Goal: Ask a question: Seek information or help from site administrators or community

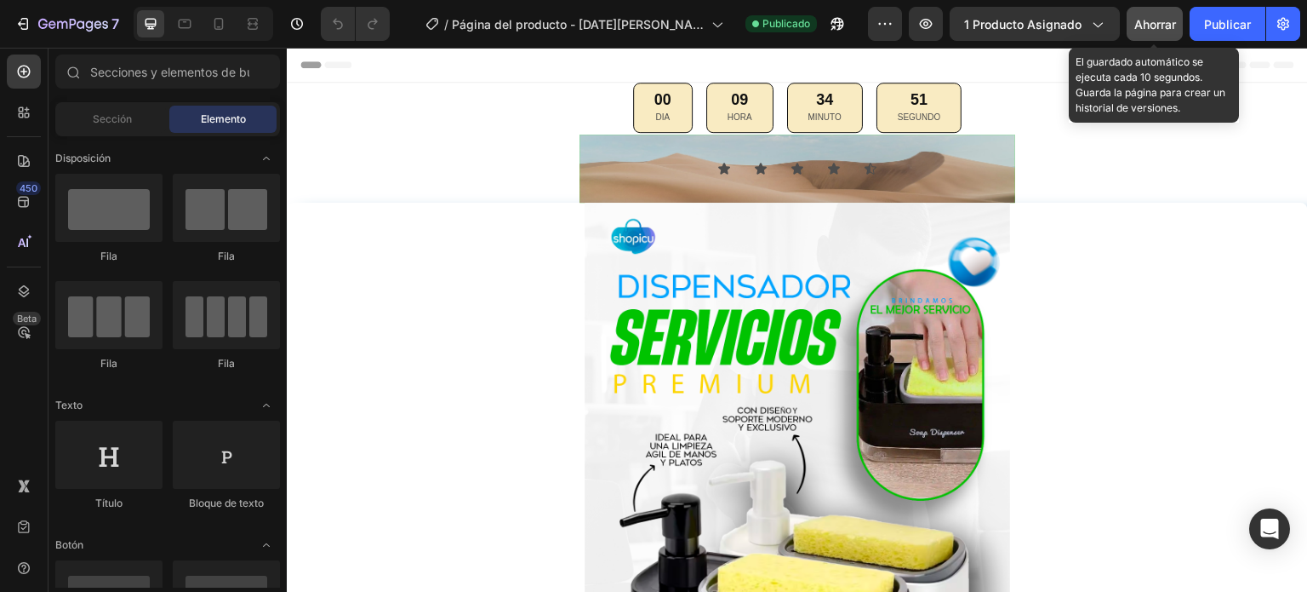
click at [1151, 26] on font "Ahorrar" at bounding box center [1156, 24] width 42 height 14
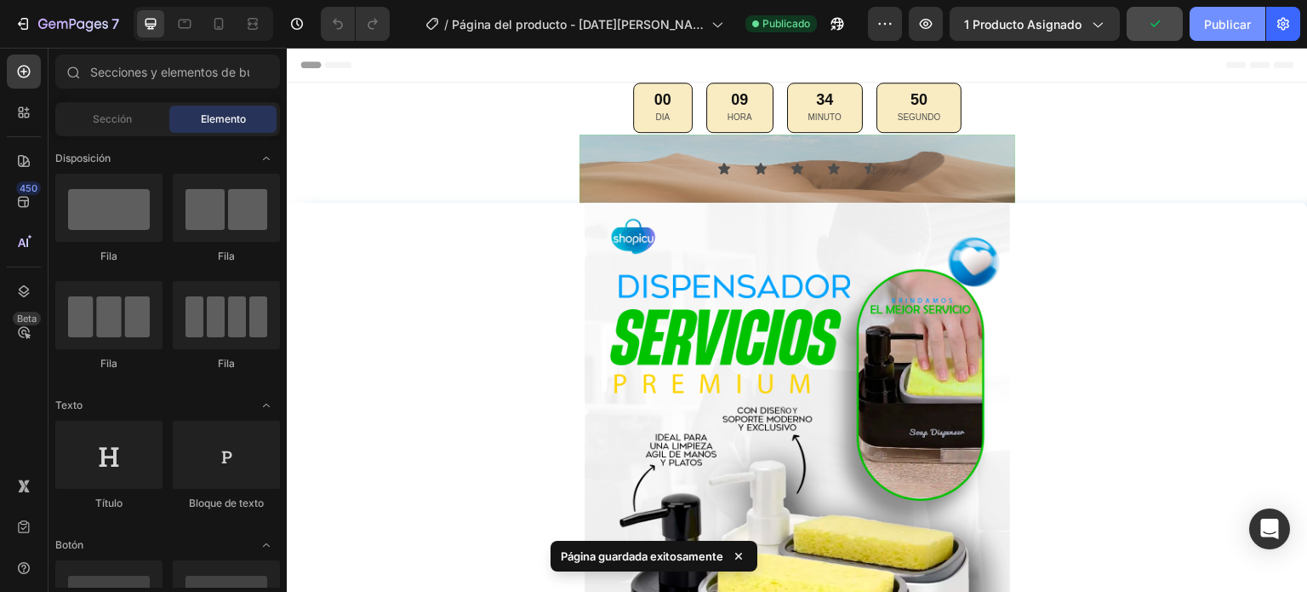
click at [1225, 21] on font "Publicar" at bounding box center [1227, 24] width 47 height 14
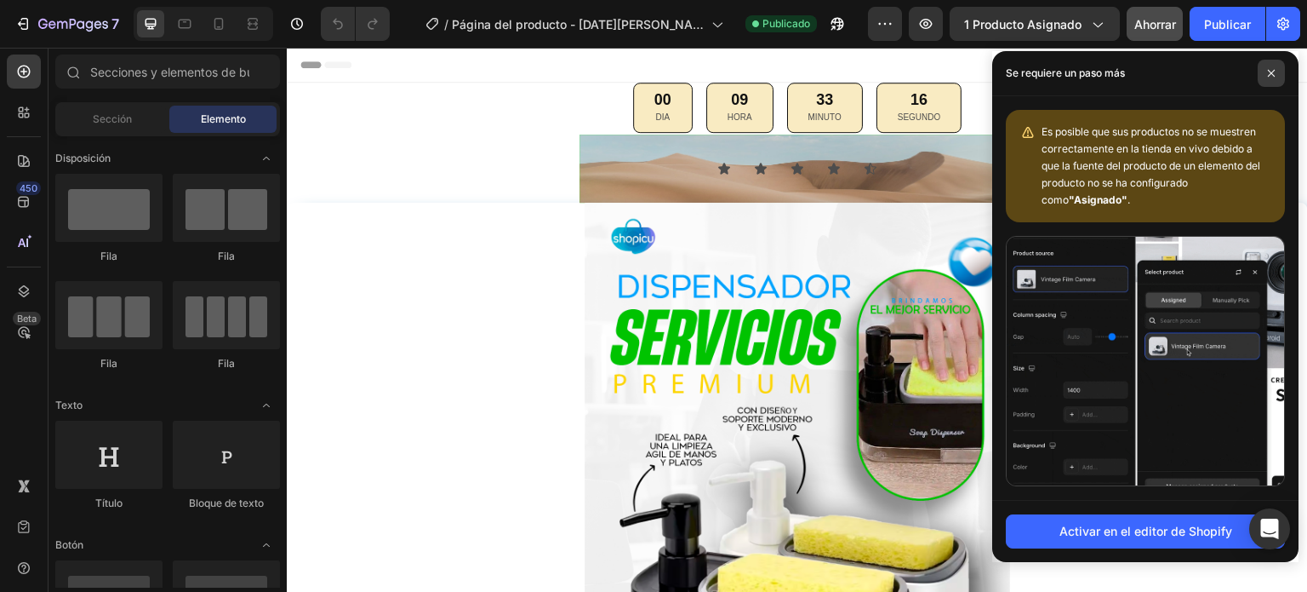
click at [1276, 73] on span at bounding box center [1271, 73] width 27 height 27
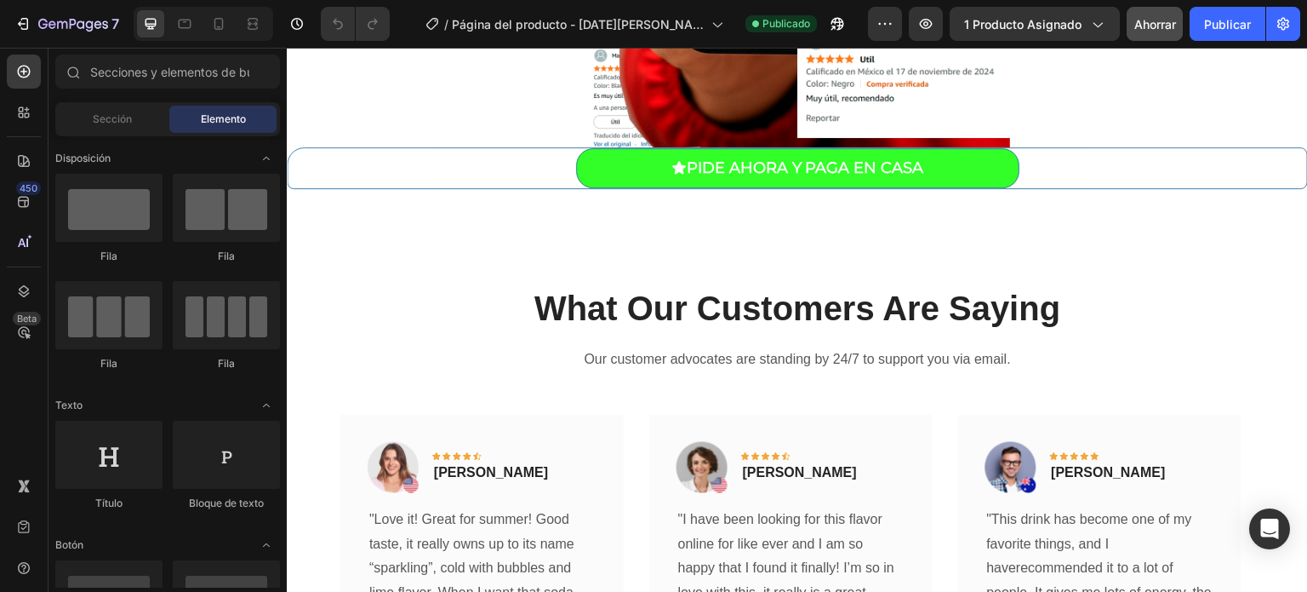
scroll to position [3102, 0]
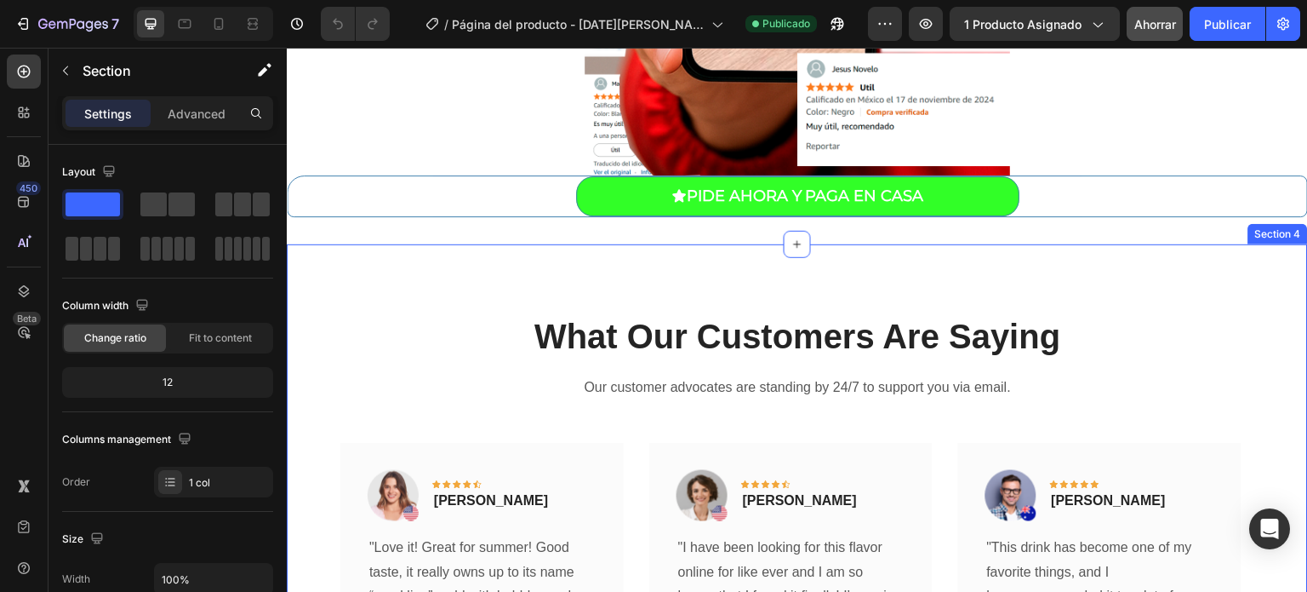
click at [1008, 280] on div "What Our Customers Are Saying Heading Our customer advocates are standing by 24…" at bounding box center [797, 600] width 1021 height 712
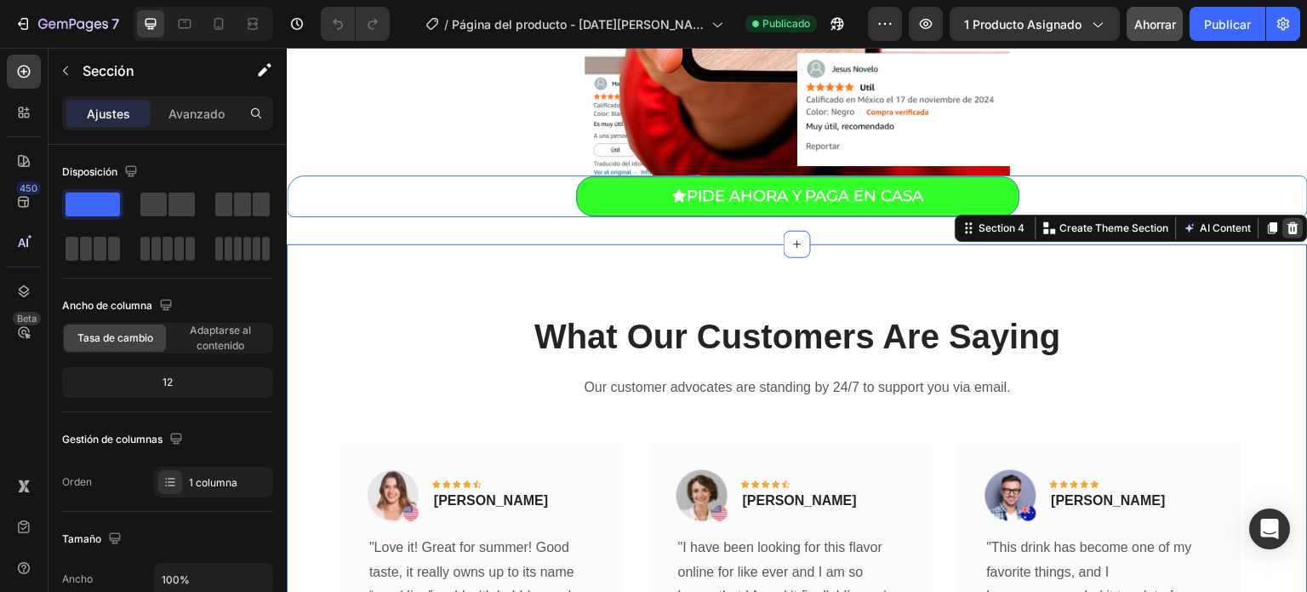
click at [1289, 227] on icon at bounding box center [1294, 228] width 11 height 12
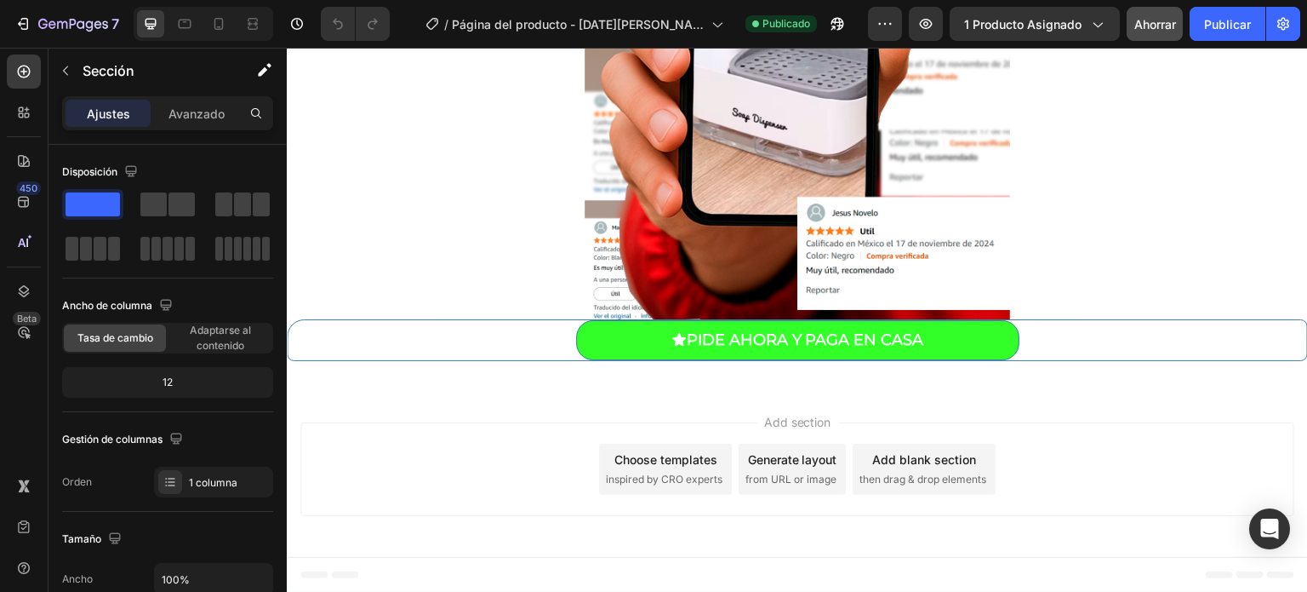
scroll to position [2956, 0]
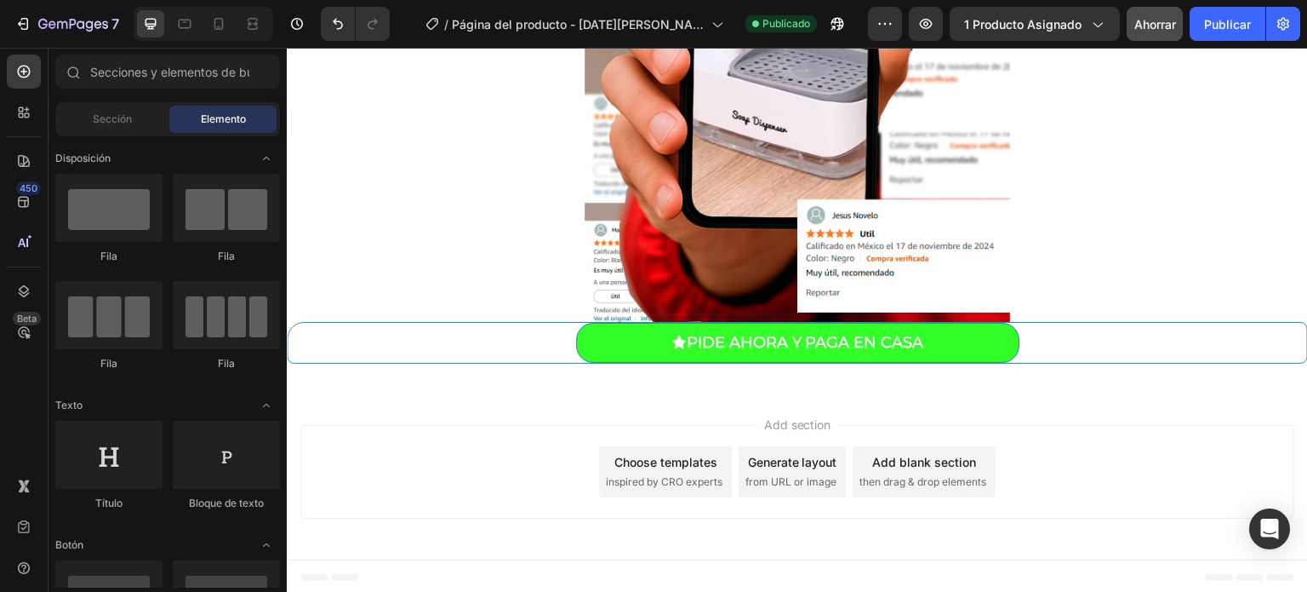
click at [953, 398] on div "Add section Choose templates inspired by CRO experts Generate layout from URL o…" at bounding box center [797, 475] width 1021 height 169
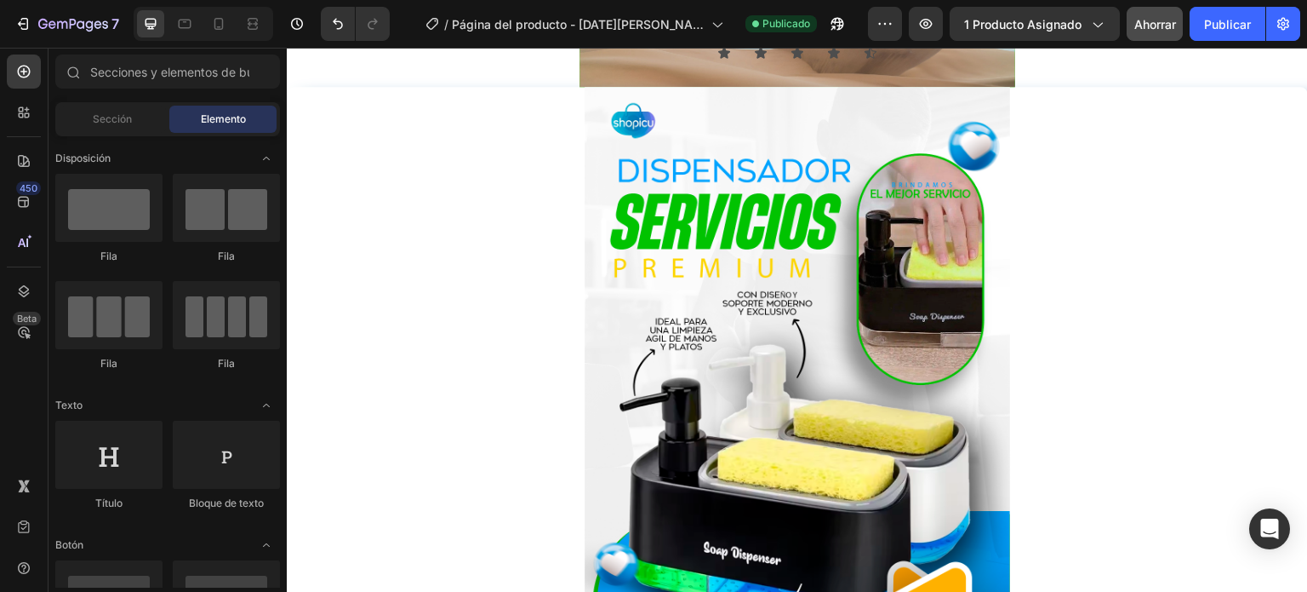
scroll to position [0, 0]
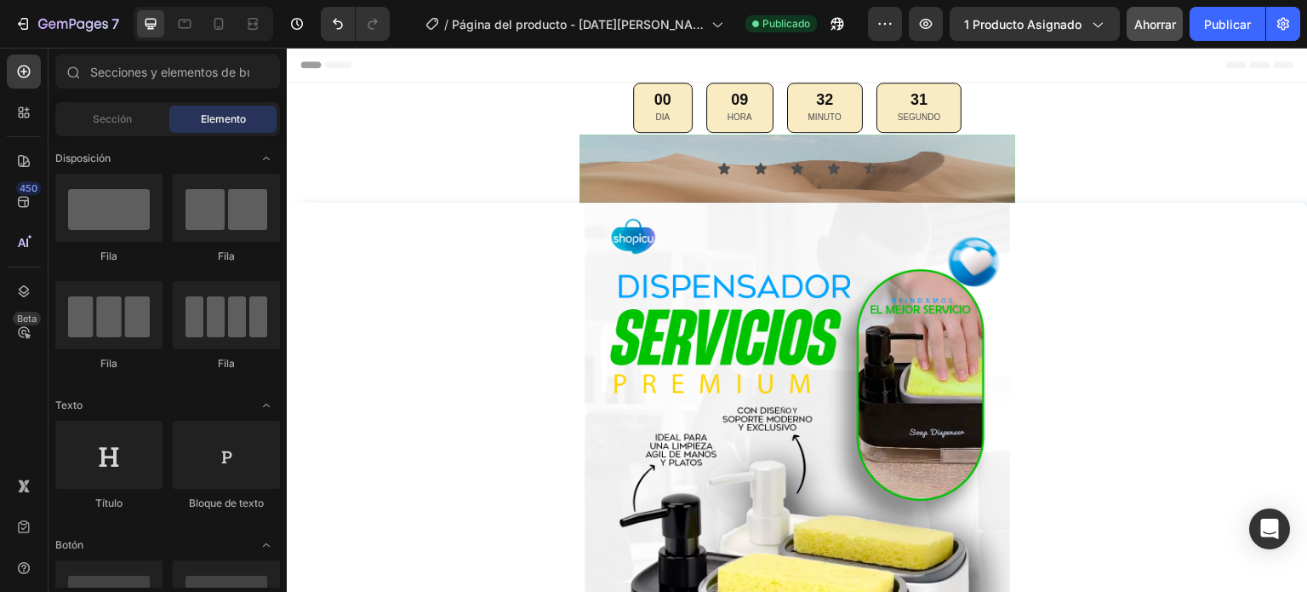
drag, startPoint x: 1301, startPoint y: 515, endPoint x: 1589, endPoint y: 86, distance: 517.0
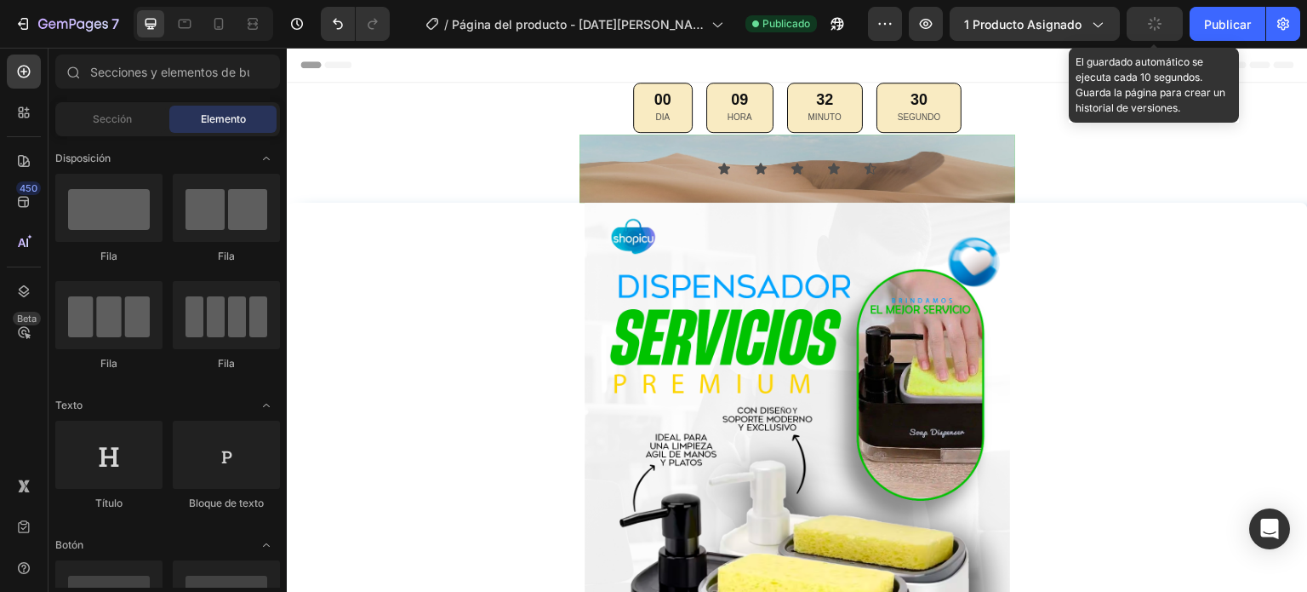
click at [1161, 17] on div "button" at bounding box center [1155, 24] width 14 height 14
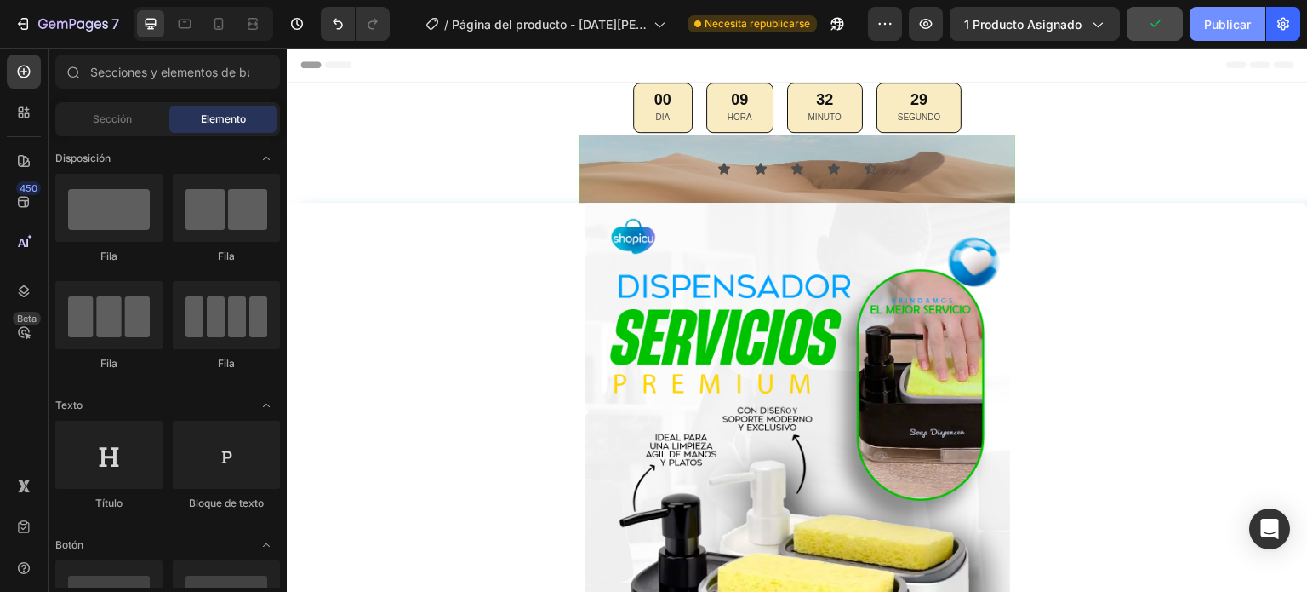
click at [1226, 17] on font "Publicar" at bounding box center [1227, 24] width 47 height 14
click at [1232, 19] on font "Publicar" at bounding box center [1227, 24] width 47 height 14
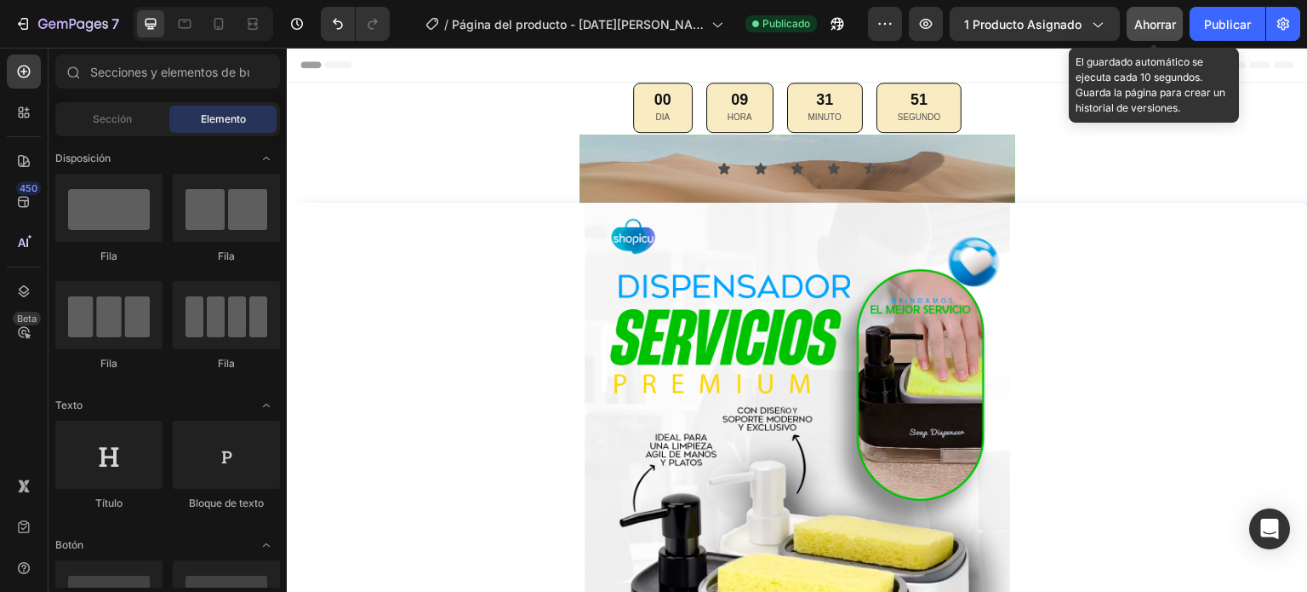
click at [1151, 30] on font "Ahorrar" at bounding box center [1156, 24] width 42 height 14
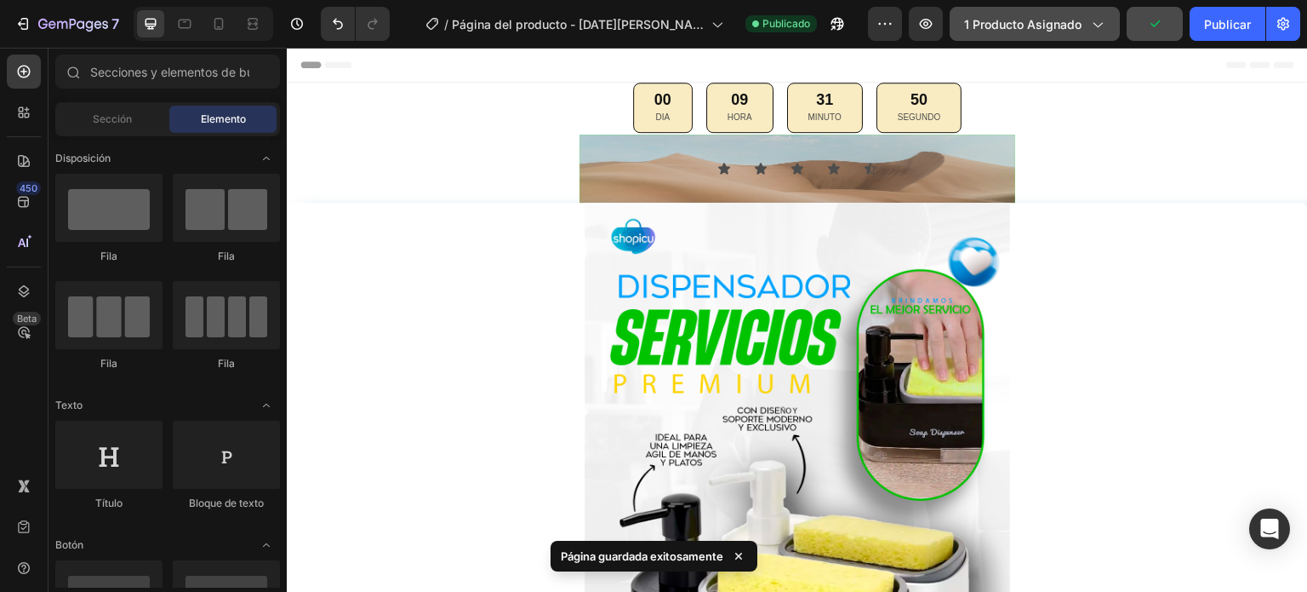
click at [1076, 30] on font "1 producto asignado" at bounding box center [1022, 24] width 117 height 14
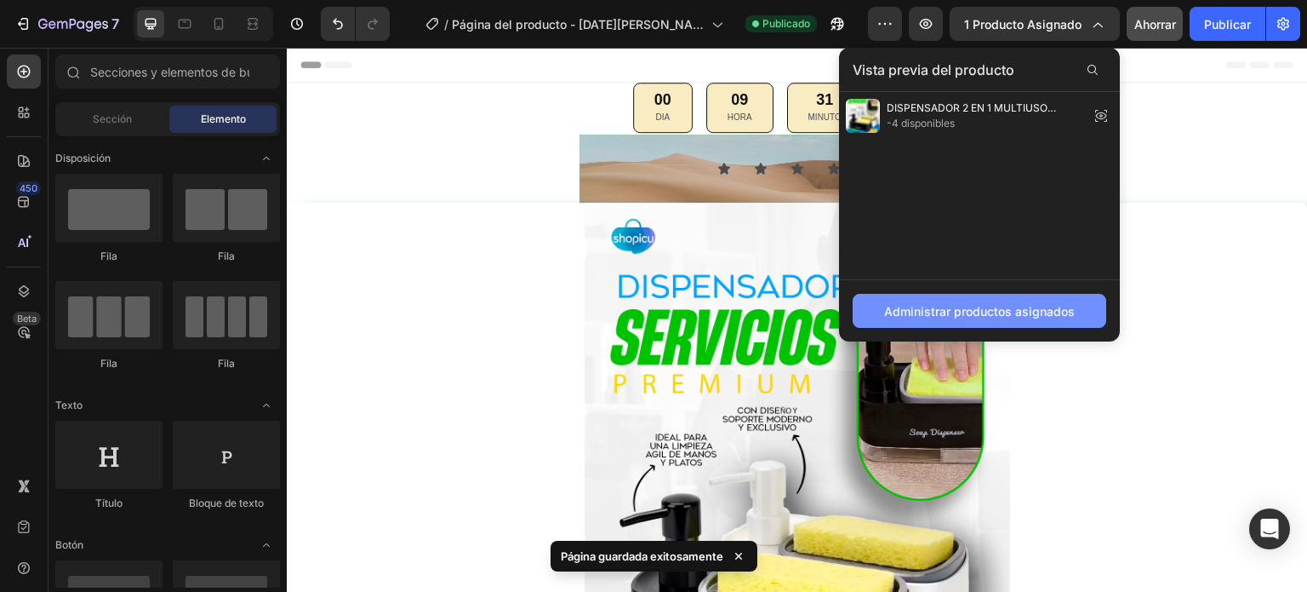
click at [986, 311] on font "Administrar productos asignados" at bounding box center [979, 311] width 191 height 14
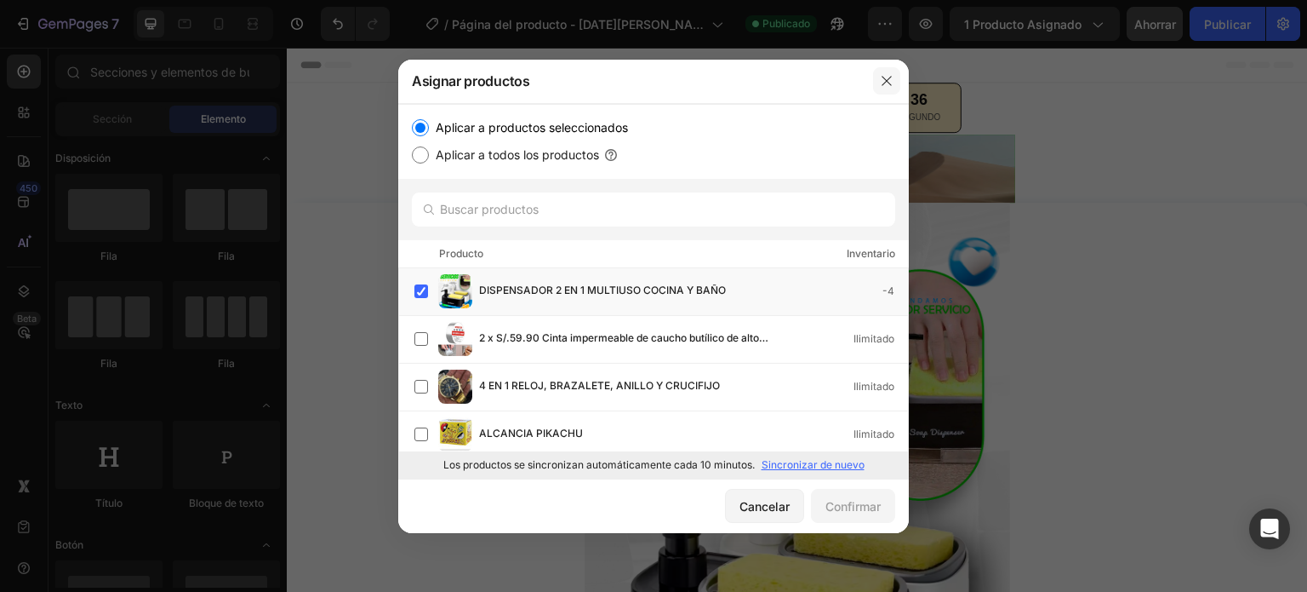
click at [891, 86] on icon "button" at bounding box center [887, 81] width 14 height 14
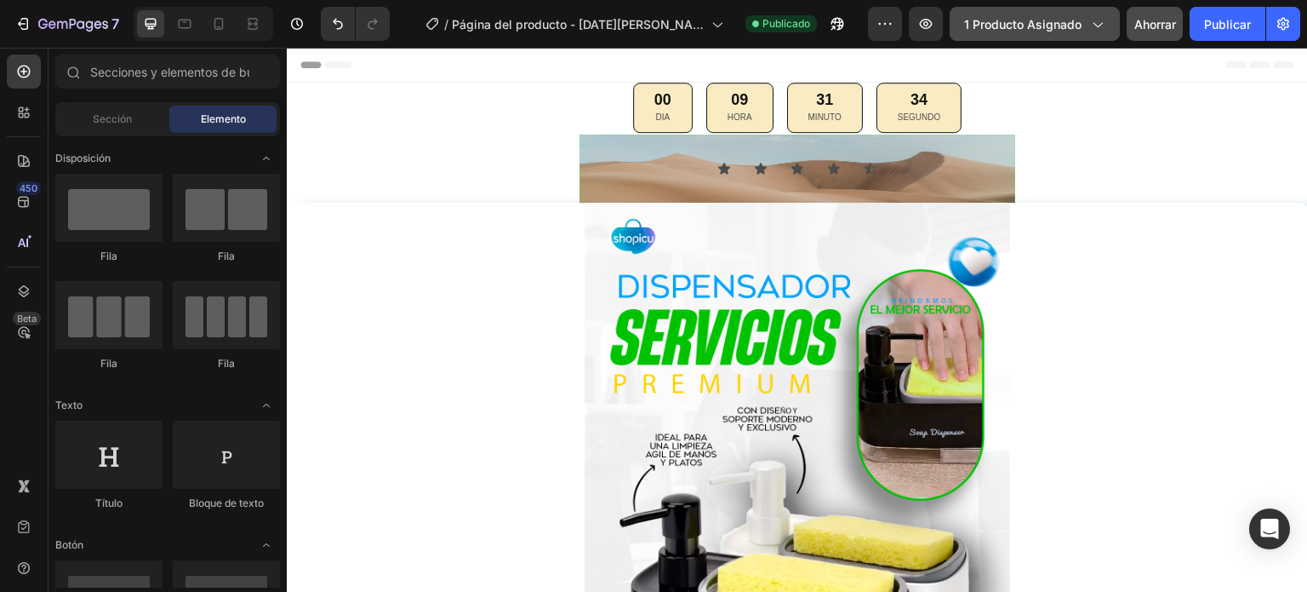
click at [1045, 28] on font "1 producto asignado" at bounding box center [1022, 24] width 117 height 14
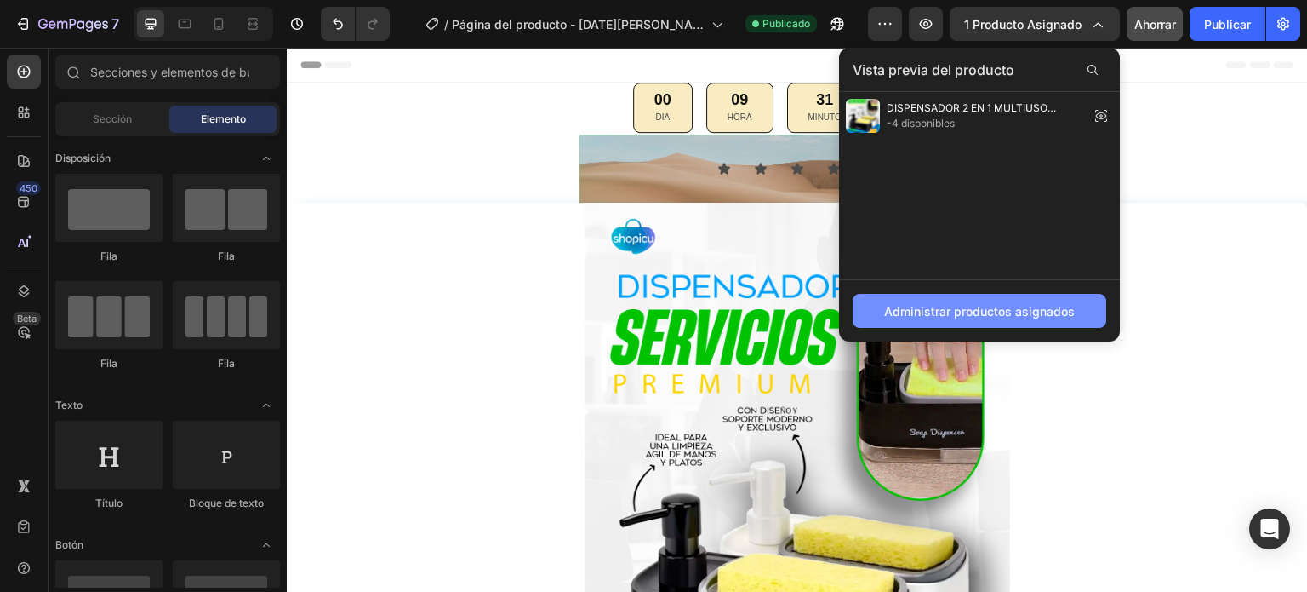
click at [956, 312] on font "Administrar productos asignados" at bounding box center [979, 311] width 191 height 14
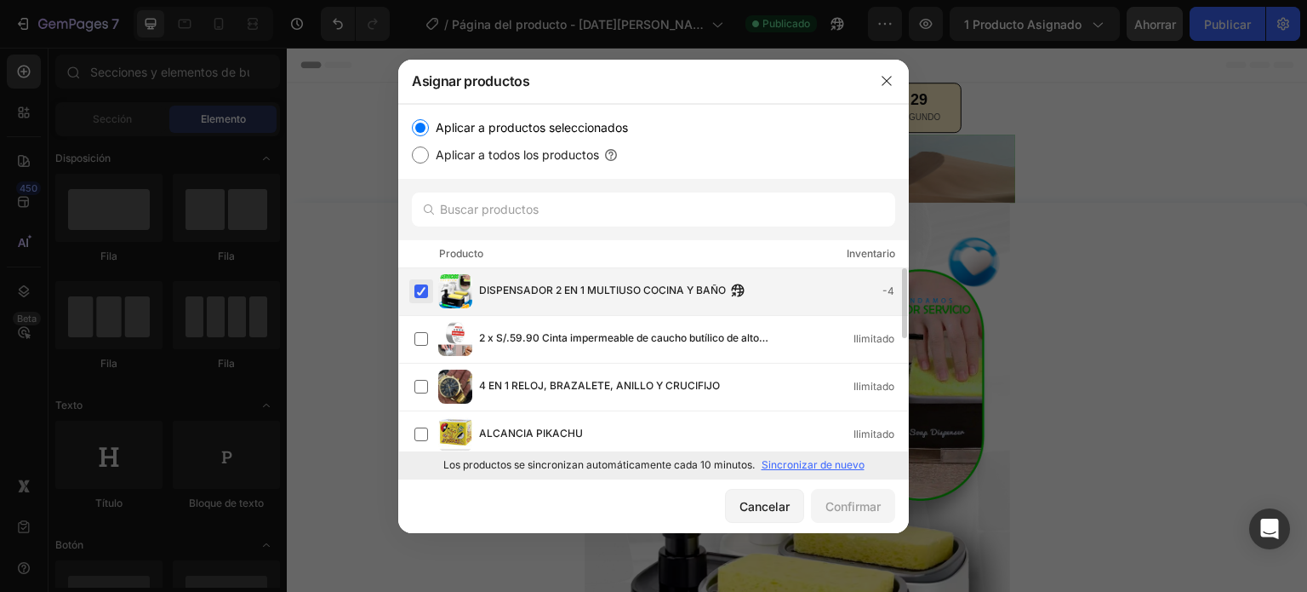
click at [415, 288] on label at bounding box center [422, 291] width 14 height 14
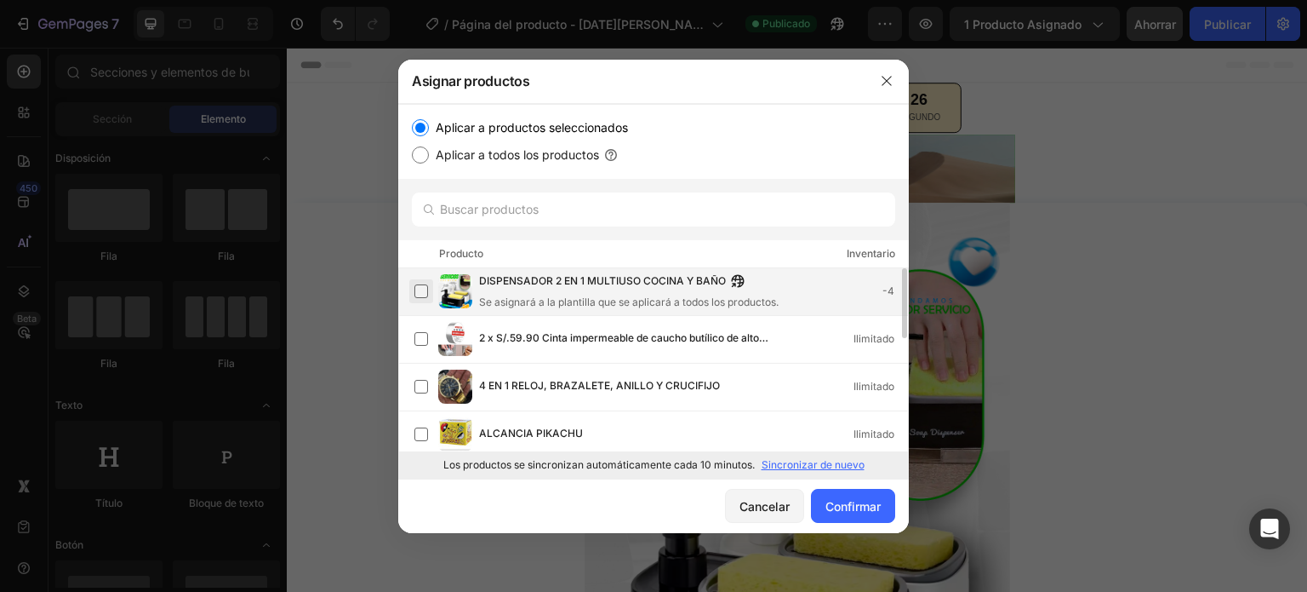
click at [425, 293] on label at bounding box center [422, 291] width 14 height 14
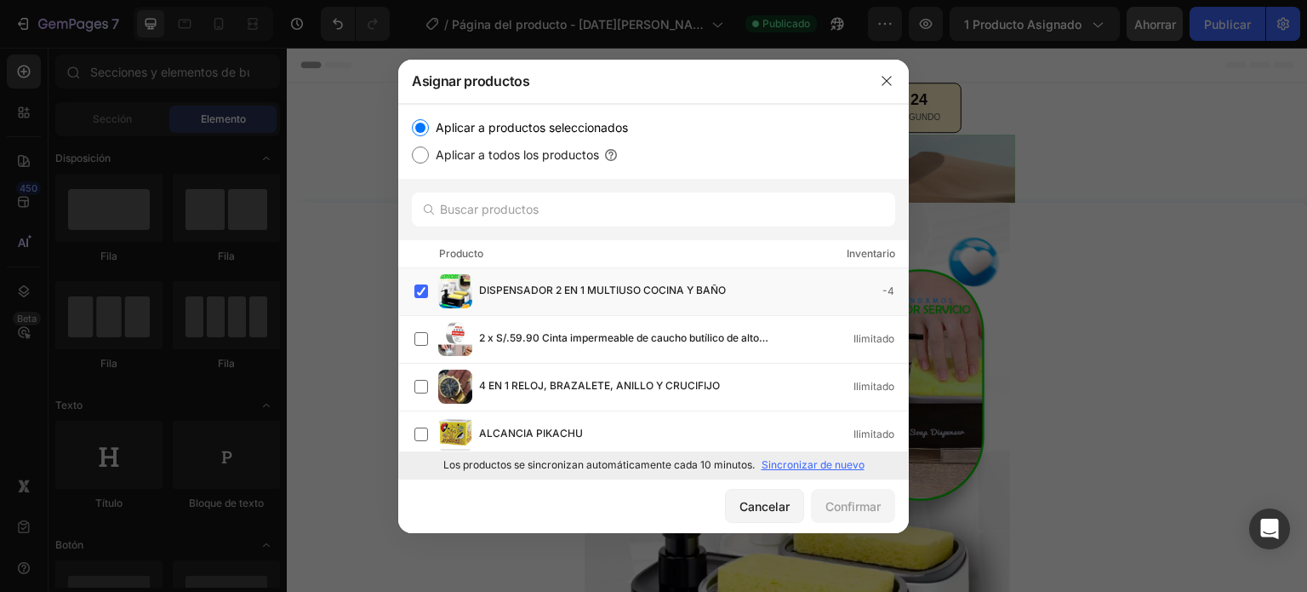
click at [1149, 448] on div at bounding box center [653, 296] width 1307 height 592
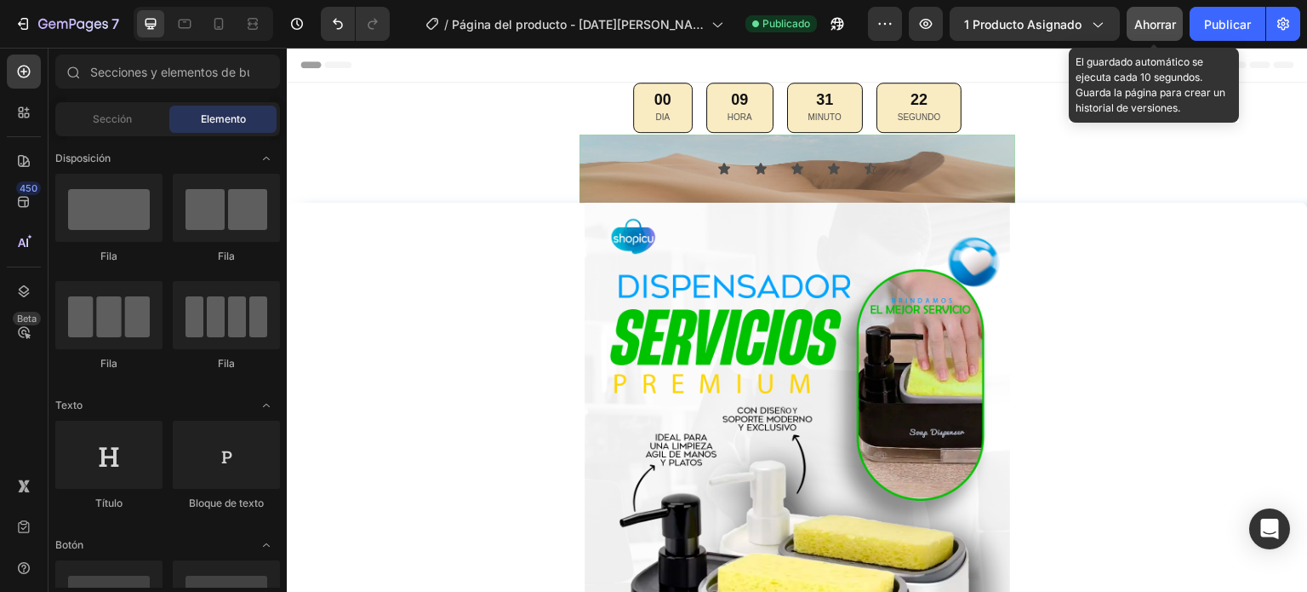
click at [1146, 23] on font "Ahorrar" at bounding box center [1156, 24] width 42 height 14
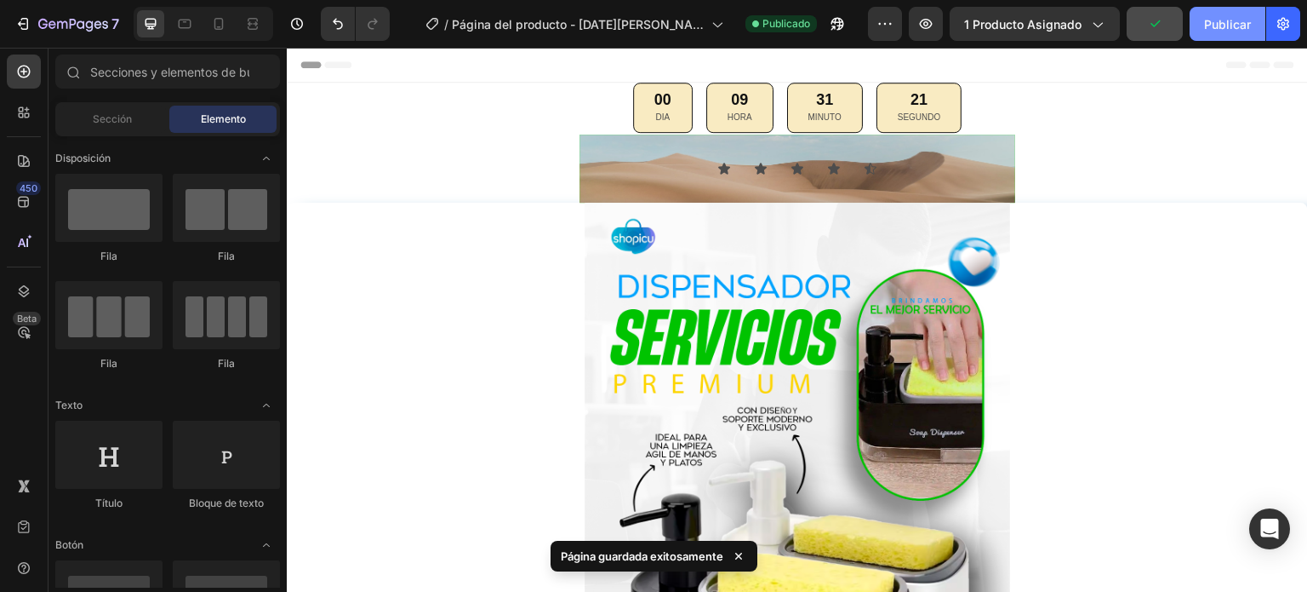
click at [1213, 26] on font "Publicar" at bounding box center [1227, 24] width 47 height 14
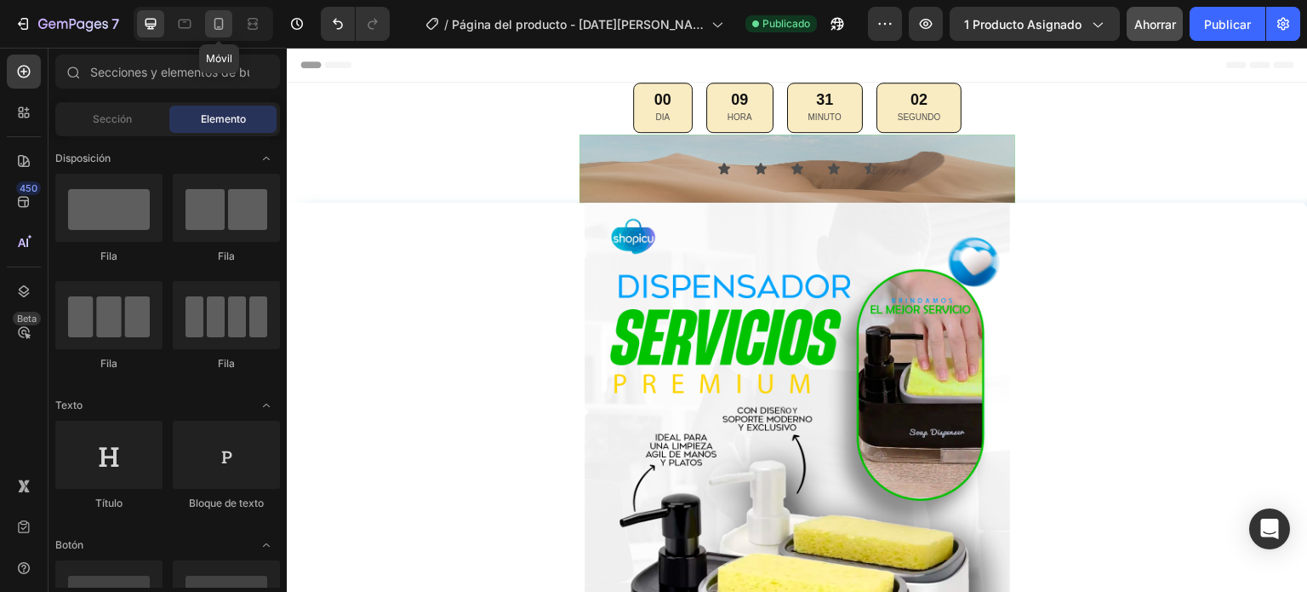
click at [214, 30] on icon at bounding box center [218, 23] width 17 height 17
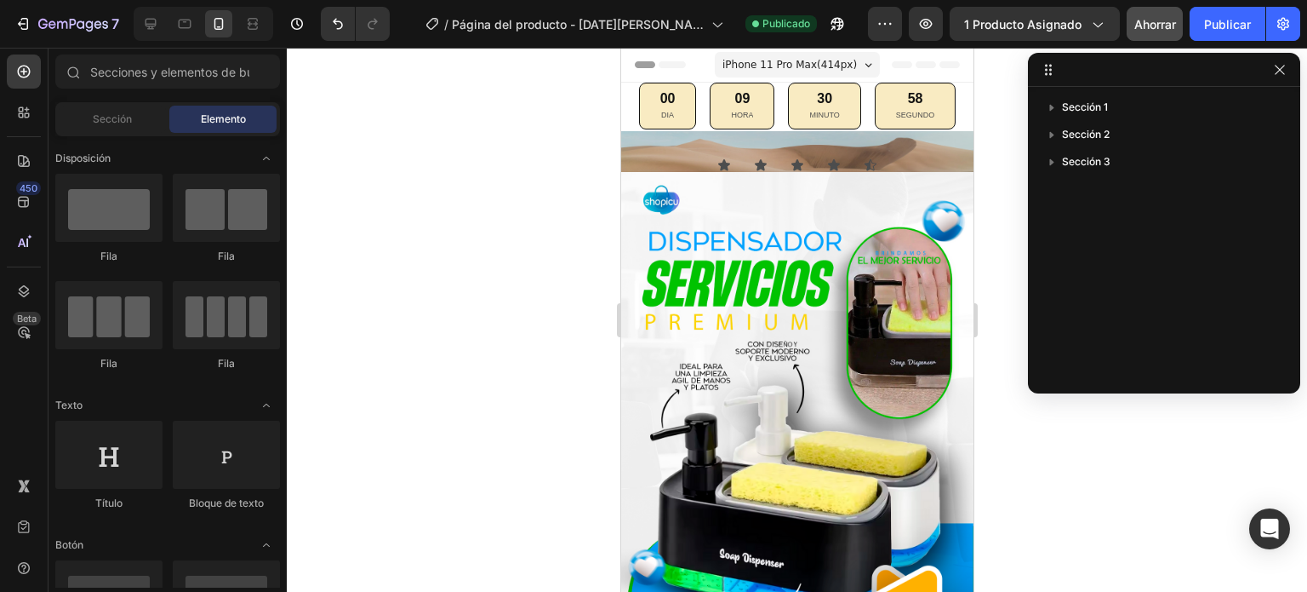
click at [991, 162] on div at bounding box center [797, 320] width 1021 height 544
click at [1281, 71] on icon "button" at bounding box center [1279, 69] width 9 height 9
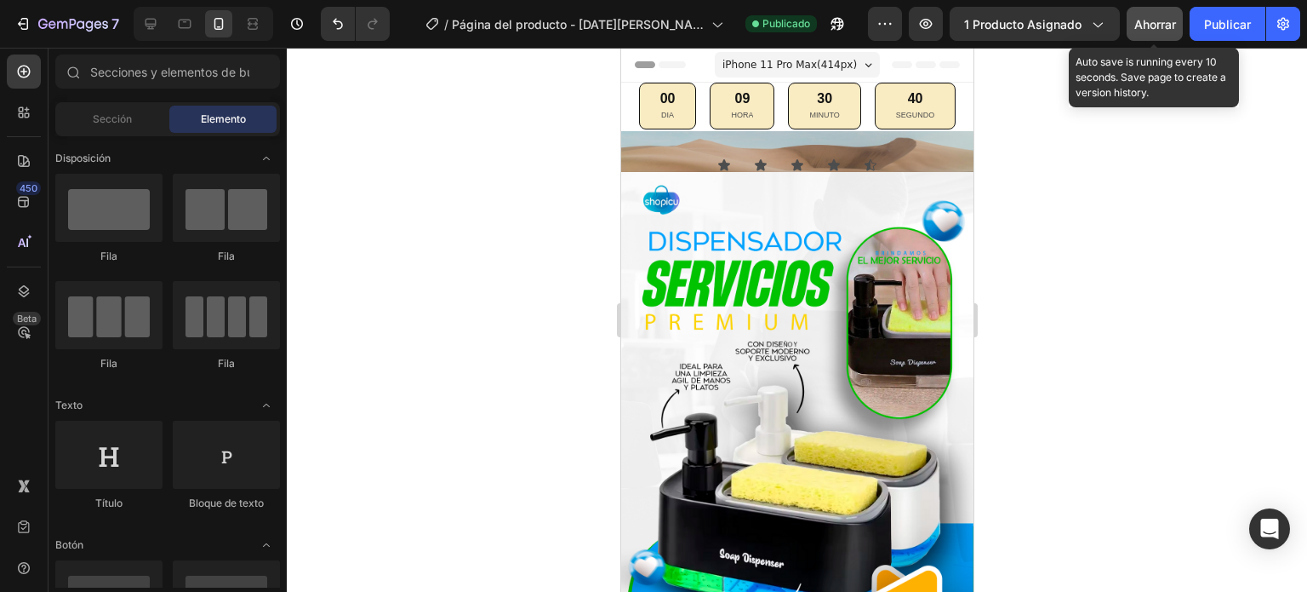
click at [1157, 26] on font "Ahorrar" at bounding box center [1156, 24] width 42 height 14
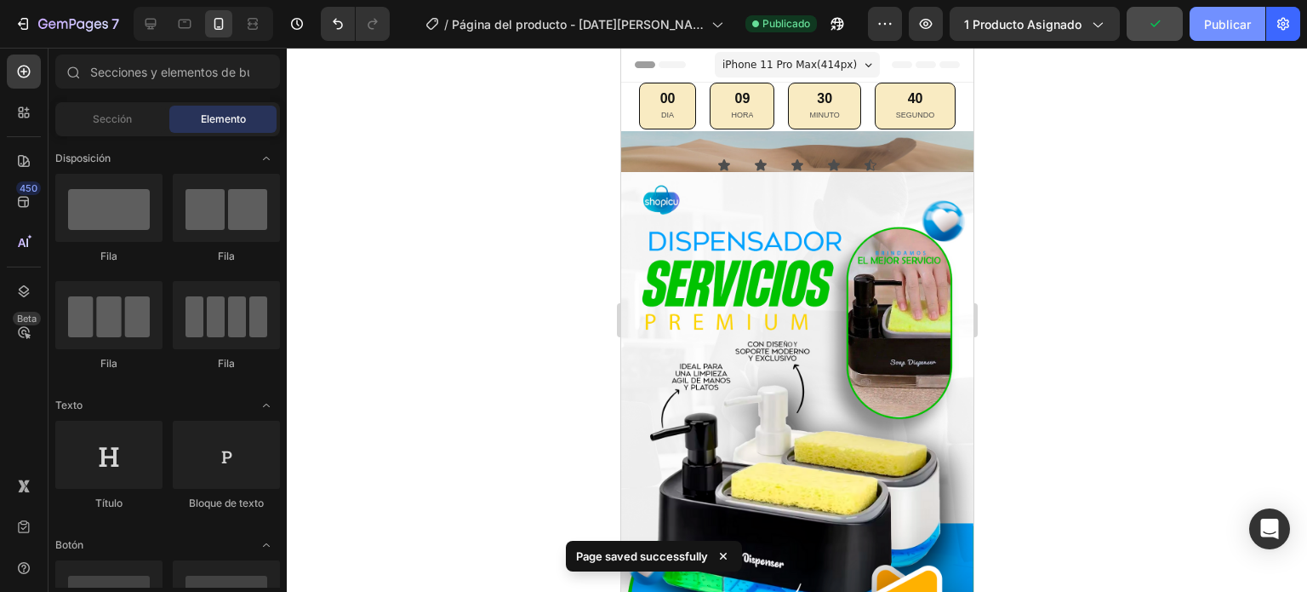
click at [1215, 26] on font "Publicar" at bounding box center [1227, 24] width 47 height 14
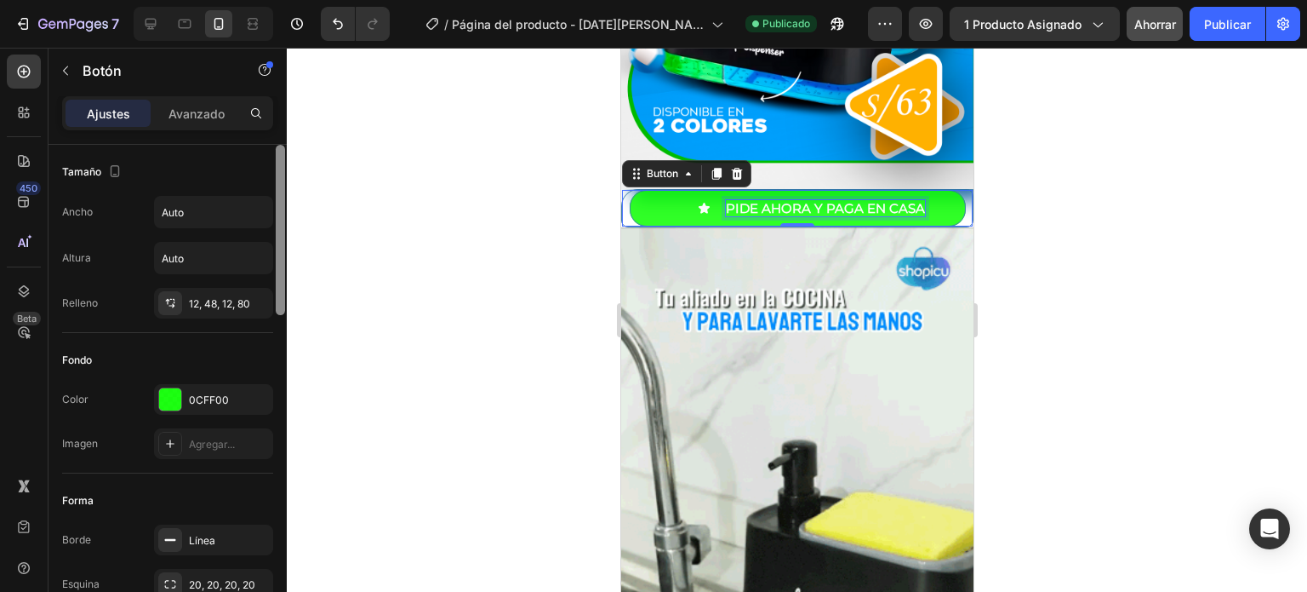
drag, startPoint x: 277, startPoint y: 177, endPoint x: 277, endPoint y: 98, distance: 79.2
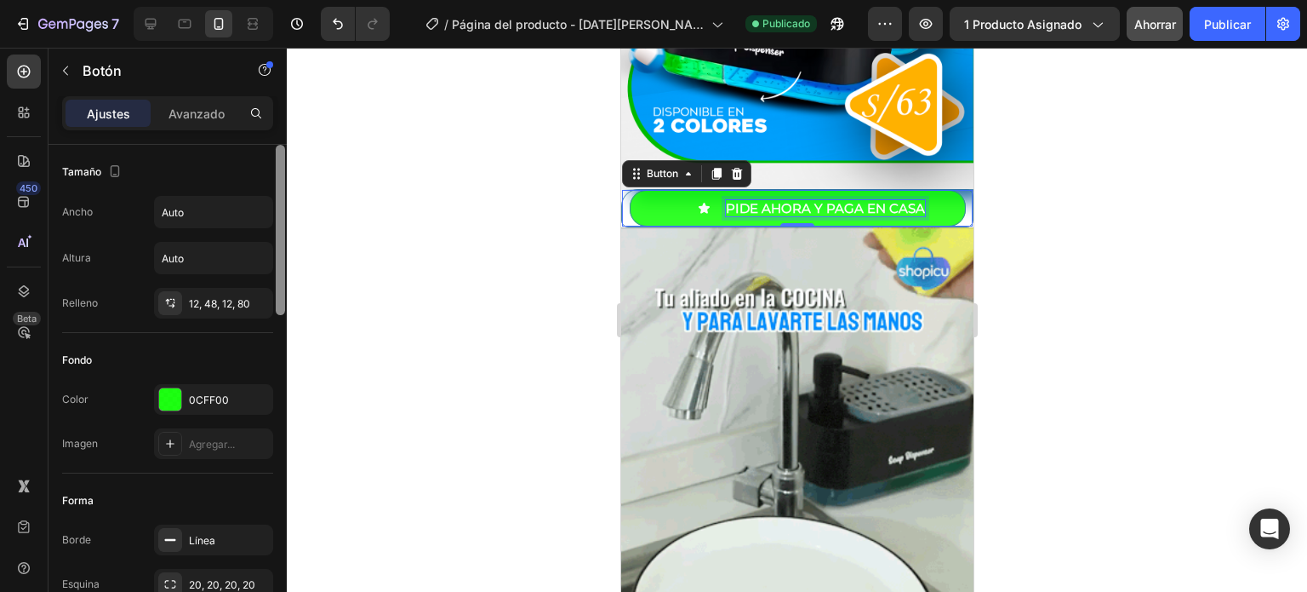
click at [277, 98] on div "Ajustes Avanzado Tamaño Ancho Auto Altura Auto Relleno 12, 48, 12, 80 Fondo Col…" at bounding box center [168, 368] width 238 height 544
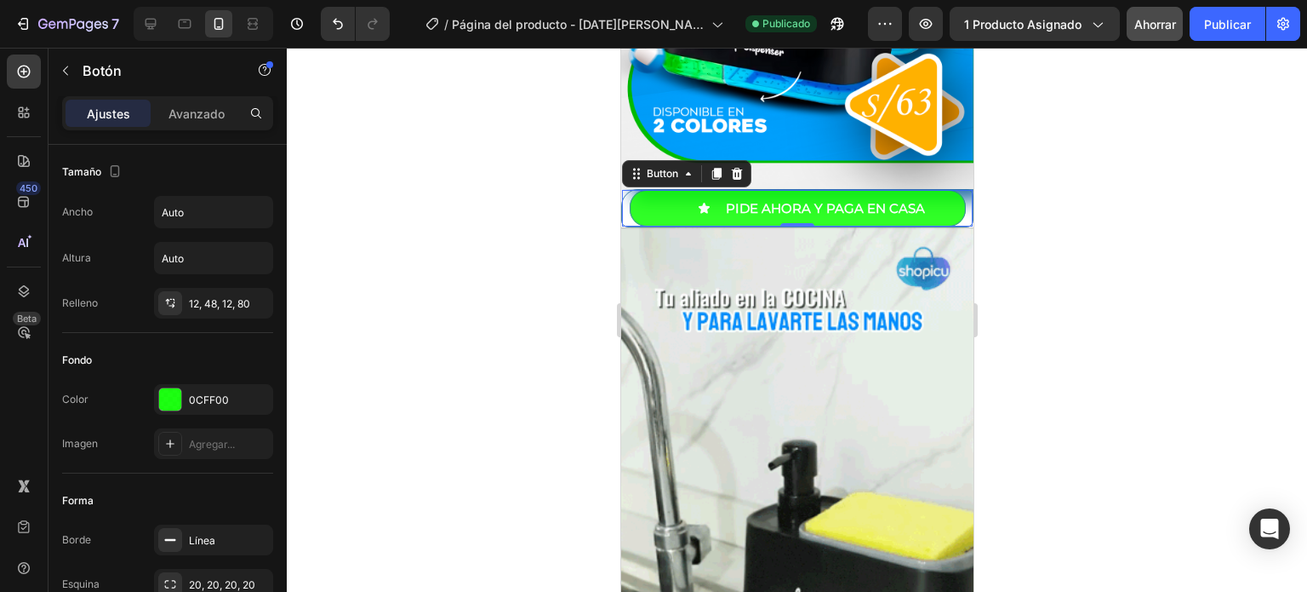
click at [506, 189] on div at bounding box center [797, 320] width 1021 height 544
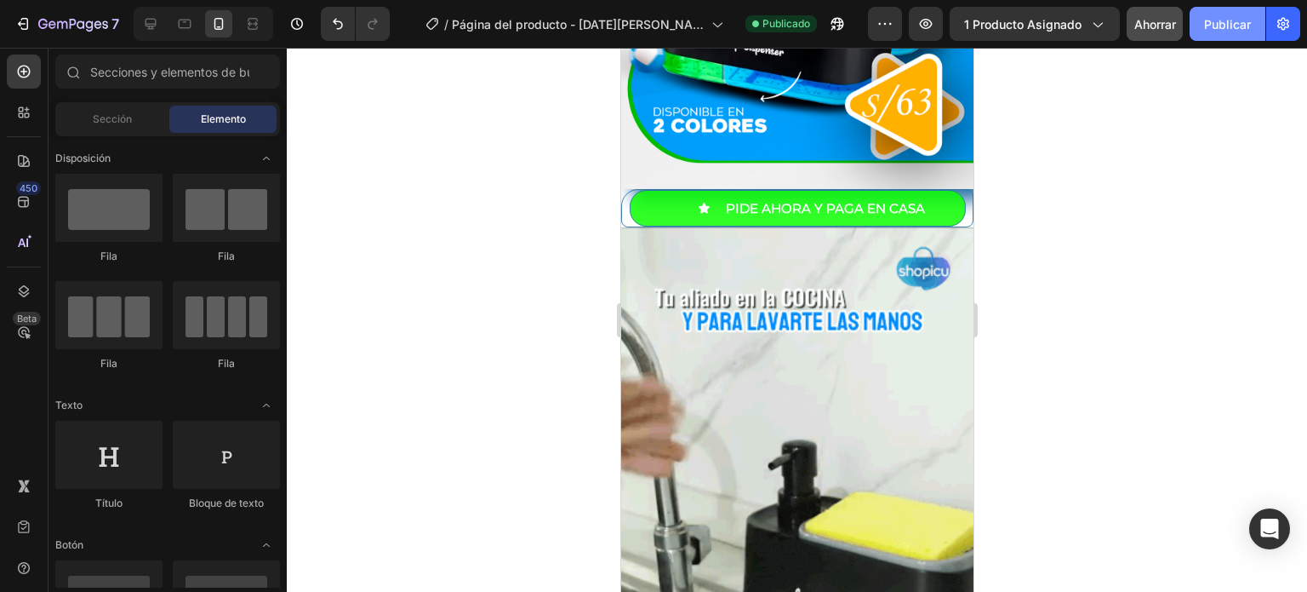
click at [1223, 28] on font "Publicar" at bounding box center [1227, 24] width 47 height 14
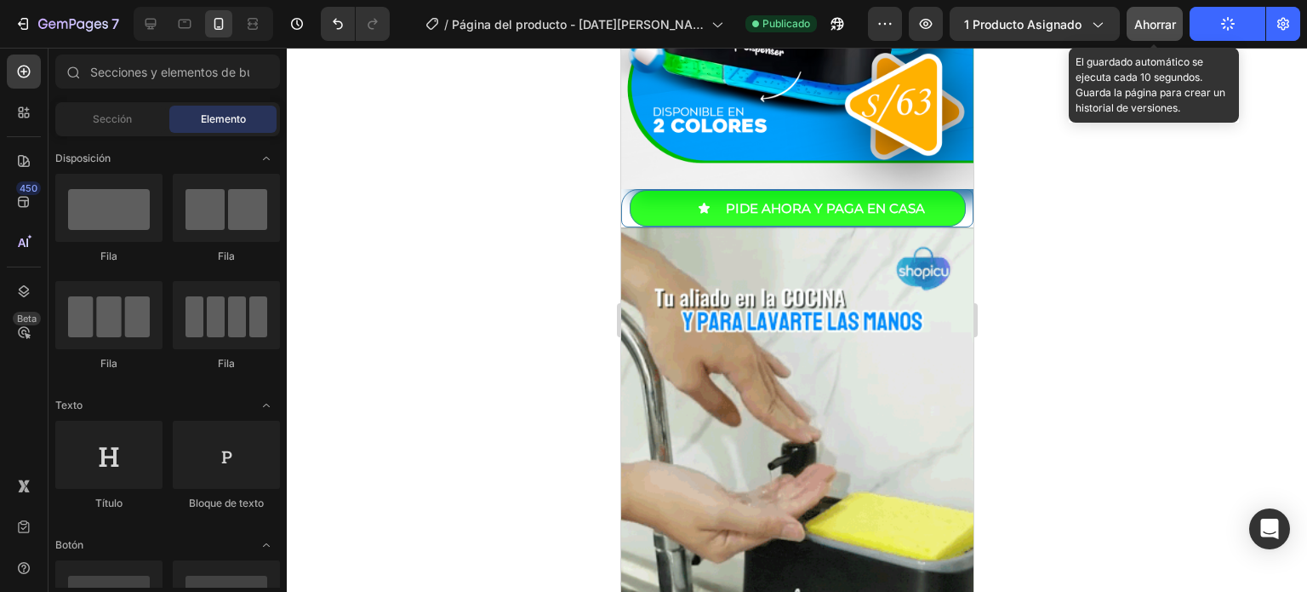
click at [1157, 28] on font "Ahorrar" at bounding box center [1156, 24] width 42 height 14
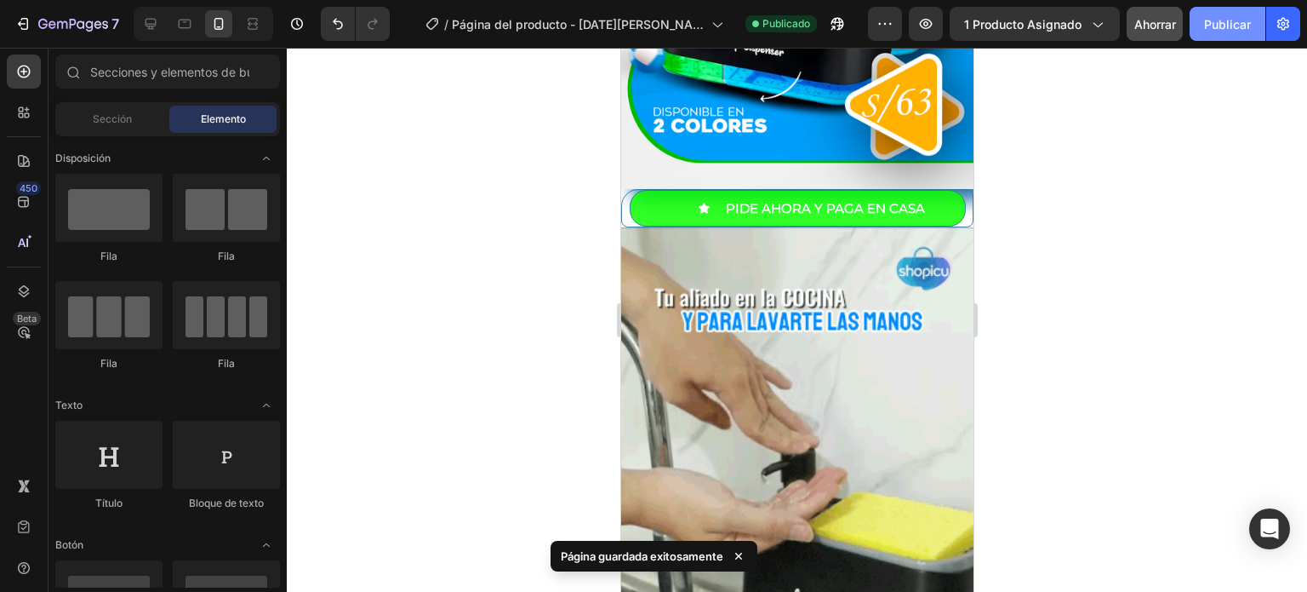
click at [1212, 35] on button "Publicar" at bounding box center [1228, 24] width 76 height 34
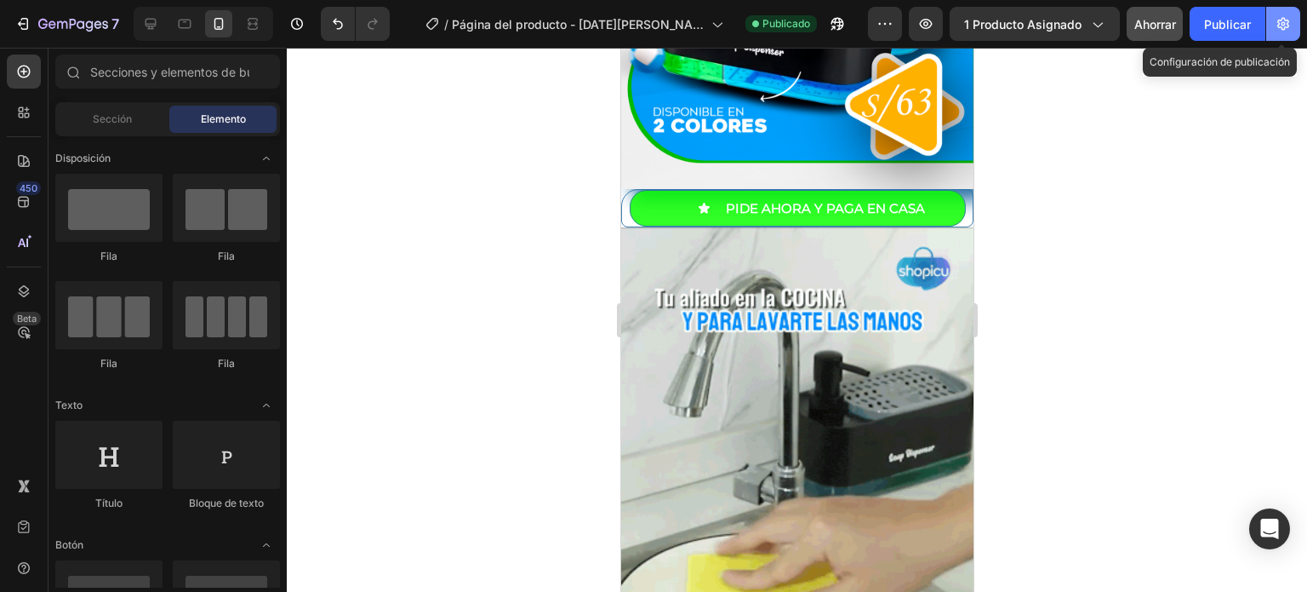
click at [1285, 20] on icon "button" at bounding box center [1283, 23] width 17 height 17
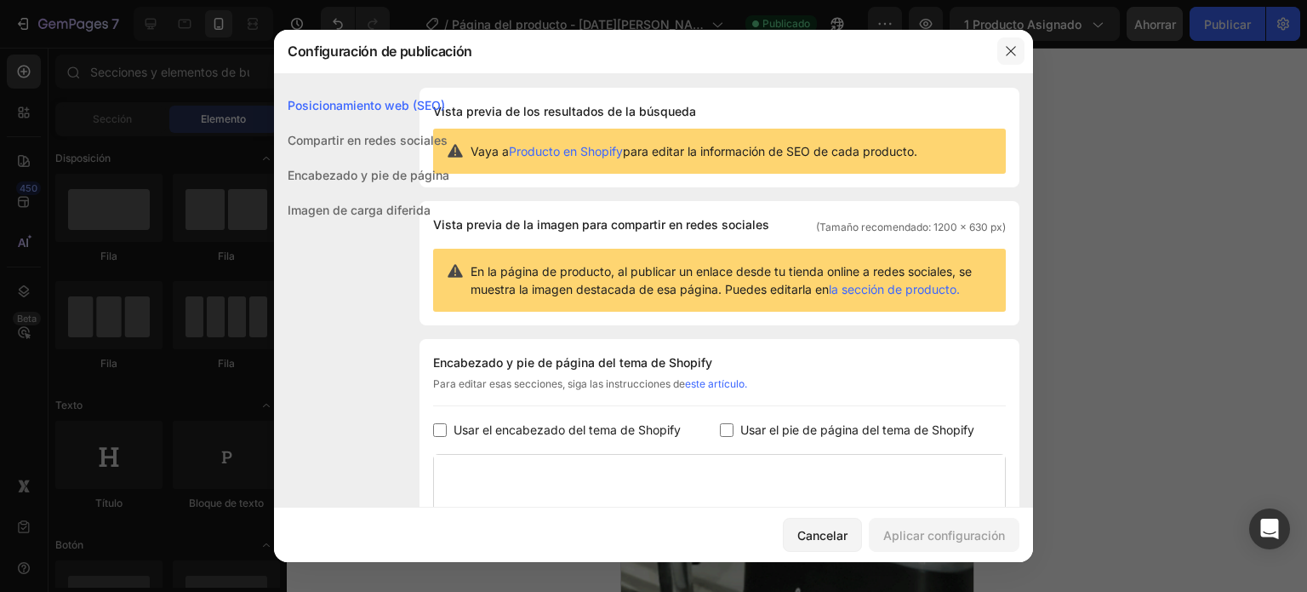
click at [1003, 47] on button "button" at bounding box center [1011, 50] width 27 height 27
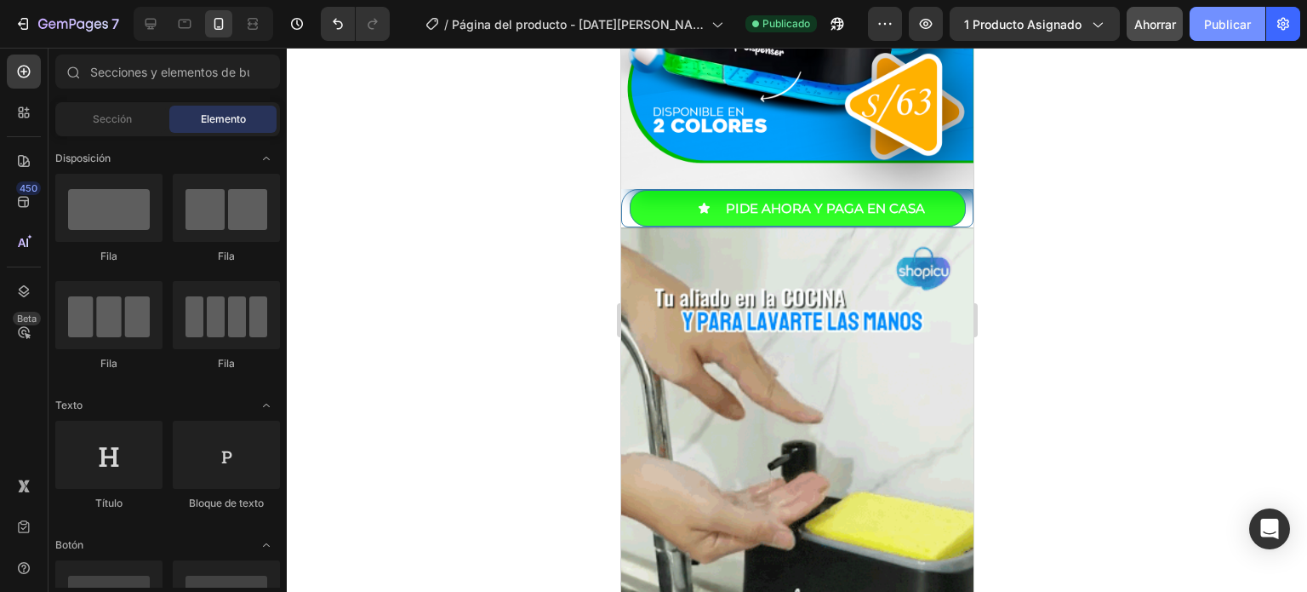
click at [1234, 26] on font "Publicar" at bounding box center [1227, 24] width 47 height 14
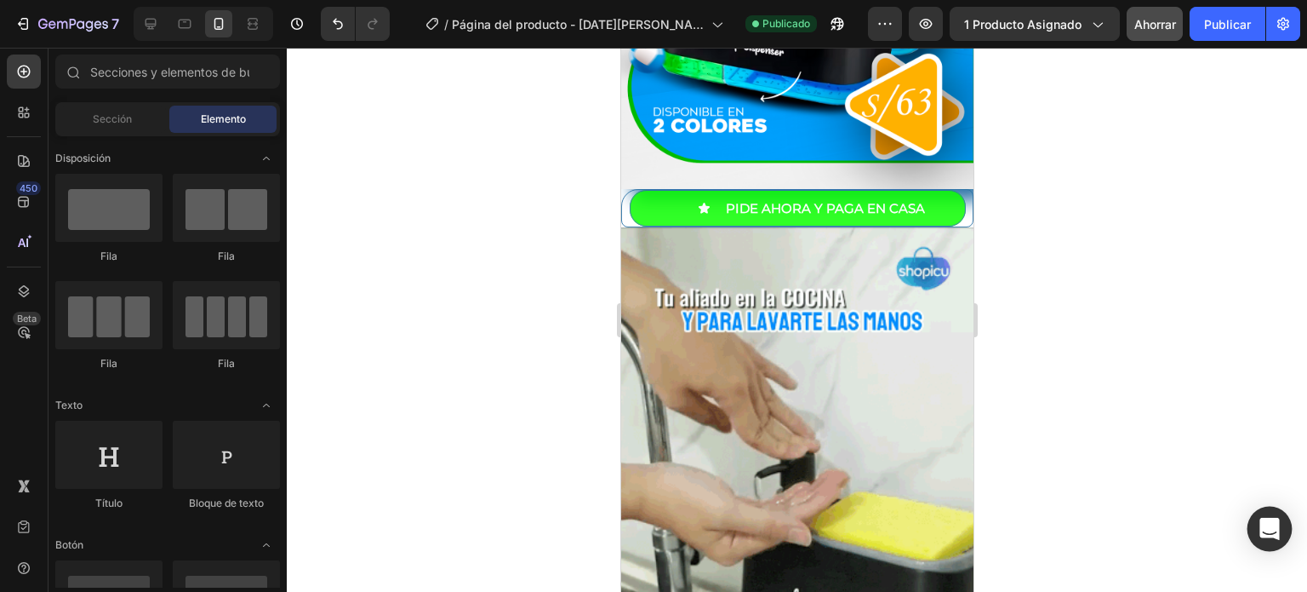
click at [1267, 536] on icon "Abrir Intercom Messenger" at bounding box center [1270, 528] width 22 height 22
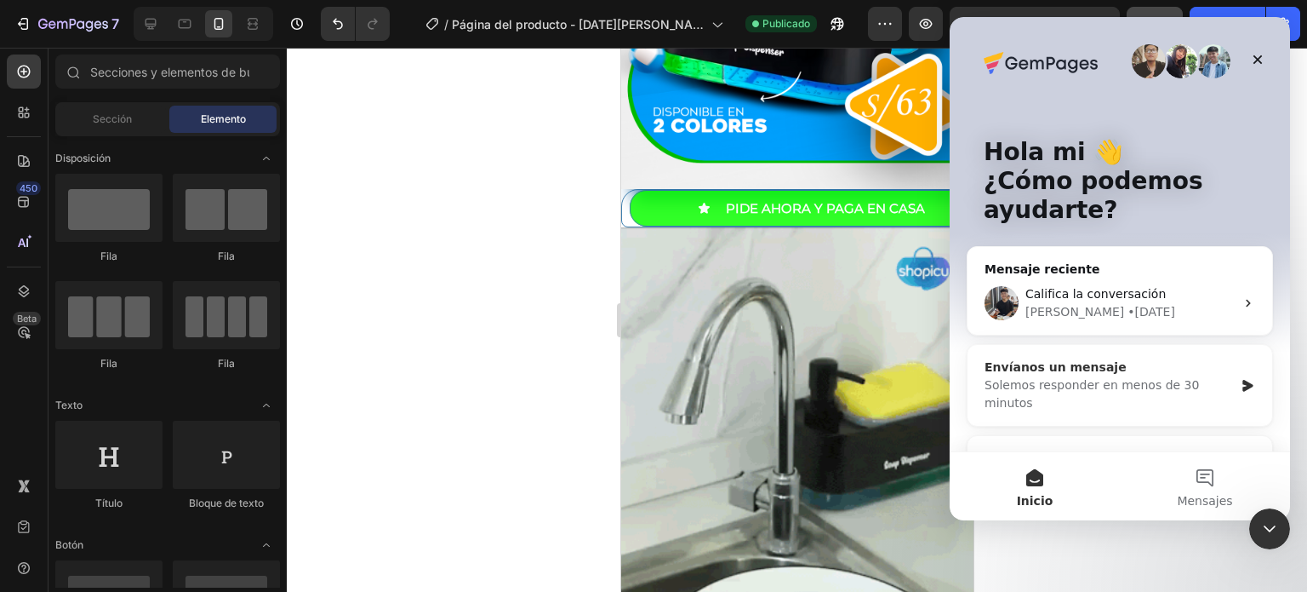
click at [1230, 374] on div "Envíanos un mensaje Solemos responder en menos de 30 minutos" at bounding box center [1120, 385] width 305 height 81
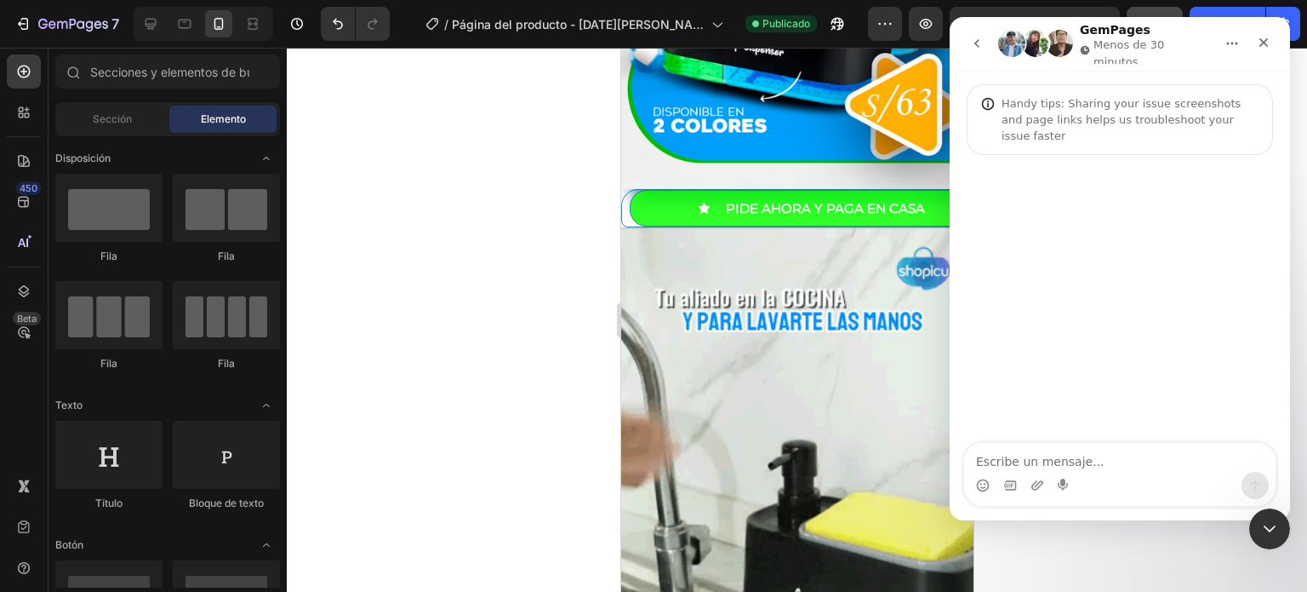
click at [1072, 461] on textarea "Escribe un mensaje..." at bounding box center [1120, 457] width 312 height 29
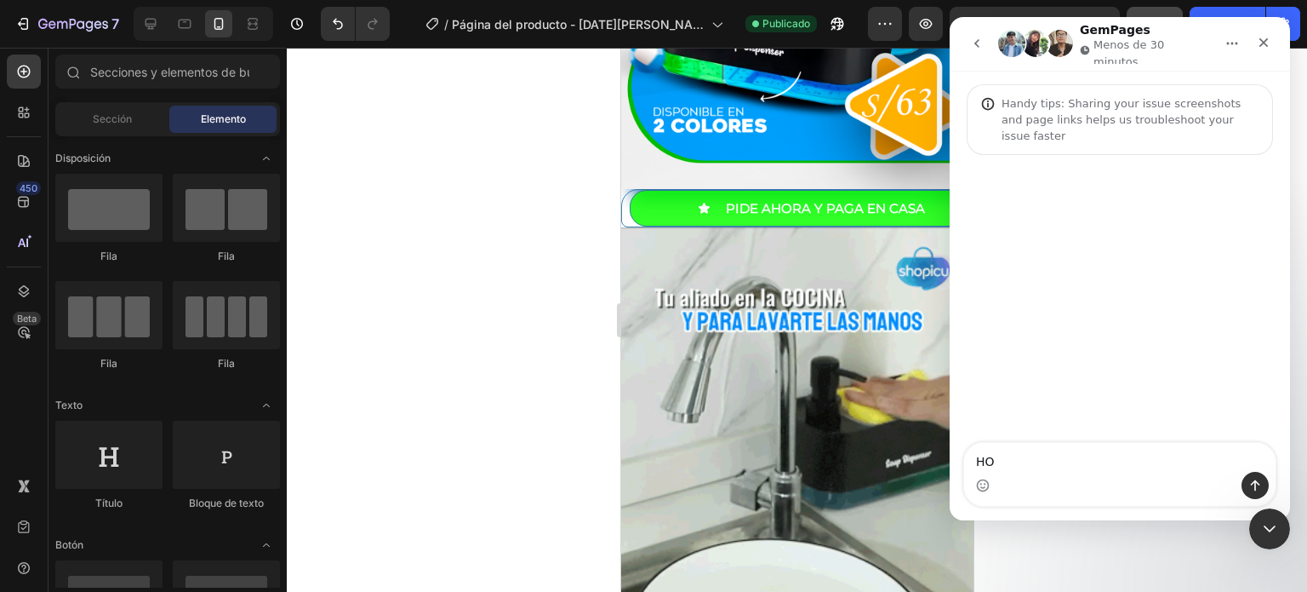
type textarea "H"
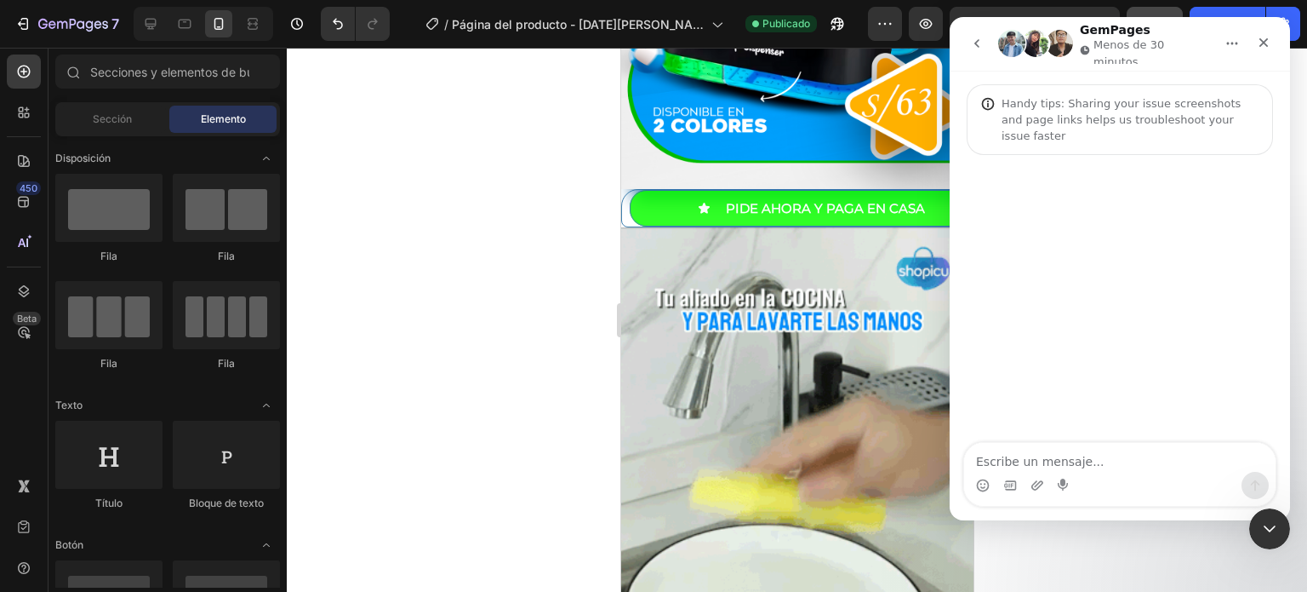
type textarea "g"
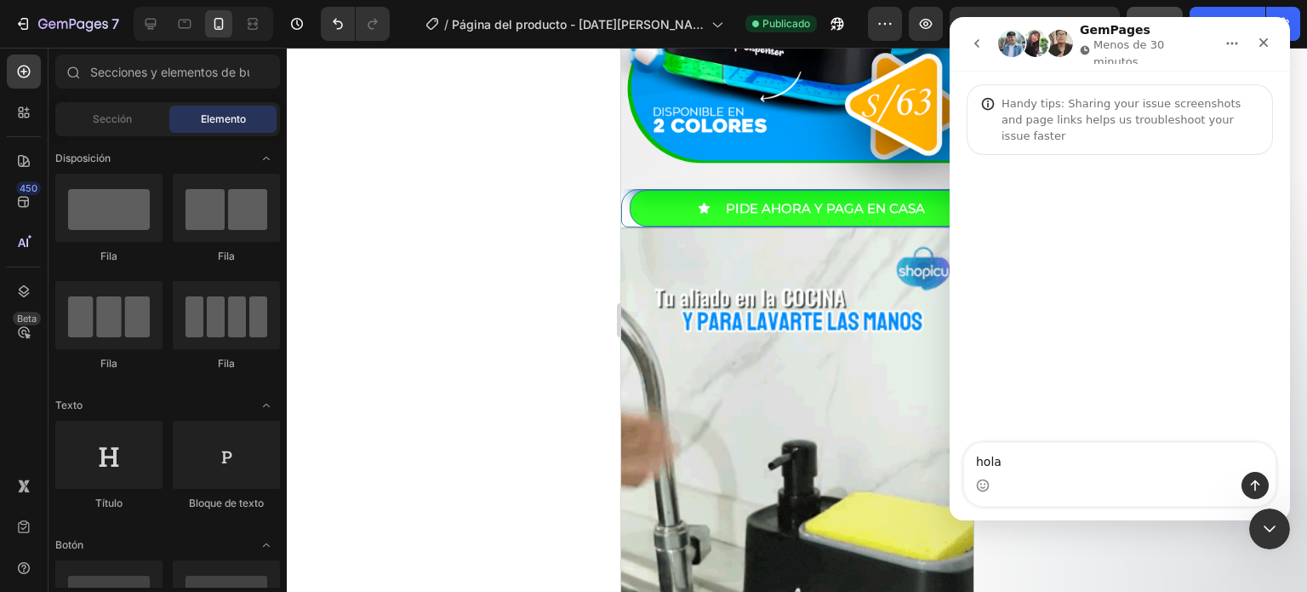
type textarea "hola"
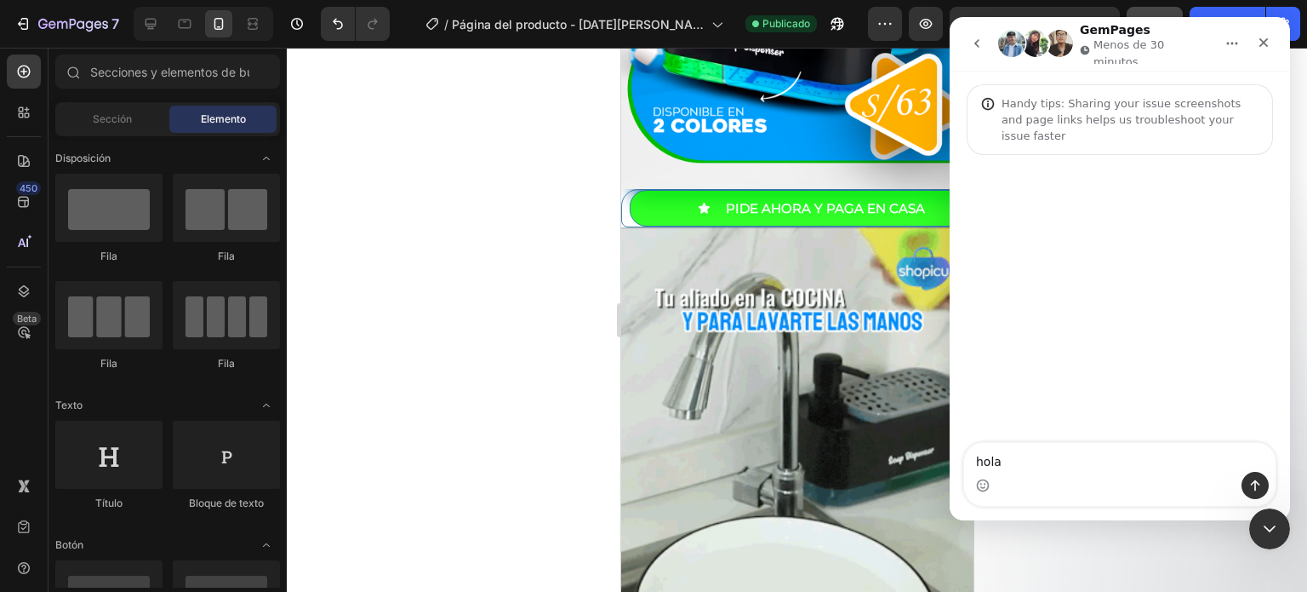
click at [538, 139] on div at bounding box center [797, 320] width 1021 height 544
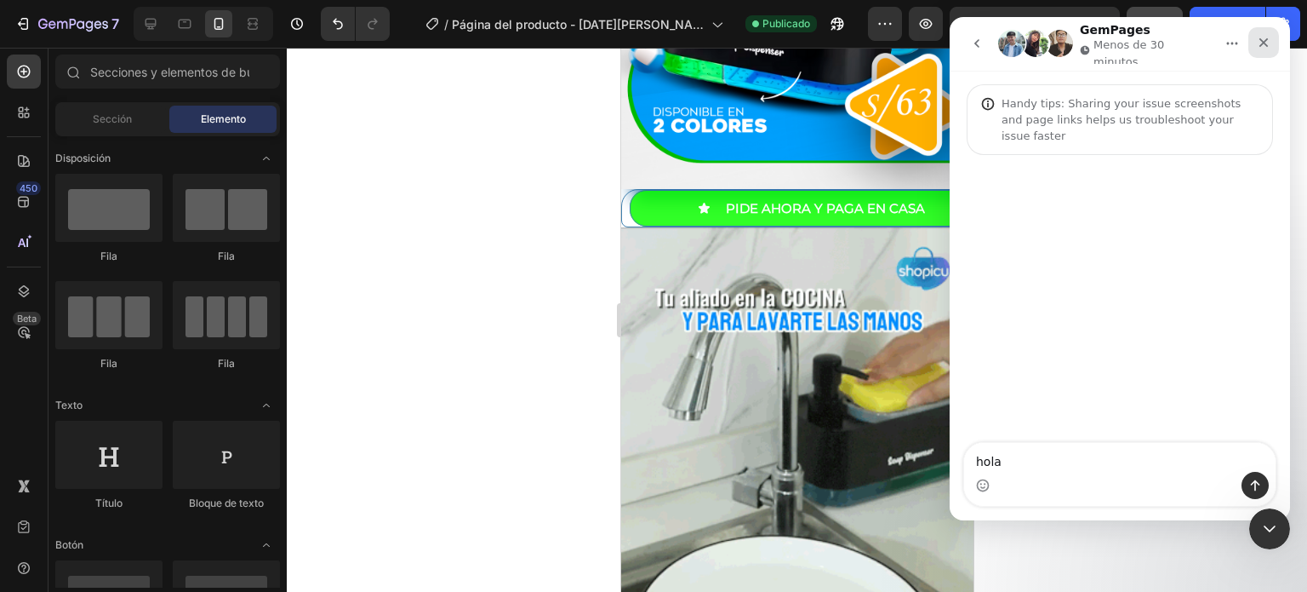
click at [1267, 43] on icon "Cerrar" at bounding box center [1264, 43] width 14 height 14
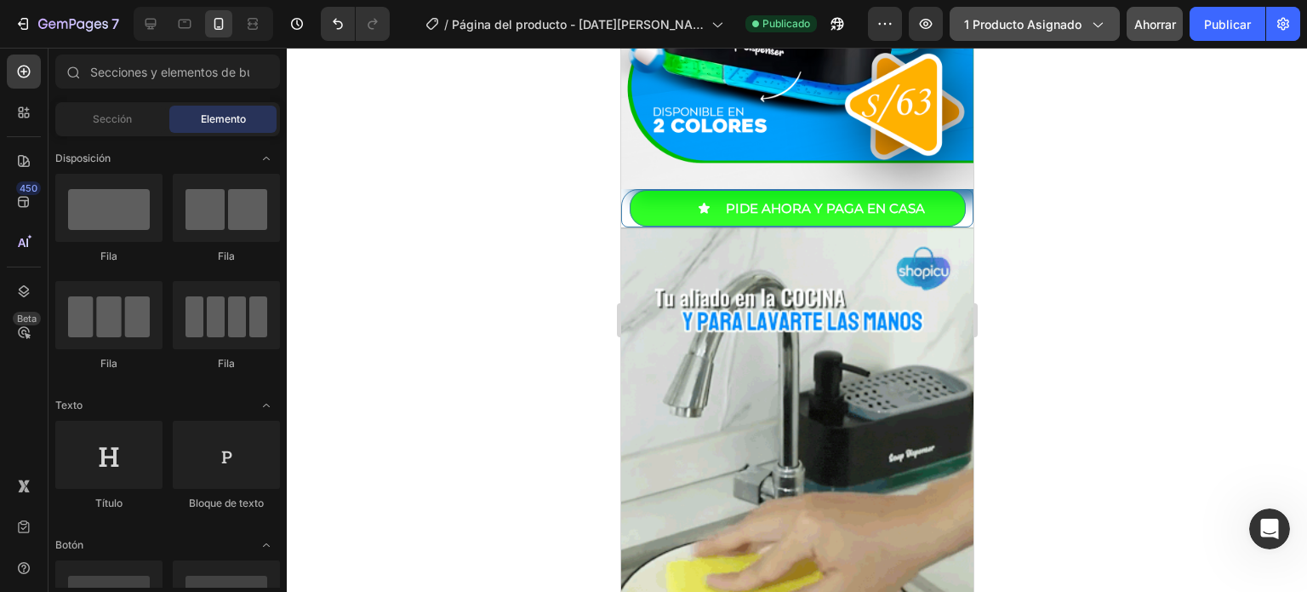
click at [1106, 18] on button "1 producto asignado" at bounding box center [1035, 24] width 170 height 34
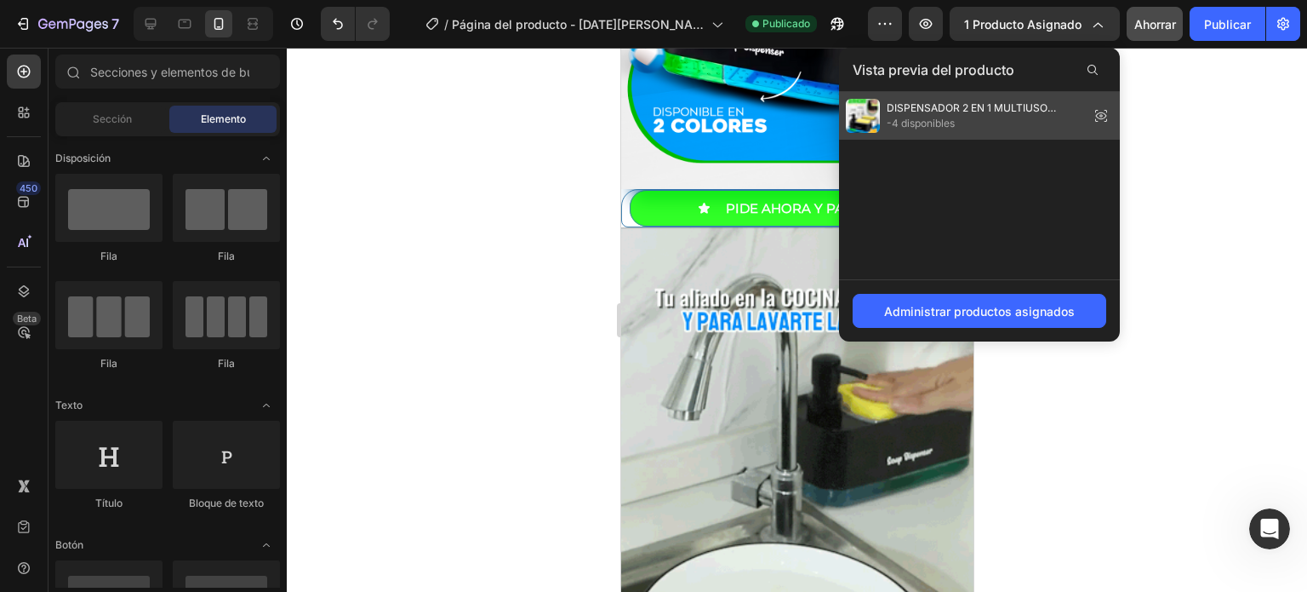
click at [969, 105] on font "DISPENSADOR 2 EN 1 MULTIUSO COCINA Y BAÑO" at bounding box center [971, 115] width 169 height 28
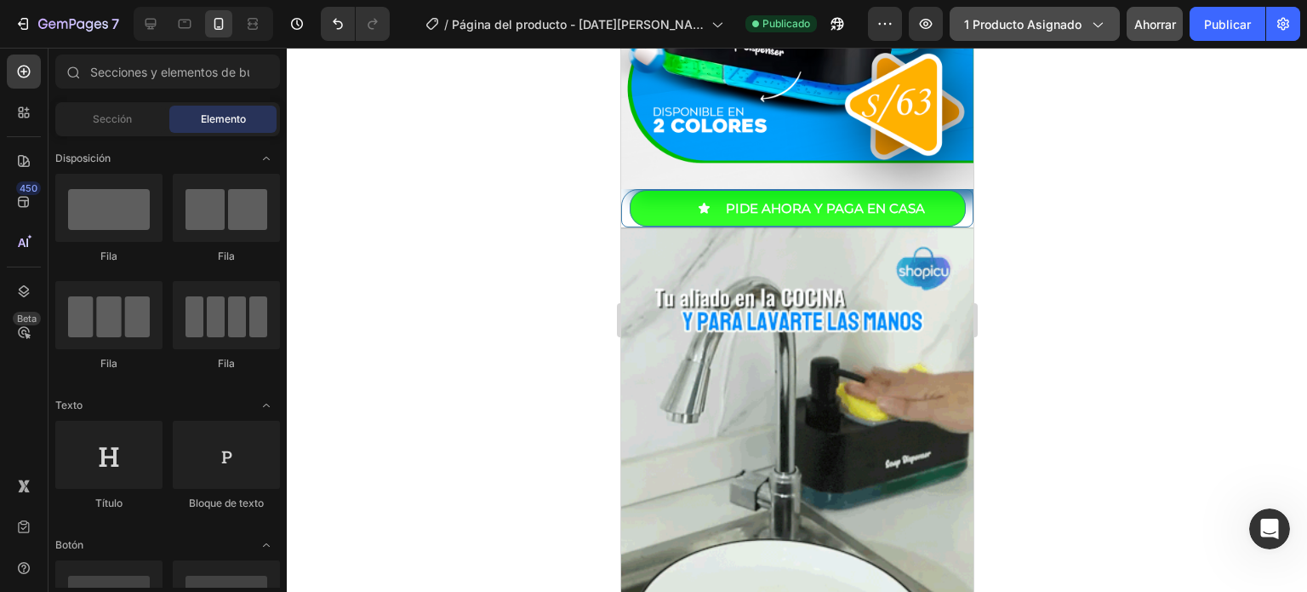
click at [1099, 25] on icon "button" at bounding box center [1097, 23] width 17 height 17
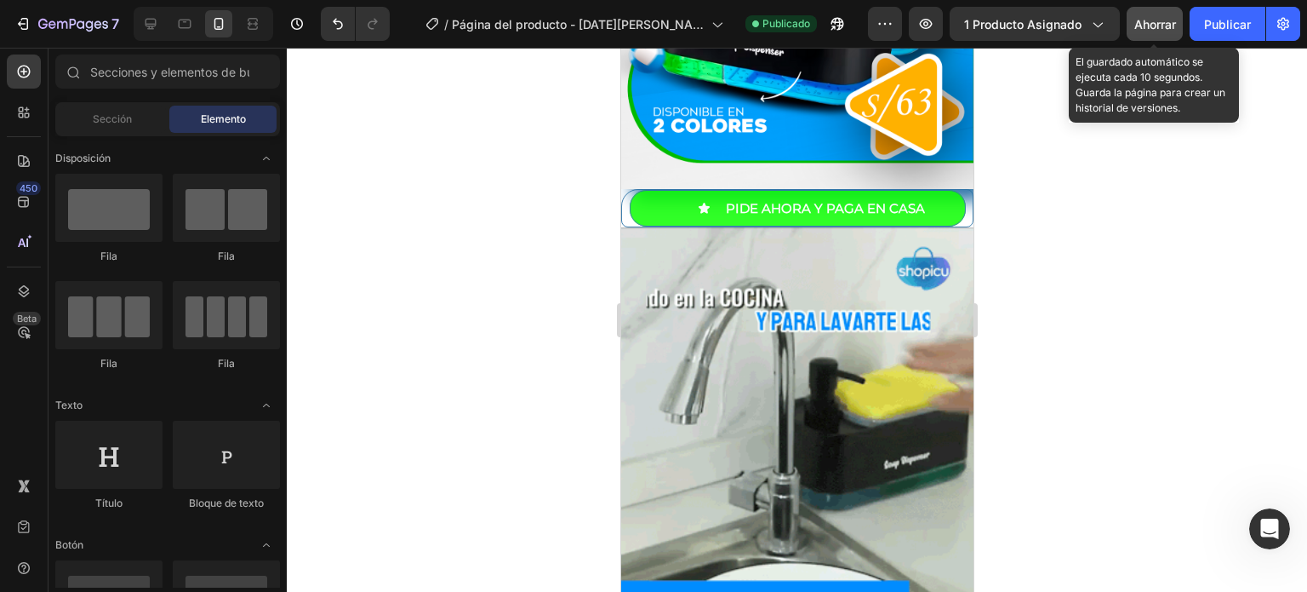
click at [1146, 26] on font "Ahorrar" at bounding box center [1156, 24] width 42 height 14
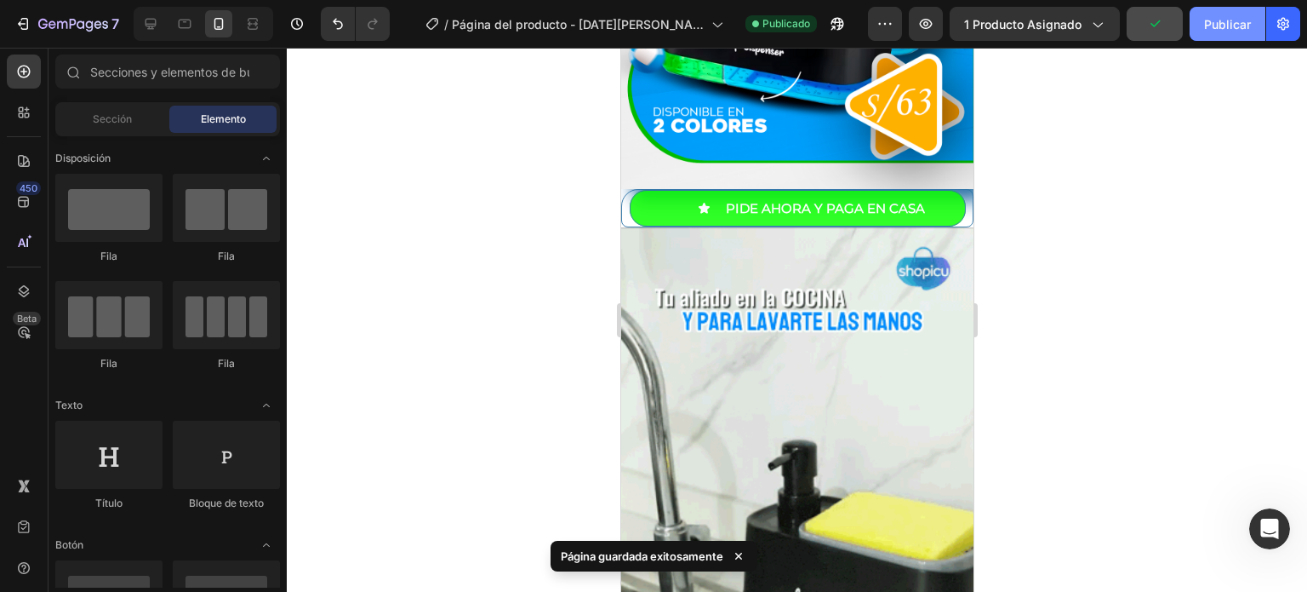
click at [1243, 20] on font "Publicar" at bounding box center [1227, 24] width 47 height 14
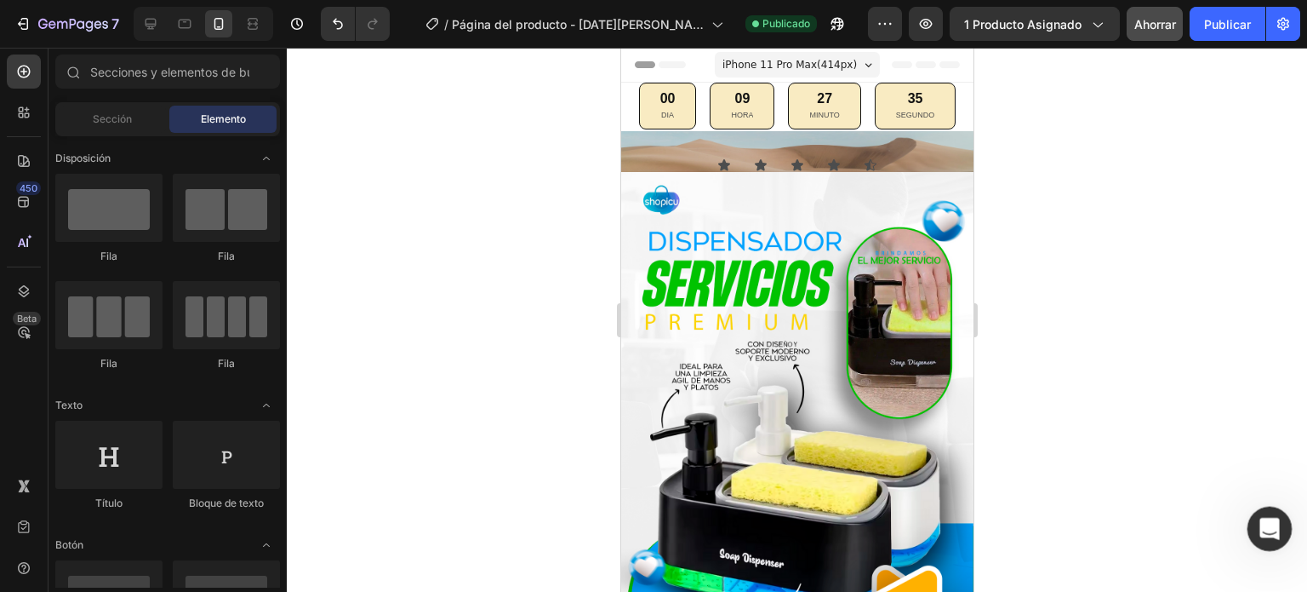
click at [1266, 535] on icon "Abrir Intercom Messenger" at bounding box center [1268, 526] width 28 height 28
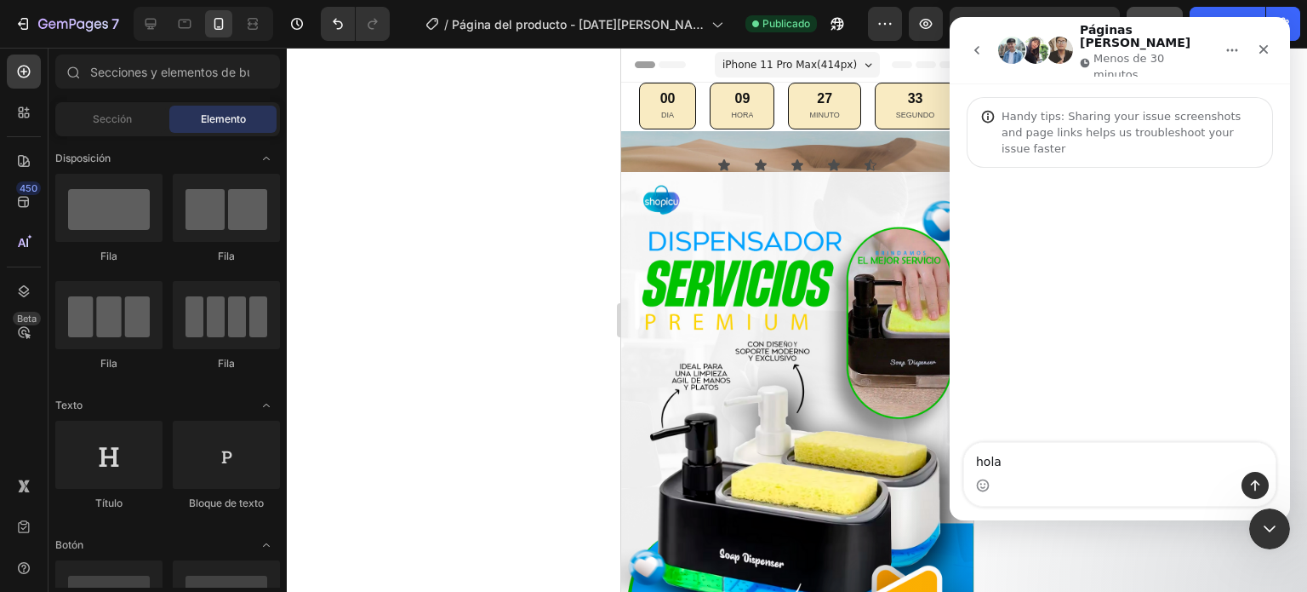
click at [1027, 461] on textarea "hola" at bounding box center [1120, 457] width 312 height 29
click at [548, 100] on div at bounding box center [797, 320] width 1021 height 544
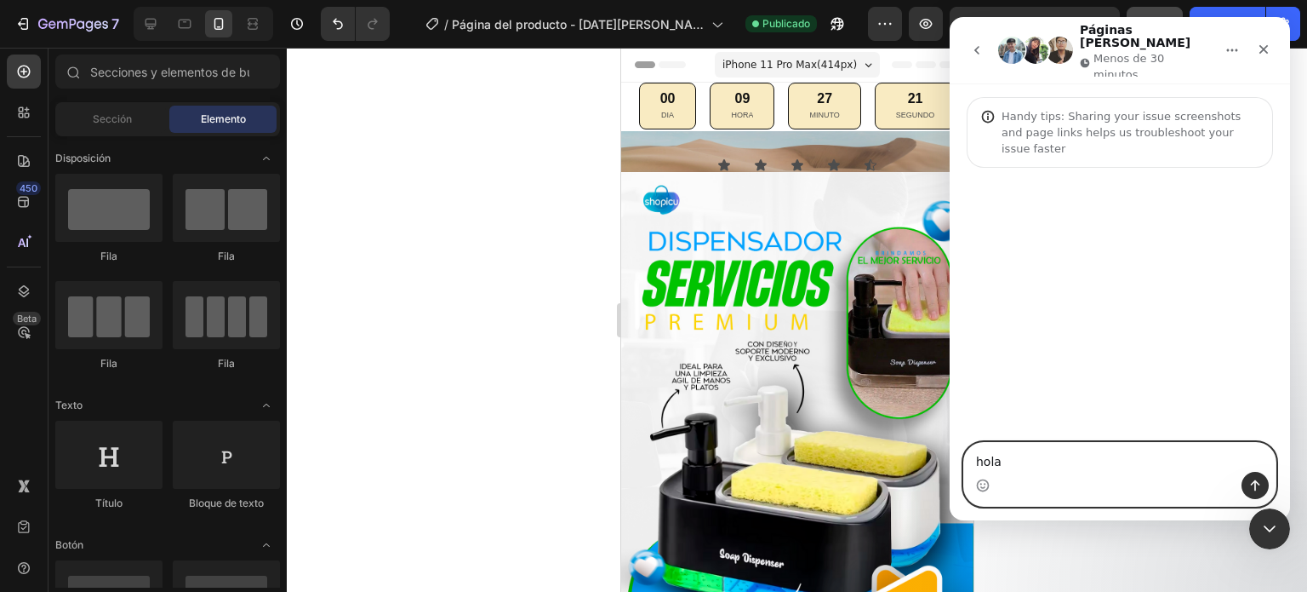
click at [1015, 464] on textarea "hola" at bounding box center [1120, 457] width 312 height 29
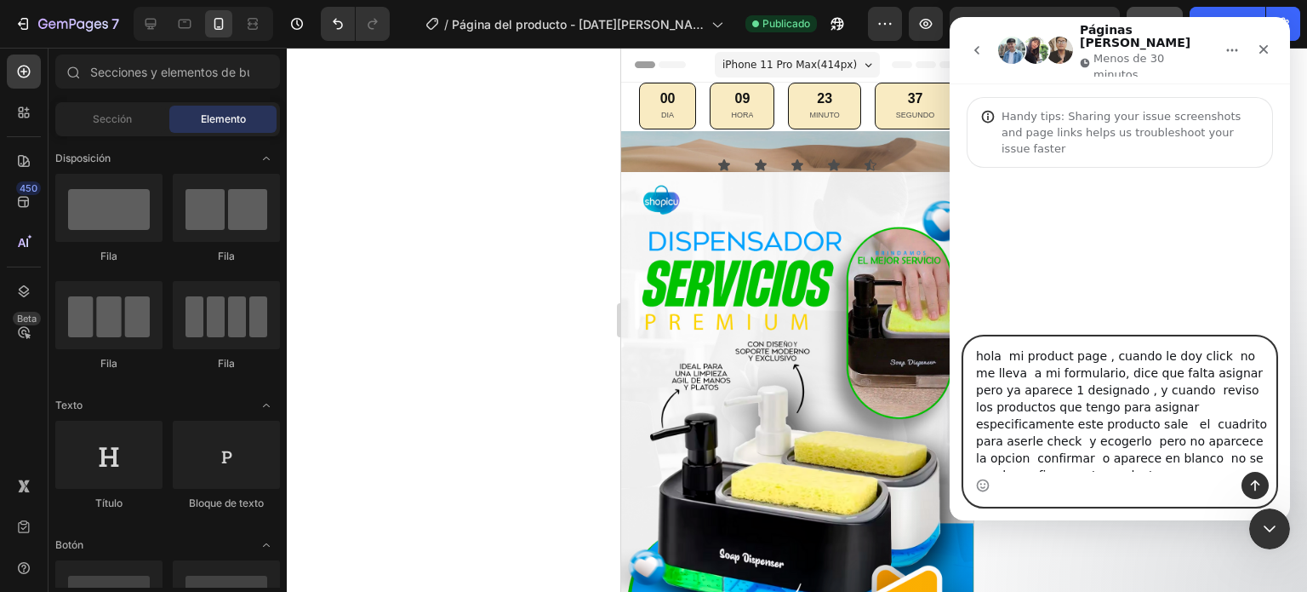
scroll to position [11, 0]
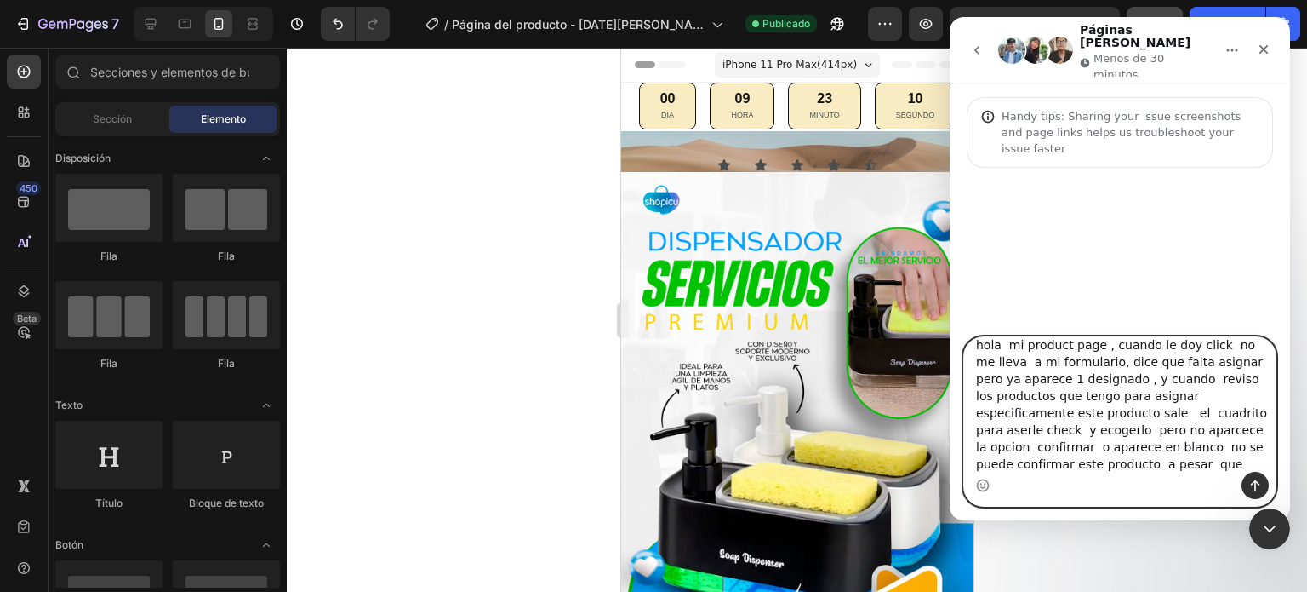
click at [1143, 415] on textarea "hola mi product page , cuando le doy click no me lleva a mi formulario, dice qu…" at bounding box center [1120, 404] width 312 height 134
click at [1148, 415] on textarea "hola mi product page , cuando le doy click no me lleva a mi formulario, dice qu…" at bounding box center [1120, 404] width 312 height 134
click at [984, 439] on textarea "hola mi product page , cuando le doy click no me lleva a mi formulario, dice qu…" at bounding box center [1120, 404] width 312 height 134
click at [984, 431] on textarea "hola mi product page , cuando le doy click no me lleva a mi formulario, dice qu…" at bounding box center [1120, 404] width 312 height 134
type textarea "hola mi product page , cuando le doy click no me lleva a mi formulario, dice qu…"
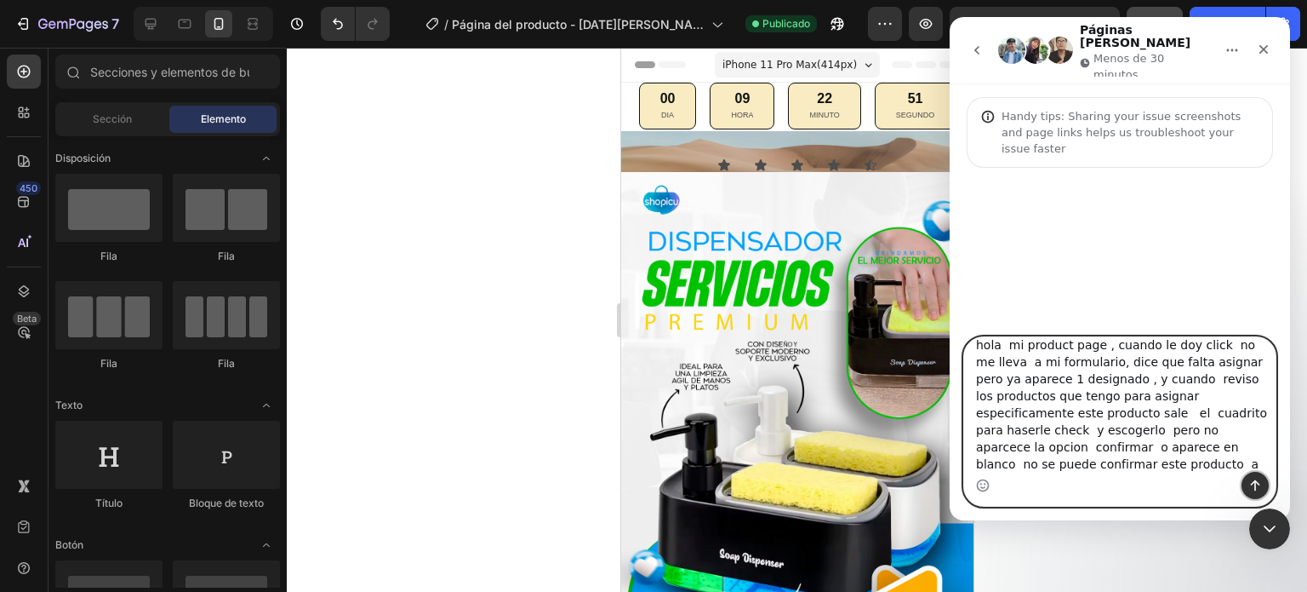
click at [1251, 483] on icon "Enviar un mensaje…" at bounding box center [1255, 485] width 9 height 11
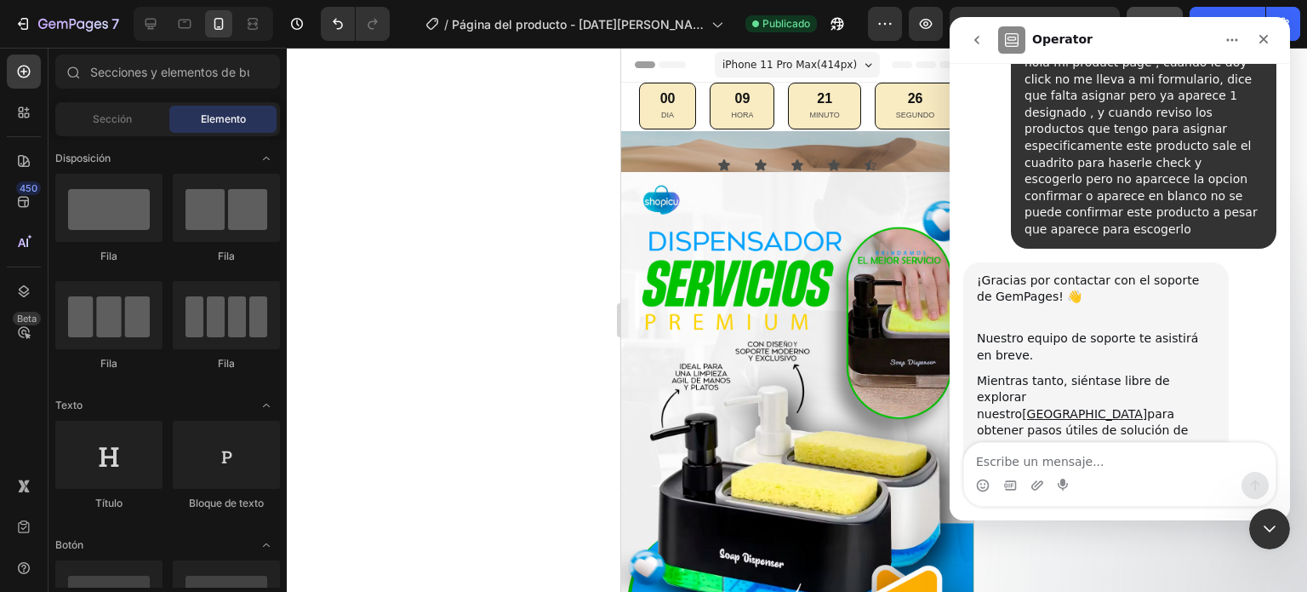
scroll to position [0, 0]
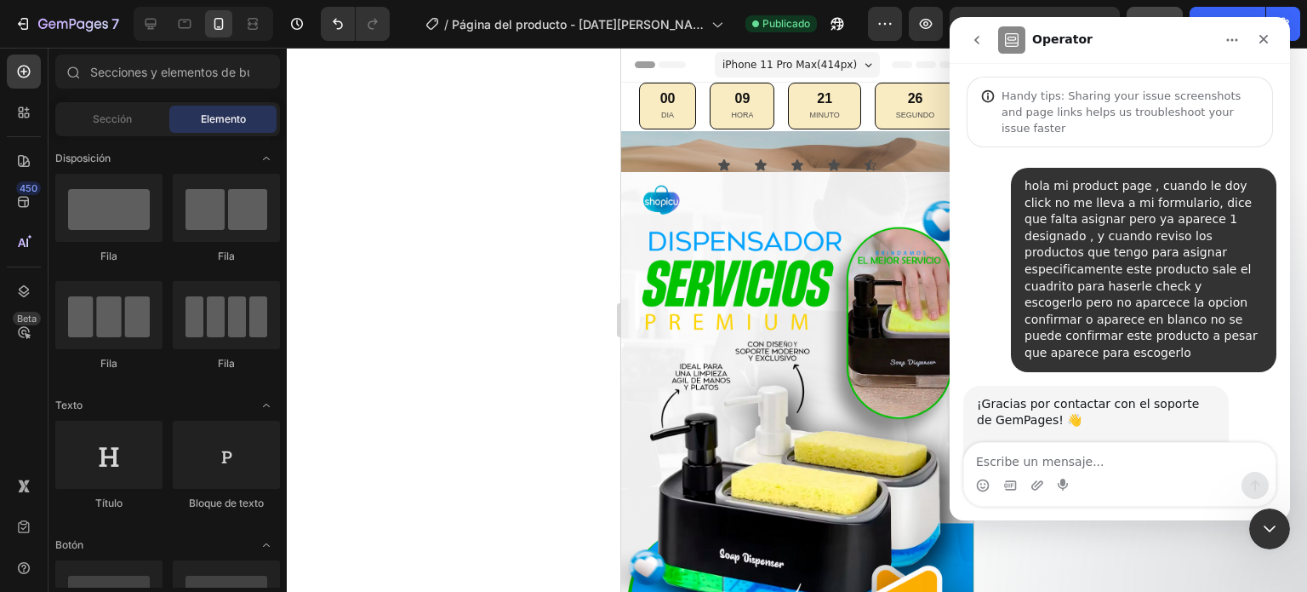
drag, startPoint x: 1284, startPoint y: 241, endPoint x: 2248, endPoint y: 54, distance: 981.5
click at [552, 220] on div at bounding box center [797, 320] width 1021 height 544
click at [561, 225] on div at bounding box center [797, 320] width 1021 height 544
click at [1260, 37] on icon "Cerrar" at bounding box center [1264, 39] width 9 height 9
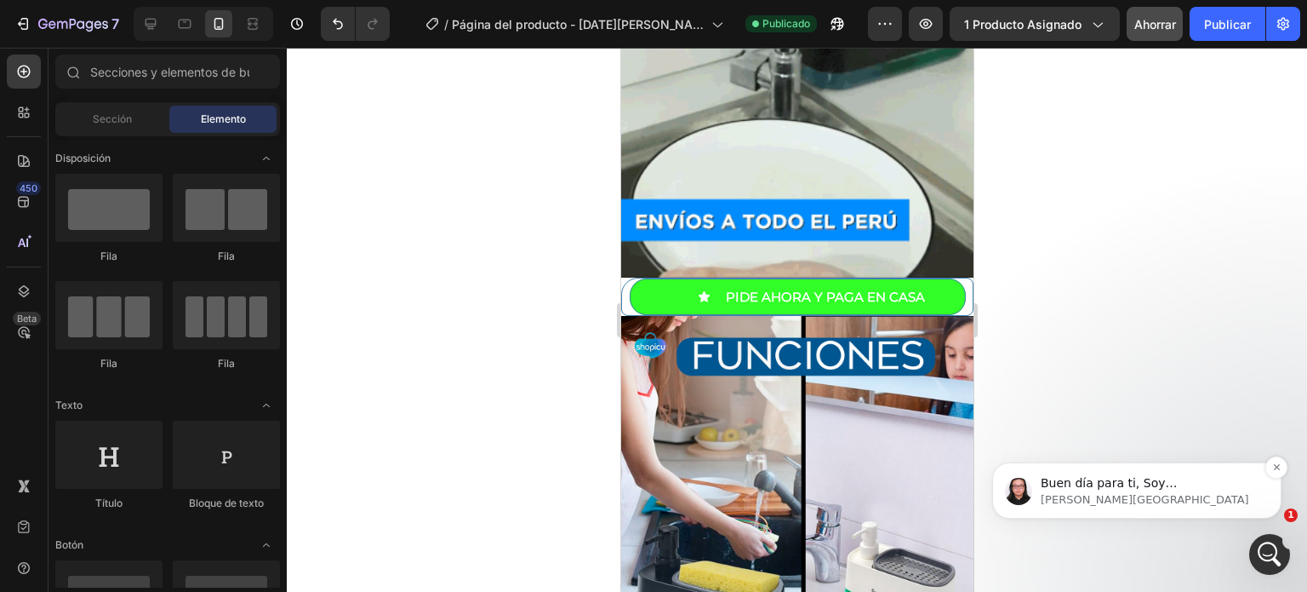
click at [1152, 489] on font "Buen día para ti, Soy Nathan de Soporte al Cliente de GemPages, ¡es un placer a…" at bounding box center [1145, 525] width 208 height 98
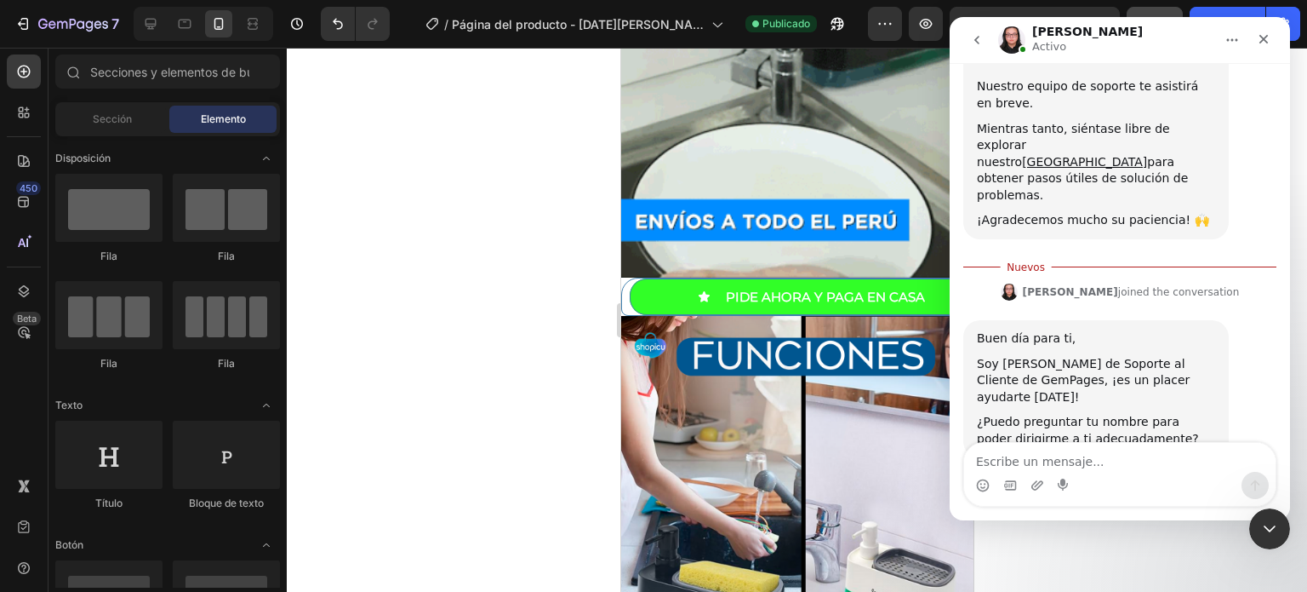
scroll to position [391, 0]
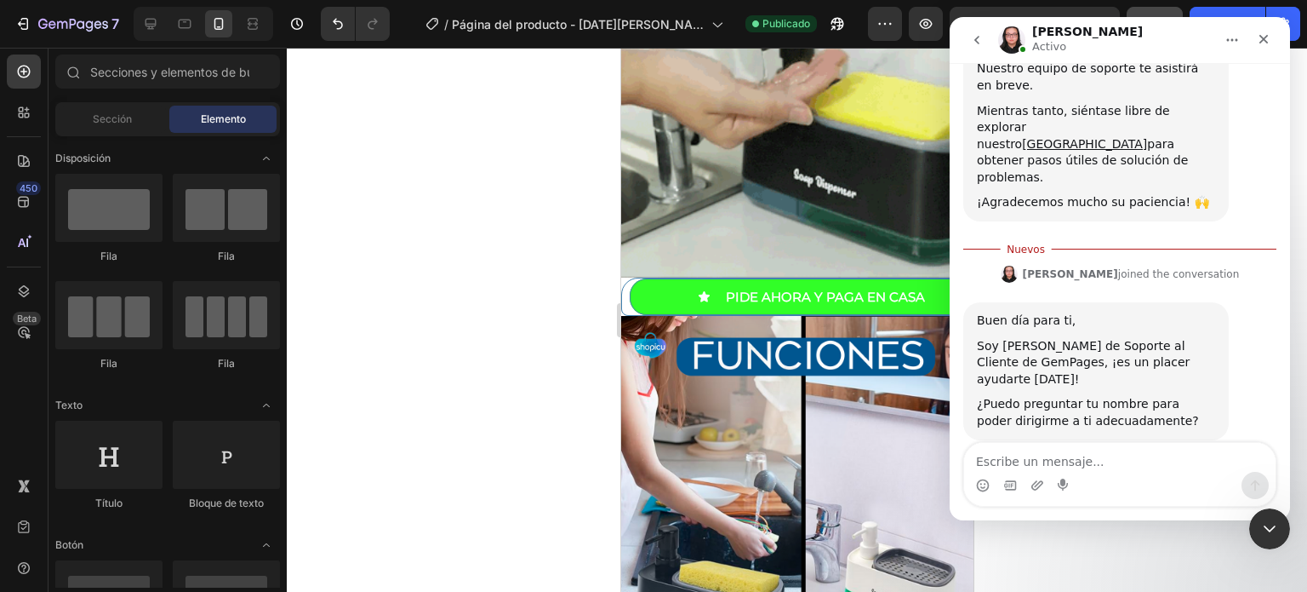
click at [1091, 480] on div "Intercom Messenger" at bounding box center [1120, 485] width 312 height 27
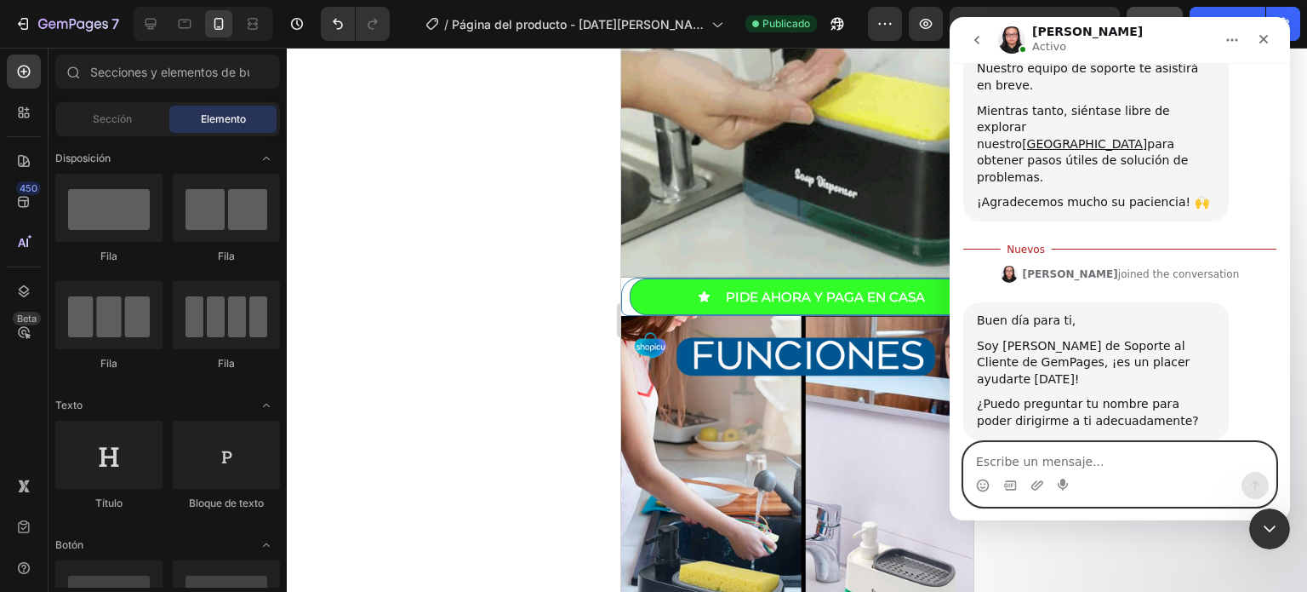
click at [1114, 469] on textarea "Escribe un mensaje..." at bounding box center [1120, 457] width 312 height 29
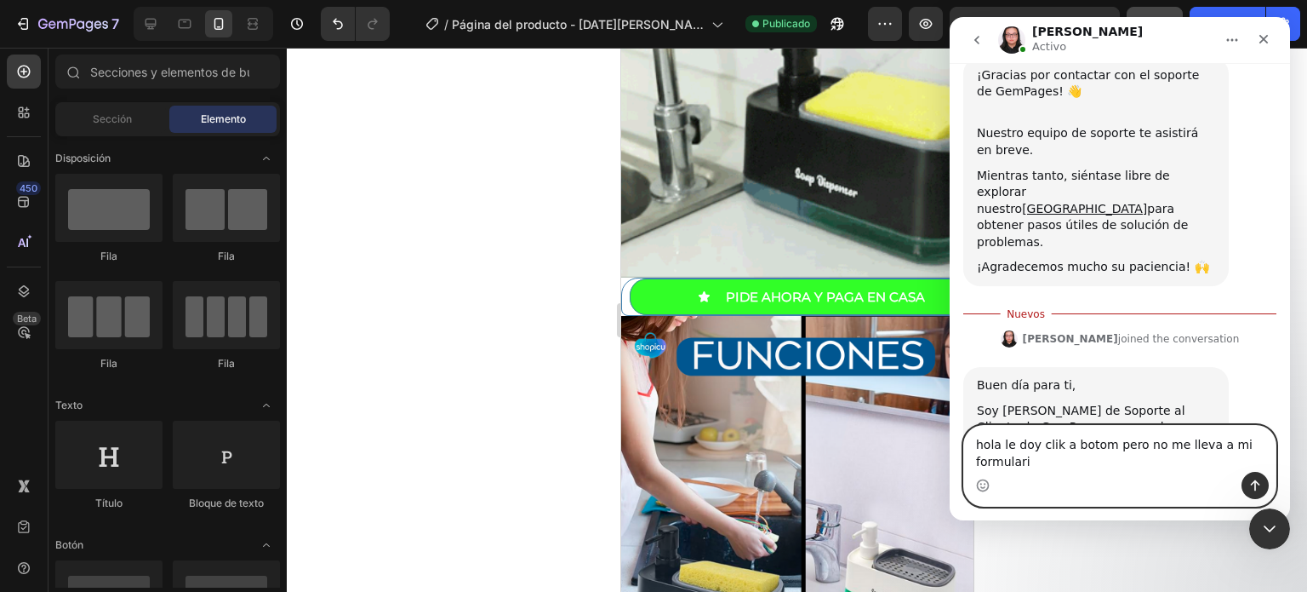
scroll to position [343, 0]
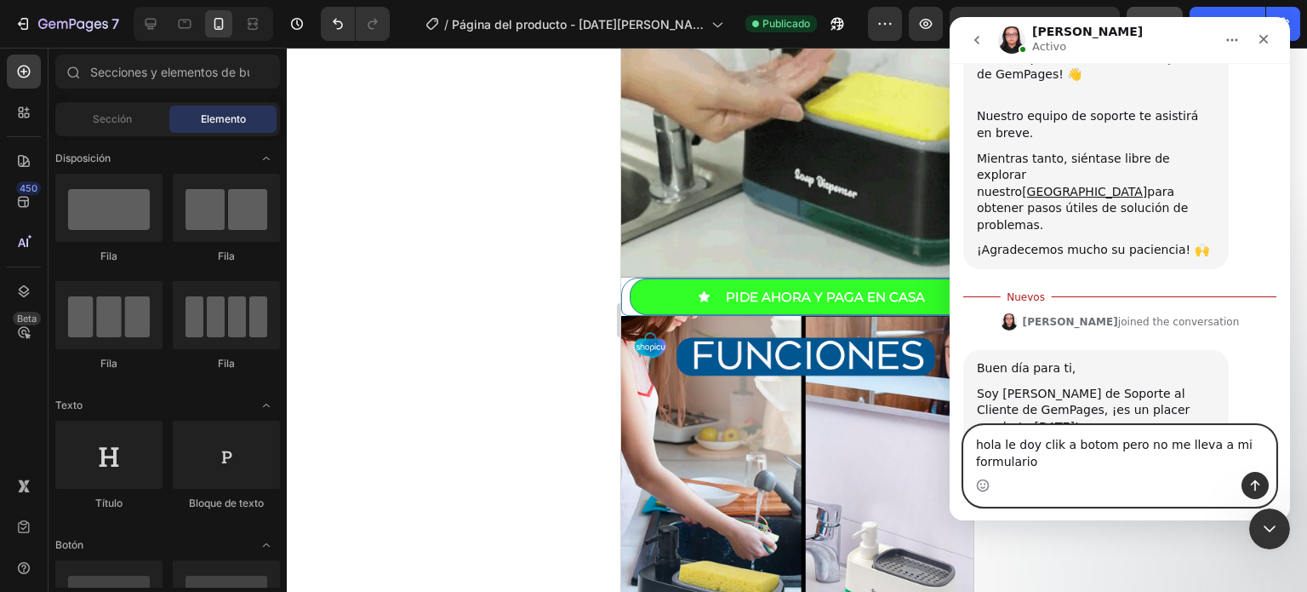
click at [1004, 445] on textarea "hola le doy clik a botom pero no me lleva a mi formulario" at bounding box center [1120, 449] width 312 height 46
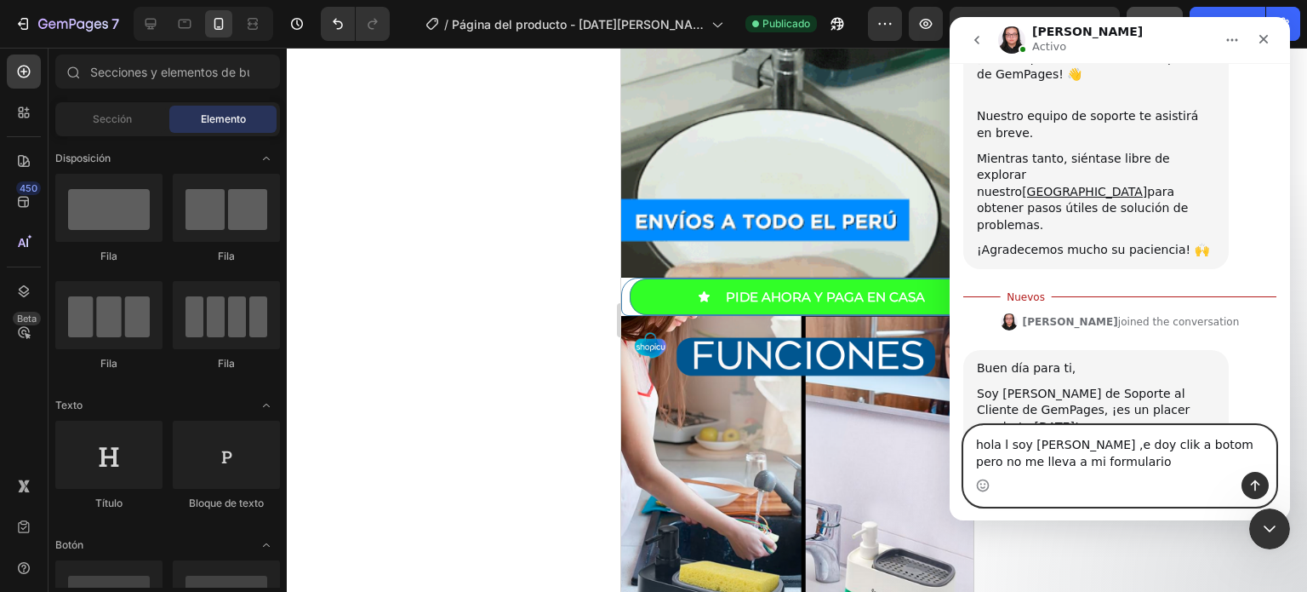
type textarea "hola l soy david ,e doy clik a botom pero no me lleva a mi formulario"
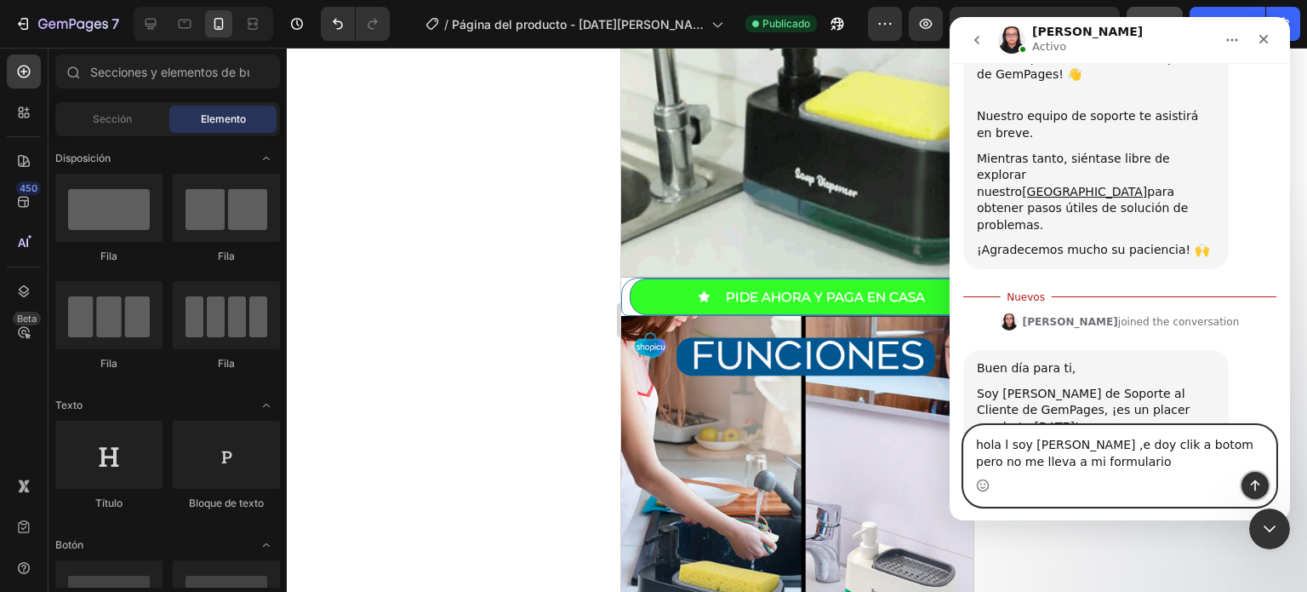
click at [1254, 479] on icon "Enviar un mensaje…" at bounding box center [1256, 485] width 14 height 14
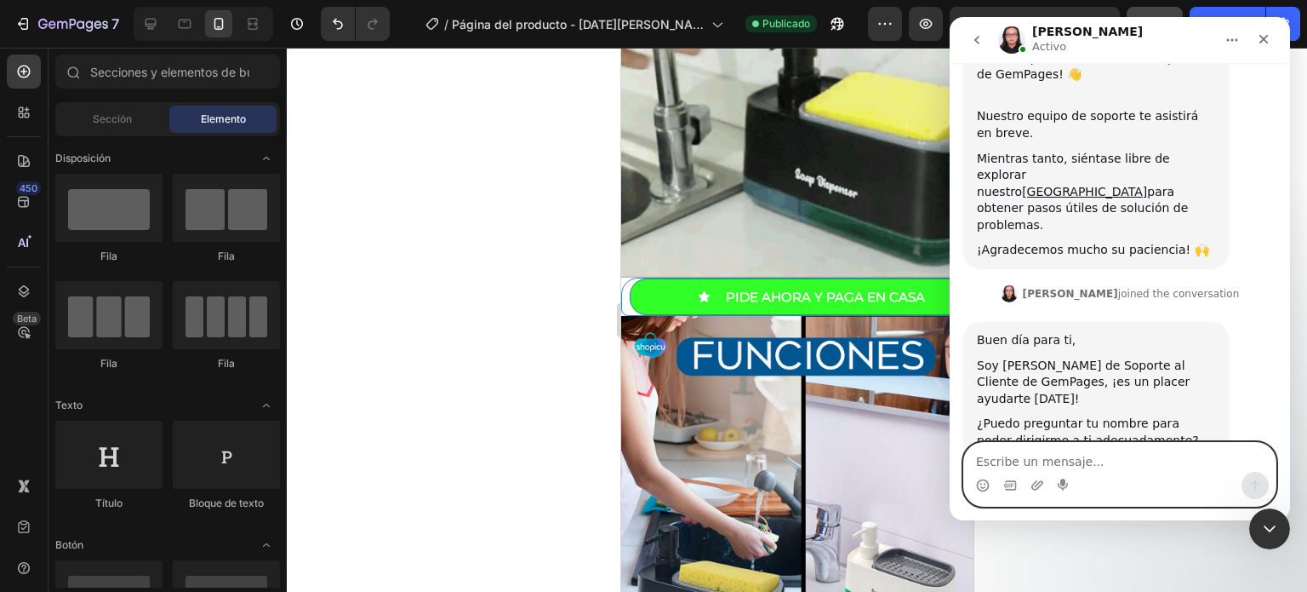
scroll to position [364, 0]
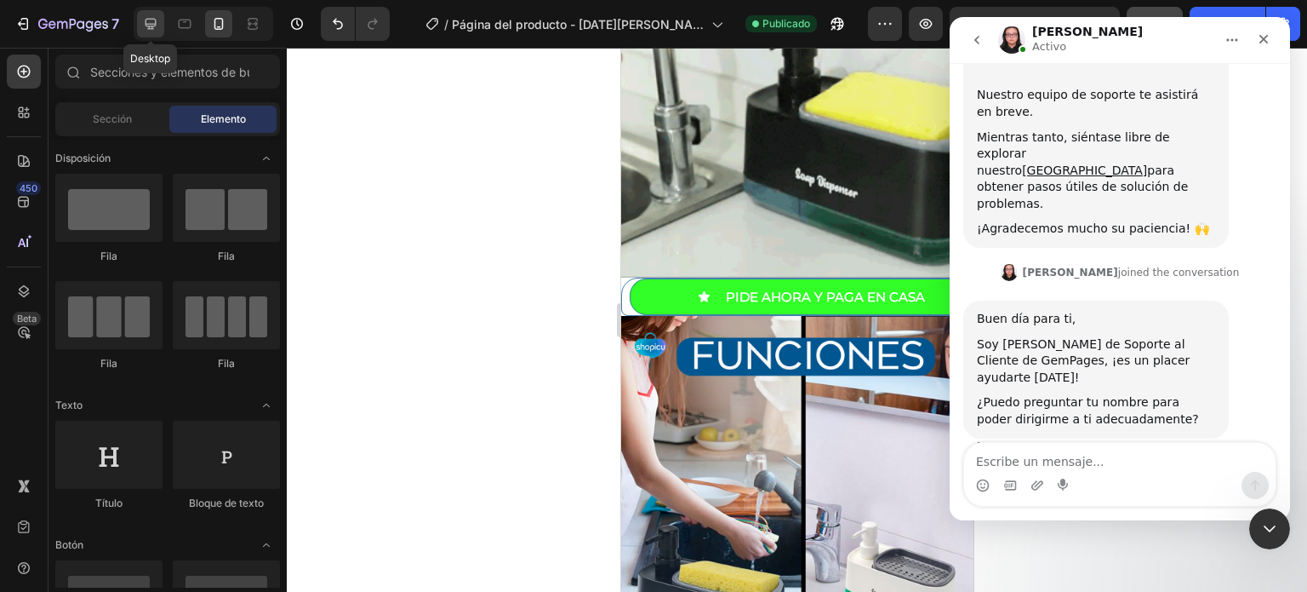
click at [157, 21] on icon at bounding box center [150, 23] width 17 height 17
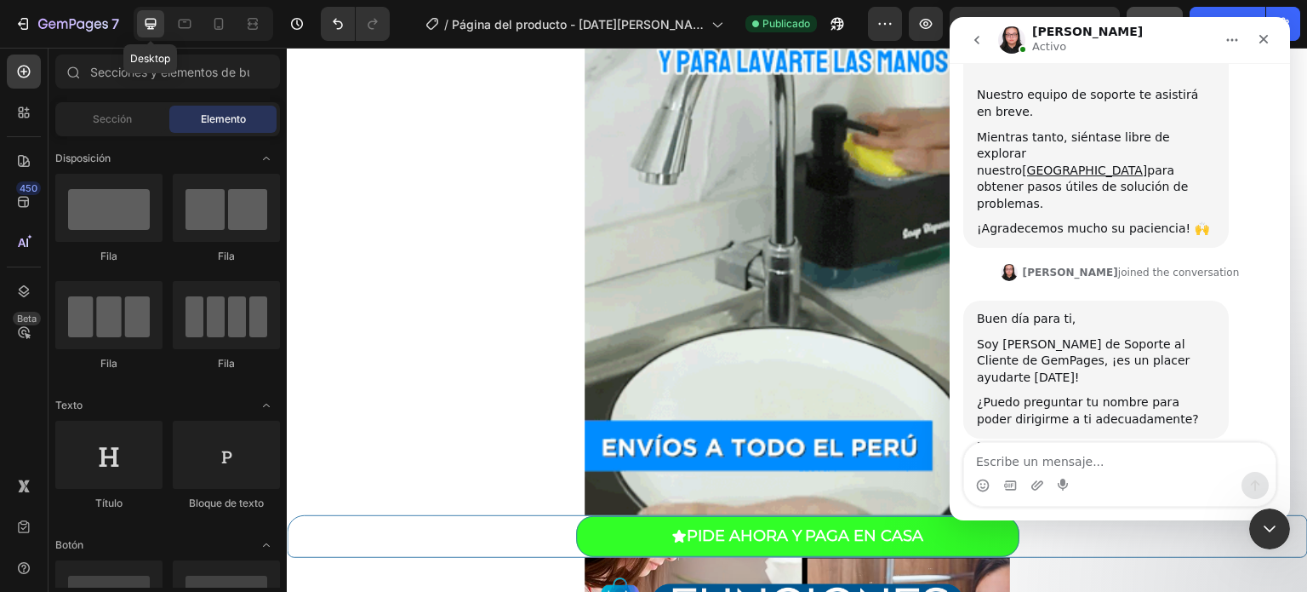
scroll to position [1090, 0]
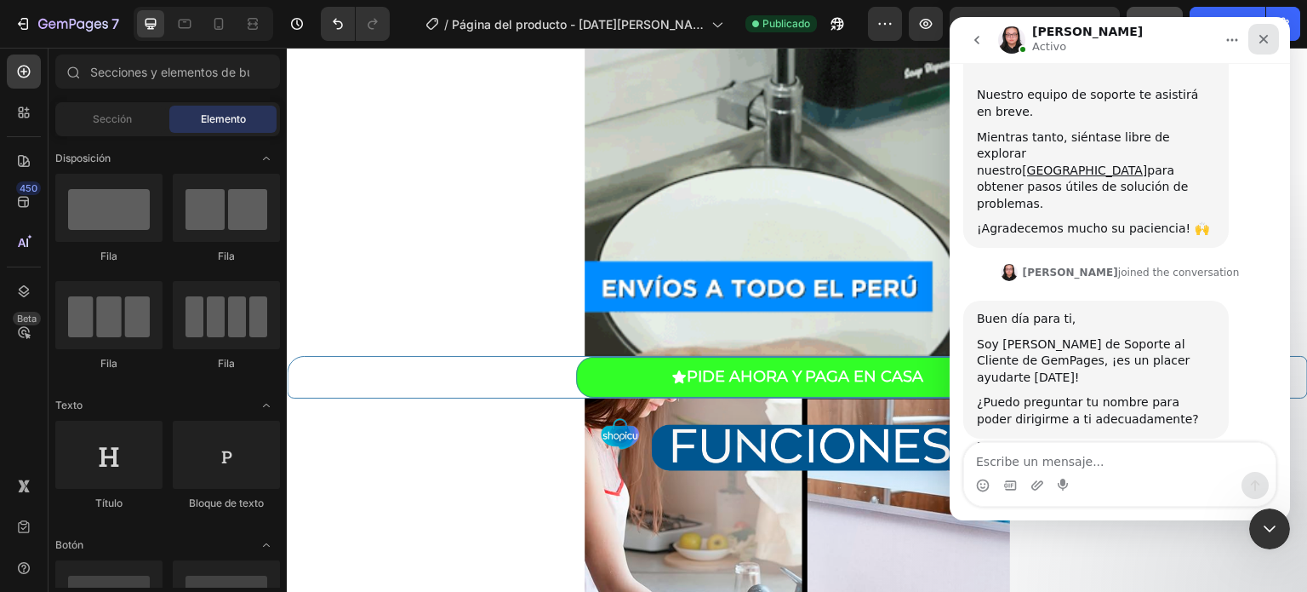
click at [1262, 40] on icon "Cerrar" at bounding box center [1264, 39] width 9 height 9
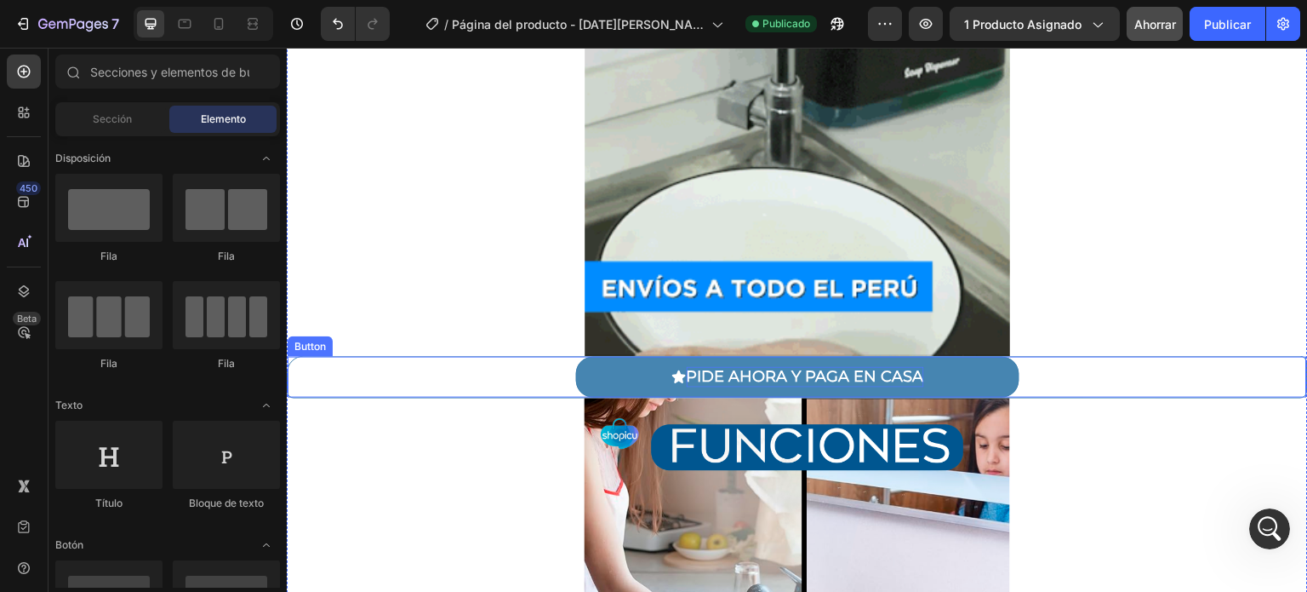
click at [816, 376] on p "PIDE AHORA Y PAGA EN CASA" at bounding box center [805, 377] width 237 height 20
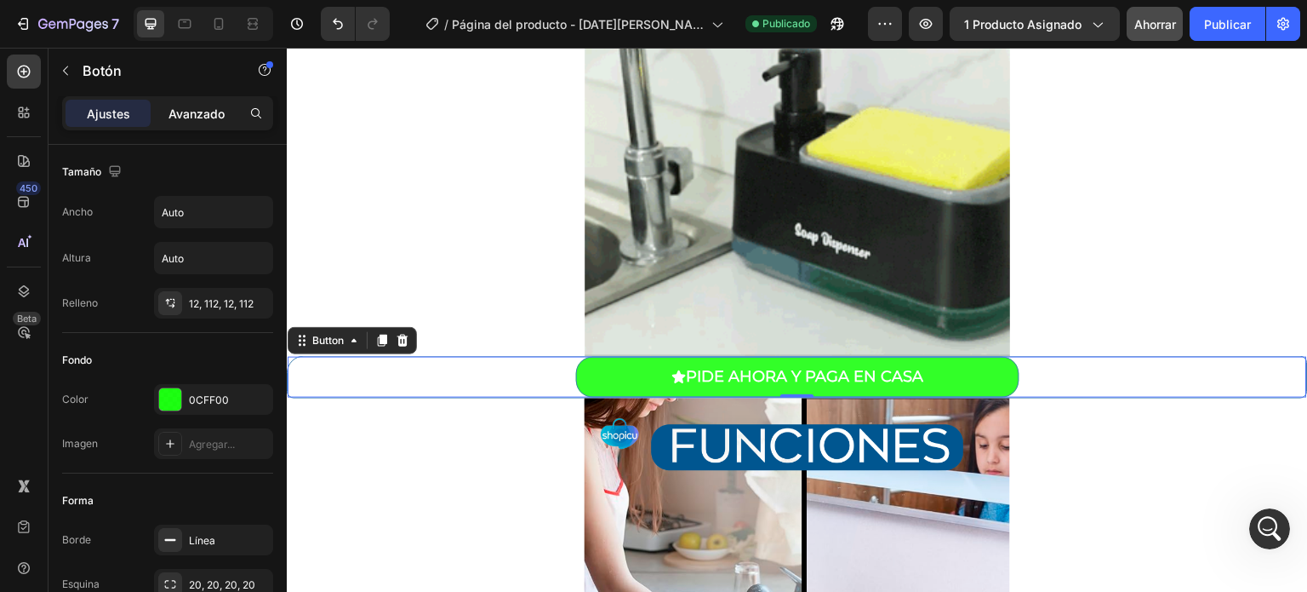
click at [216, 116] on font "Avanzado" at bounding box center [197, 113] width 56 height 14
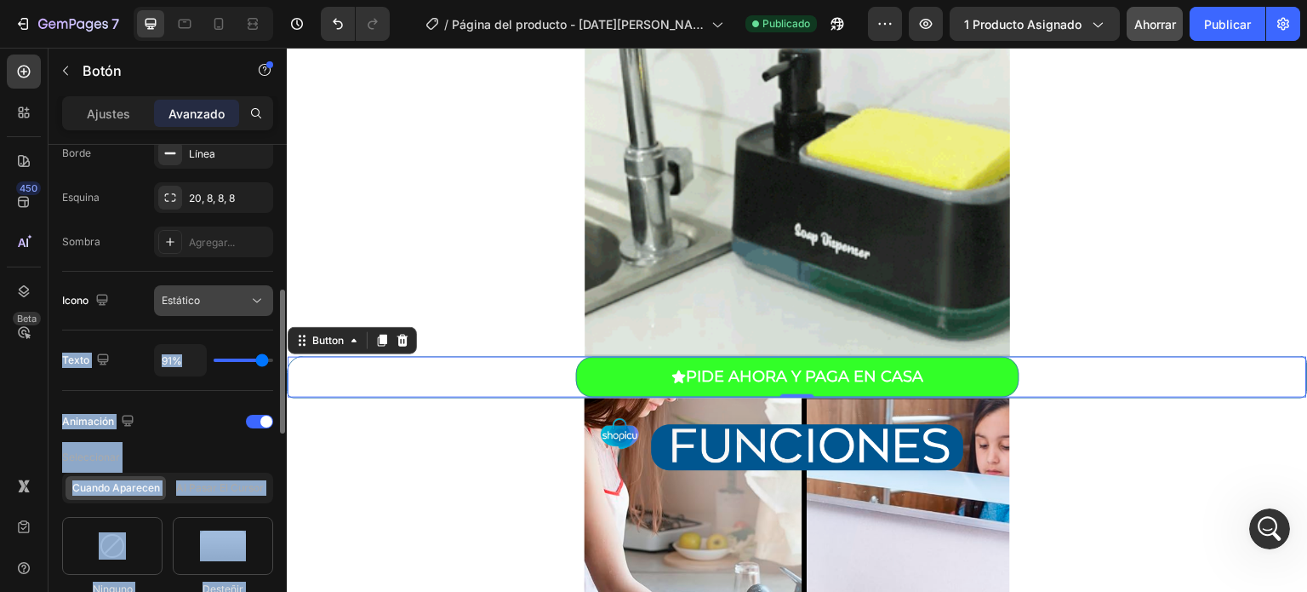
scroll to position [430, 0]
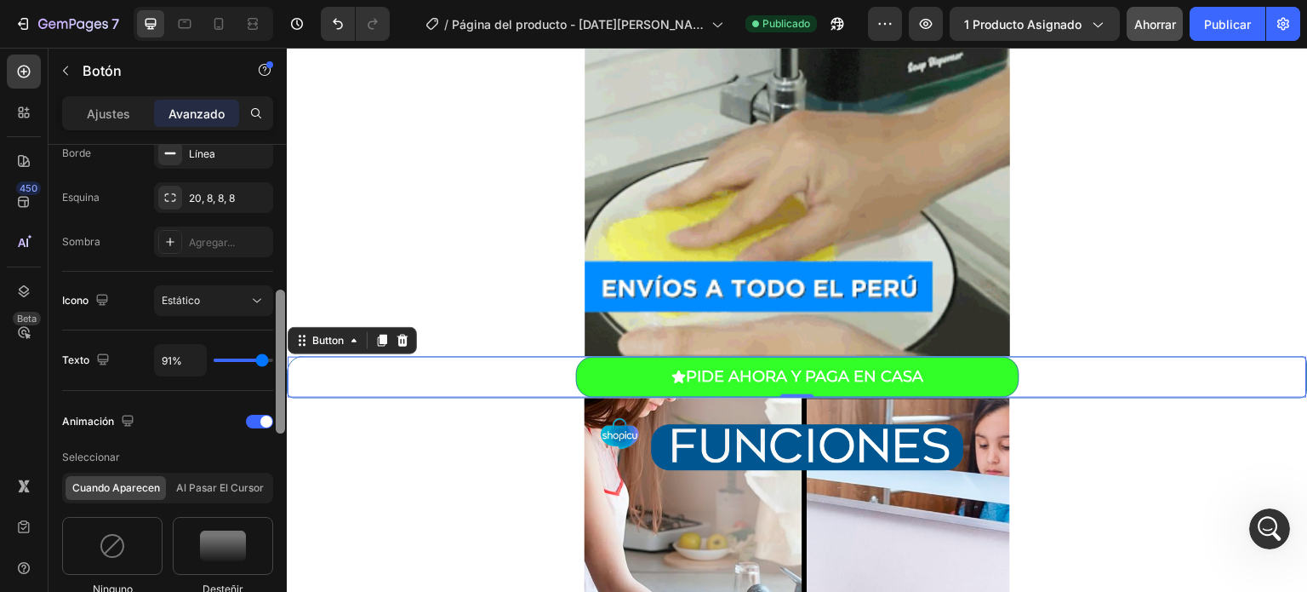
drag, startPoint x: 285, startPoint y: 176, endPoint x: 279, endPoint y: 315, distance: 138.9
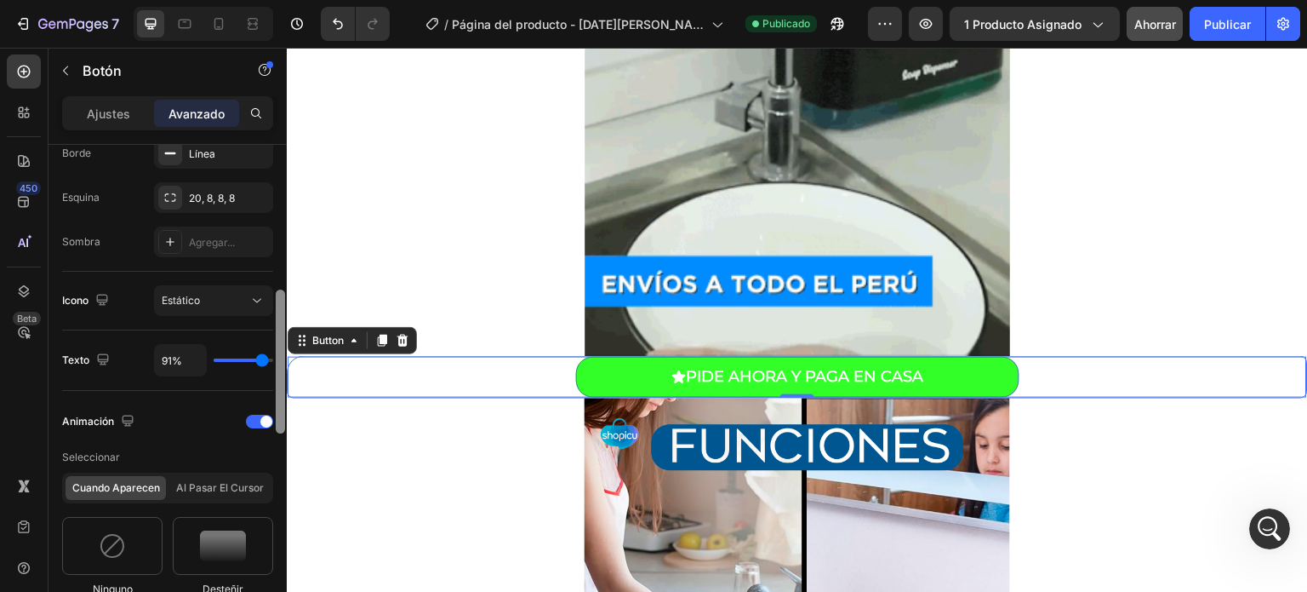
click at [279, 315] on div at bounding box center [280, 392] width 13 height 495
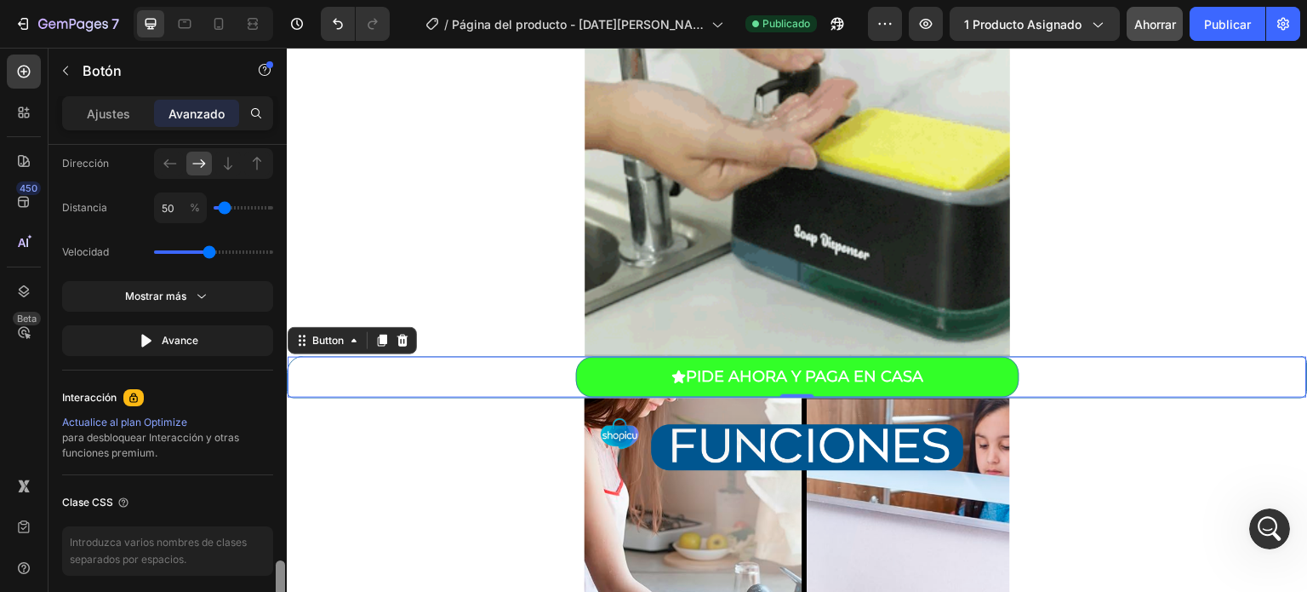
scroll to position [1202, 0]
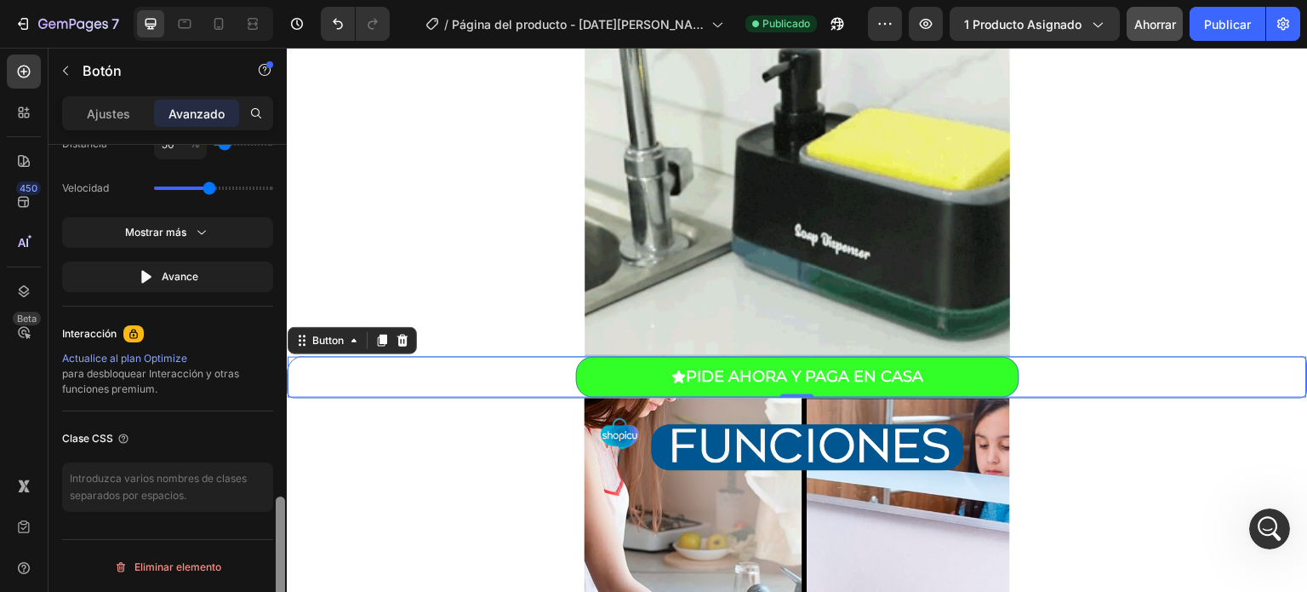
drag, startPoint x: 279, startPoint y: 315, endPoint x: 272, endPoint y: 538, distance: 223.1
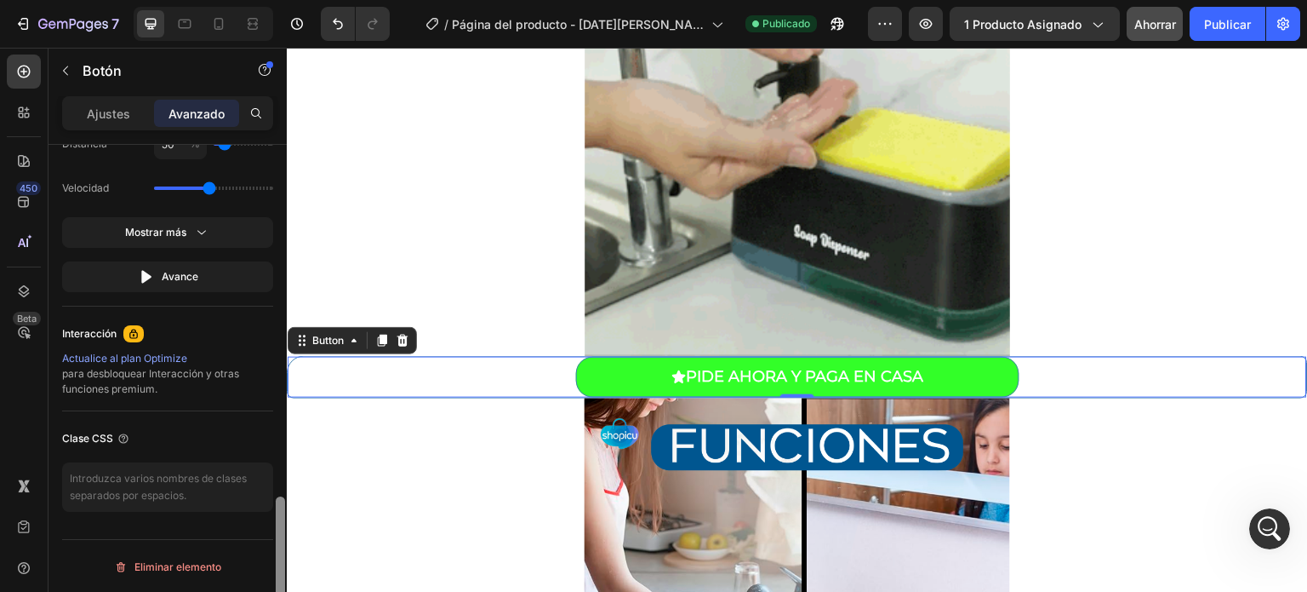
click at [272, 538] on div "Tamaño De oficina Sí No Tableta Sí No Móvil Sí No Fondo 0 0 0 0 0 0 0 0 Forma B…" at bounding box center [168, 392] width 238 height 495
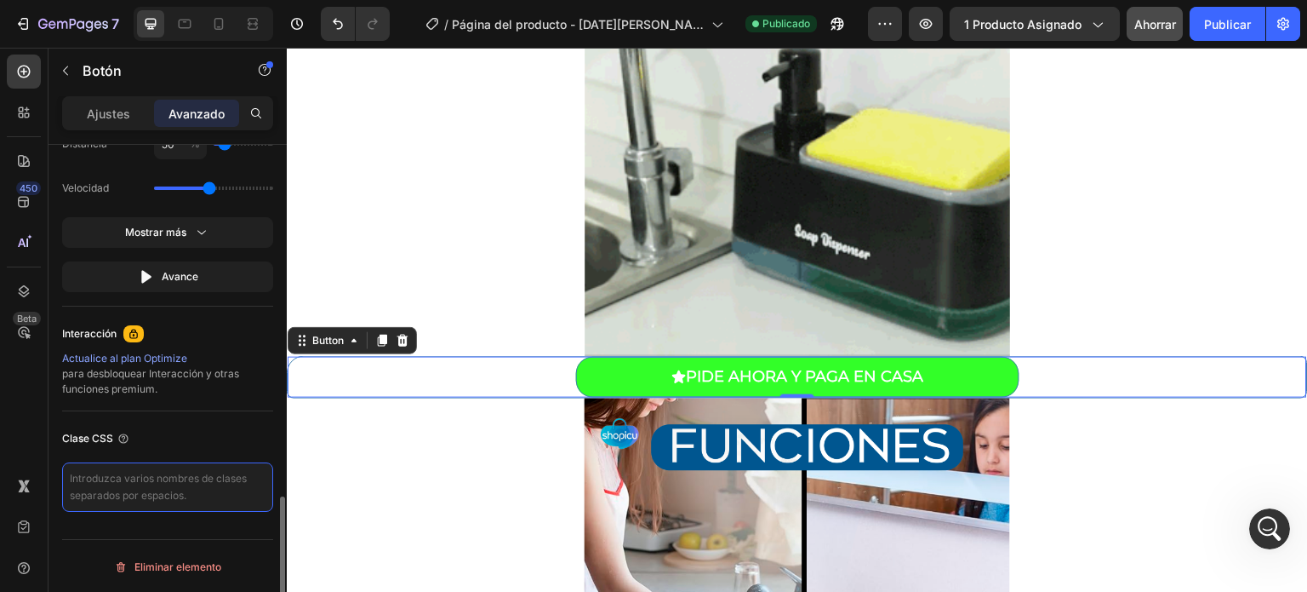
click at [238, 482] on textarea at bounding box center [167, 486] width 211 height 49
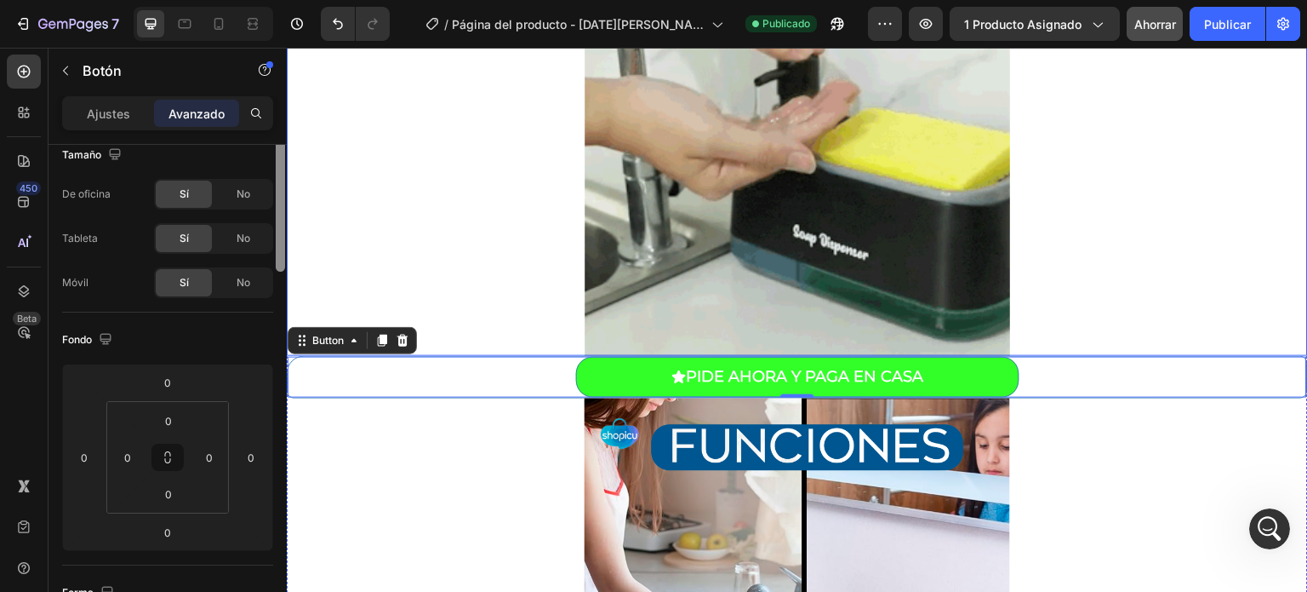
scroll to position [0, 0]
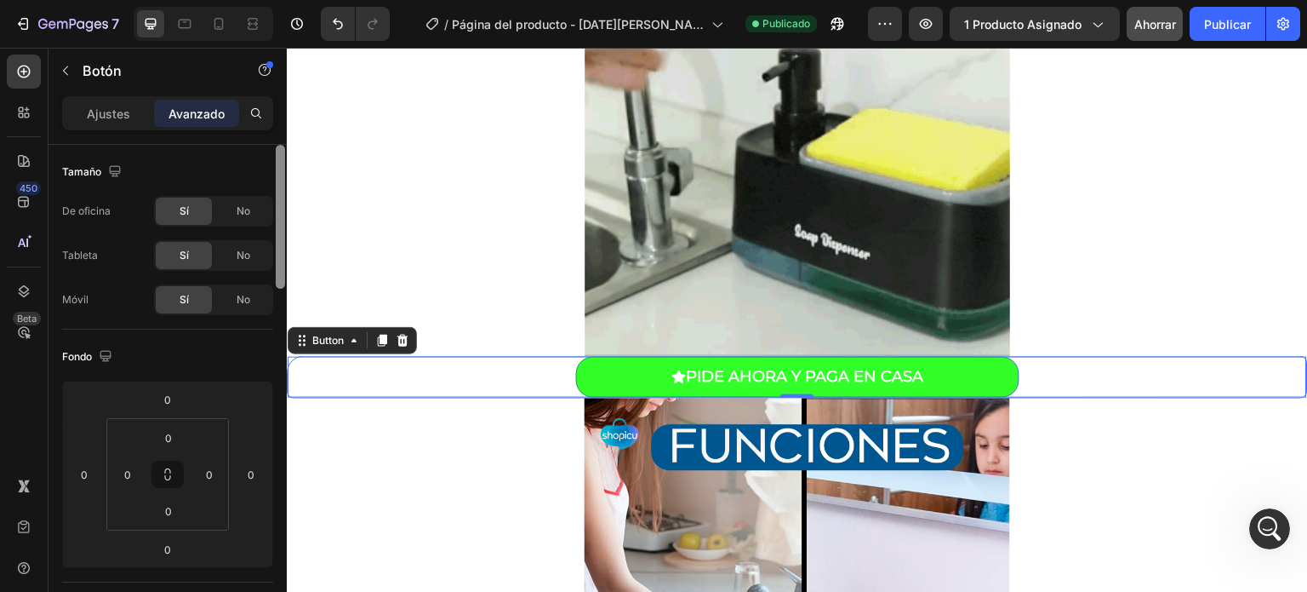
drag, startPoint x: 284, startPoint y: 530, endPoint x: 0, endPoint y: 54, distance: 555.0
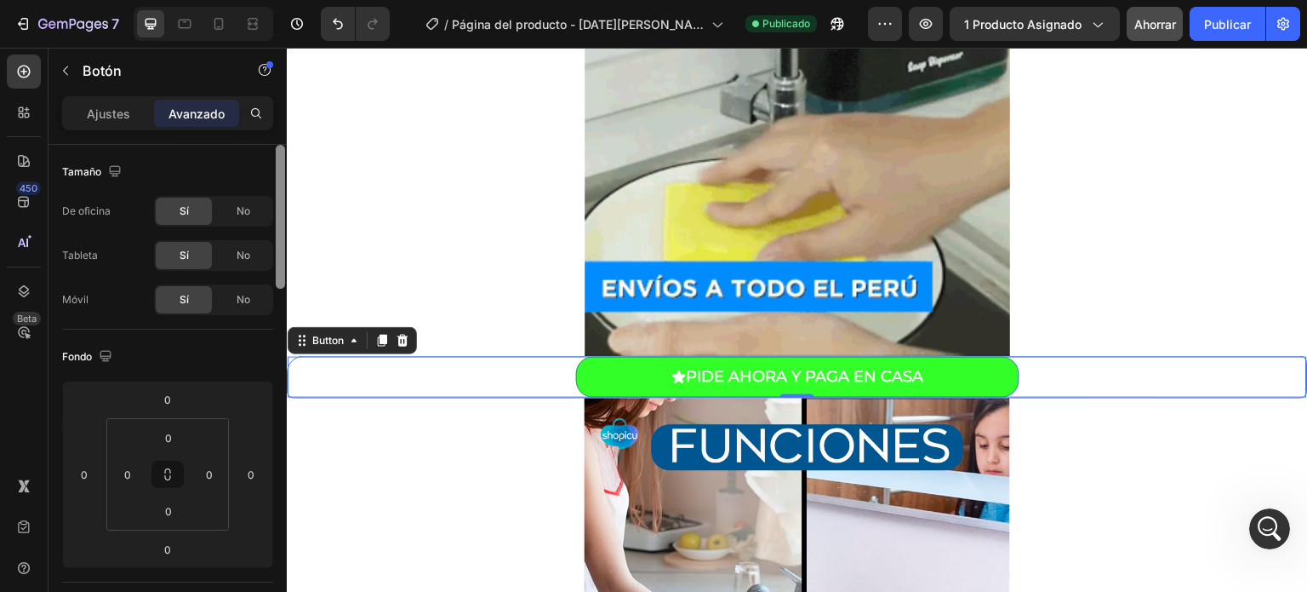
click at [283, 89] on div "Sections(18) Elementos(84) Sección Elemento Sección de héroes Detalle del produ…" at bounding box center [168, 320] width 238 height 544
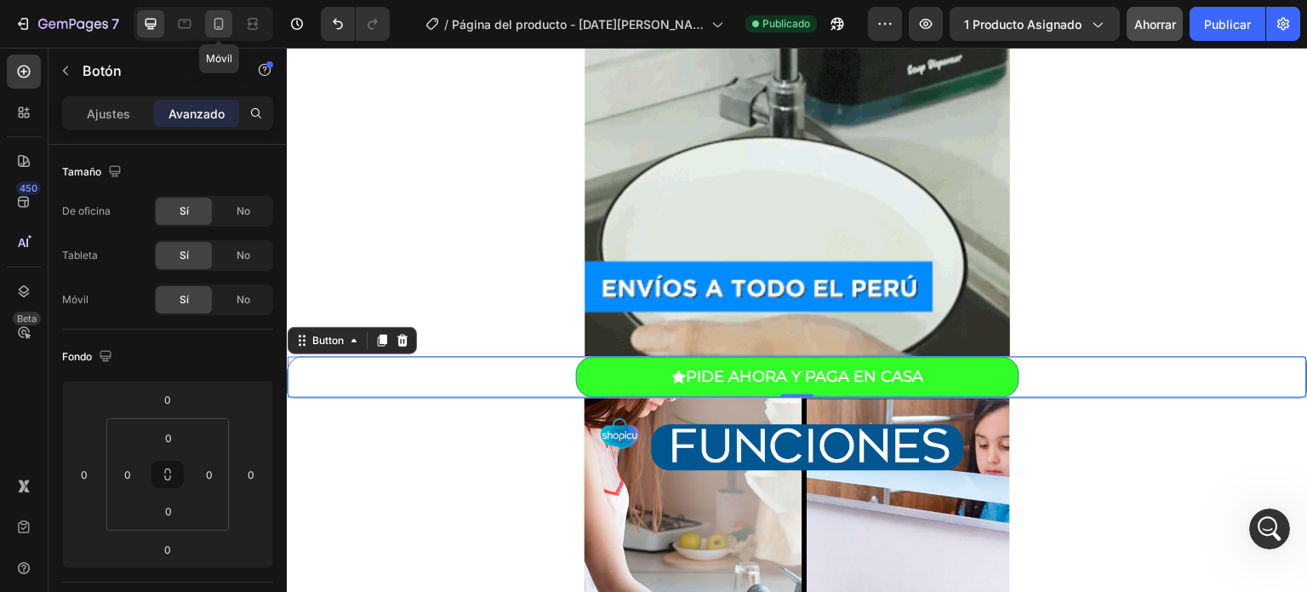
click at [219, 26] on icon at bounding box center [218, 24] width 9 height 12
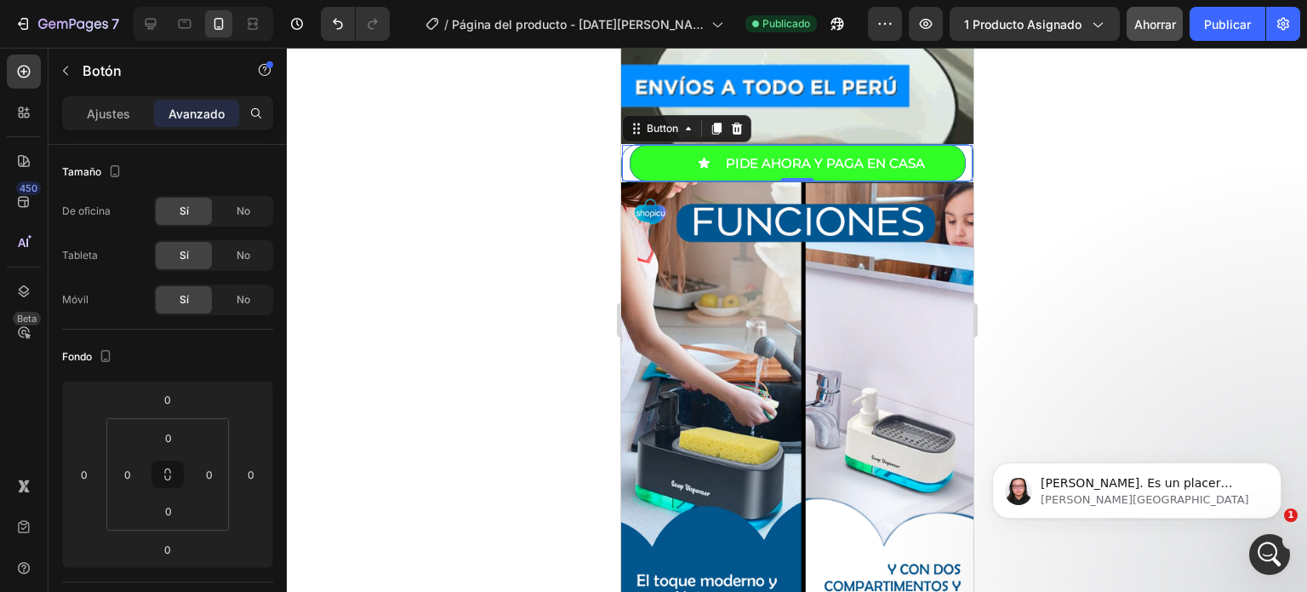
scroll to position [649, 0]
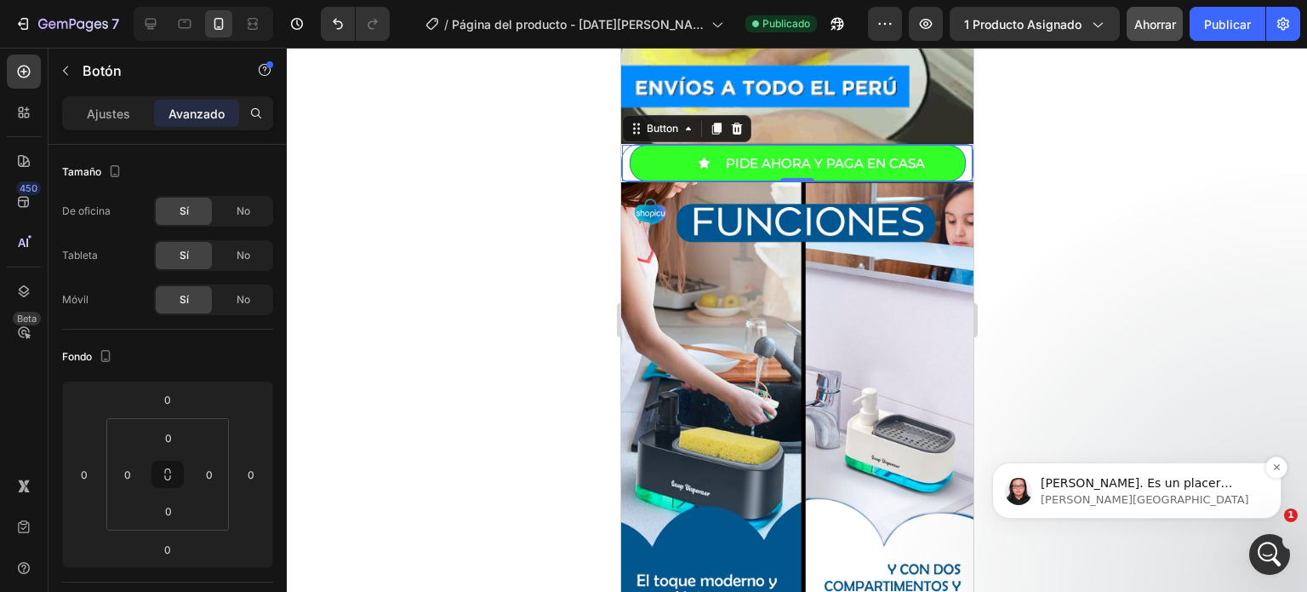
click at [1152, 481] on p "Hola David. Es un placer apoyarte hoy. ¿Entiendo correctamente que el botón de …" at bounding box center [1151, 483] width 220 height 17
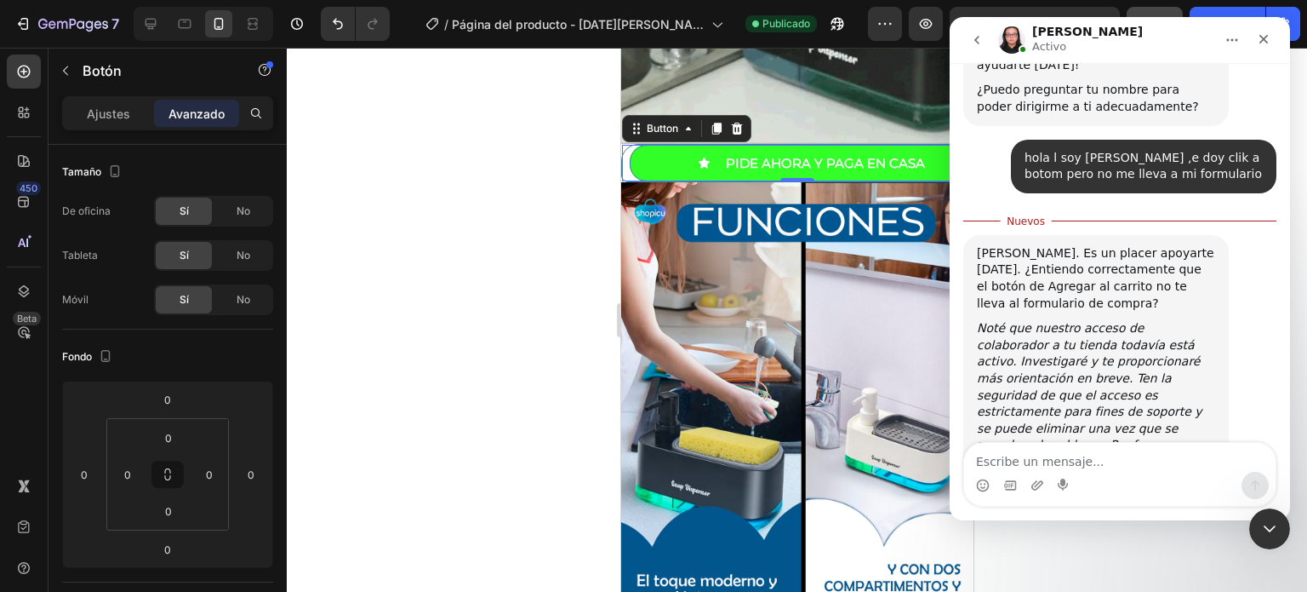
scroll to position [678, 0]
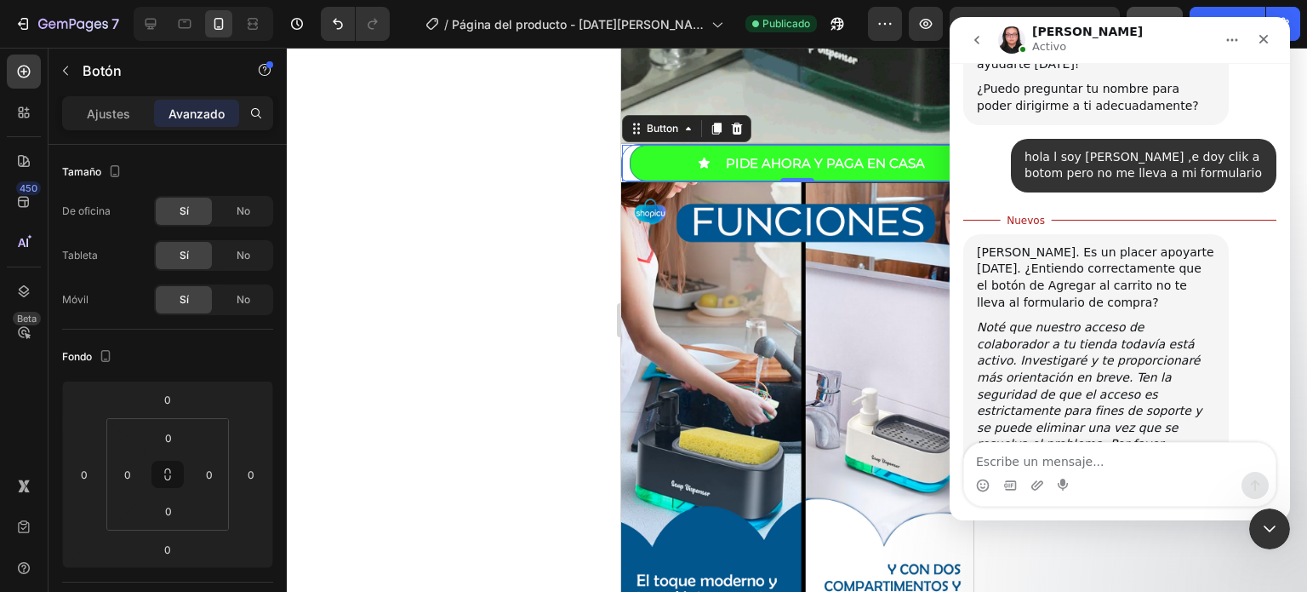
click at [464, 115] on div at bounding box center [797, 320] width 1021 height 544
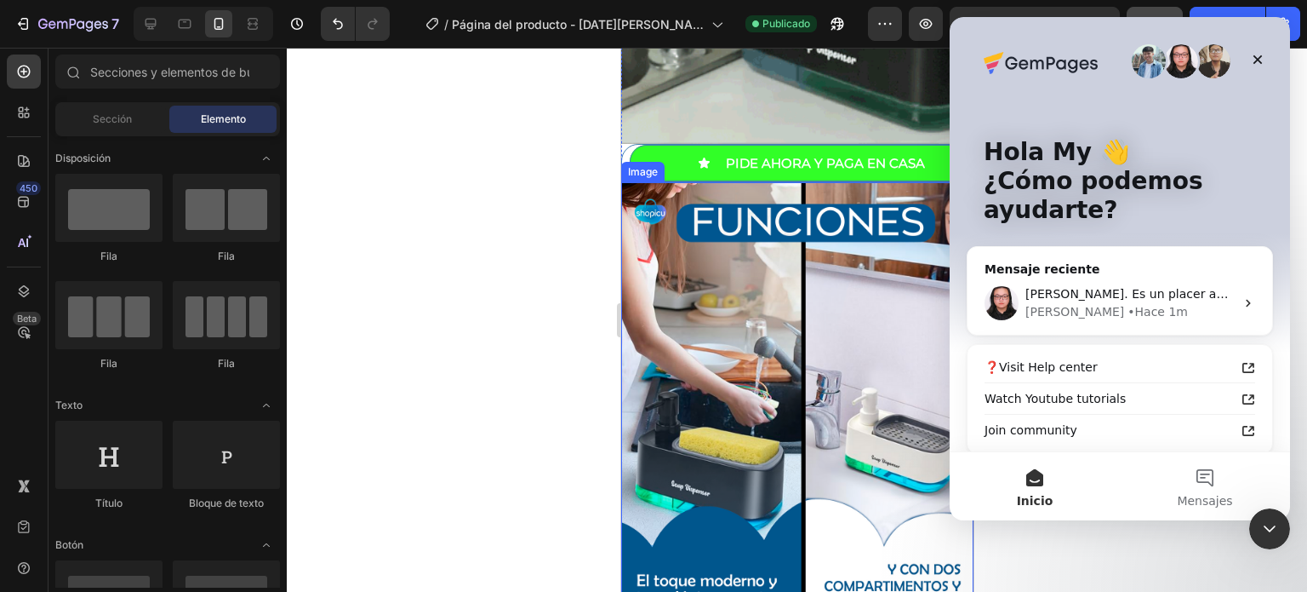
click at [484, 265] on div at bounding box center [797, 320] width 1021 height 544
click at [1260, 54] on icon "Cerrar" at bounding box center [1258, 60] width 14 height 14
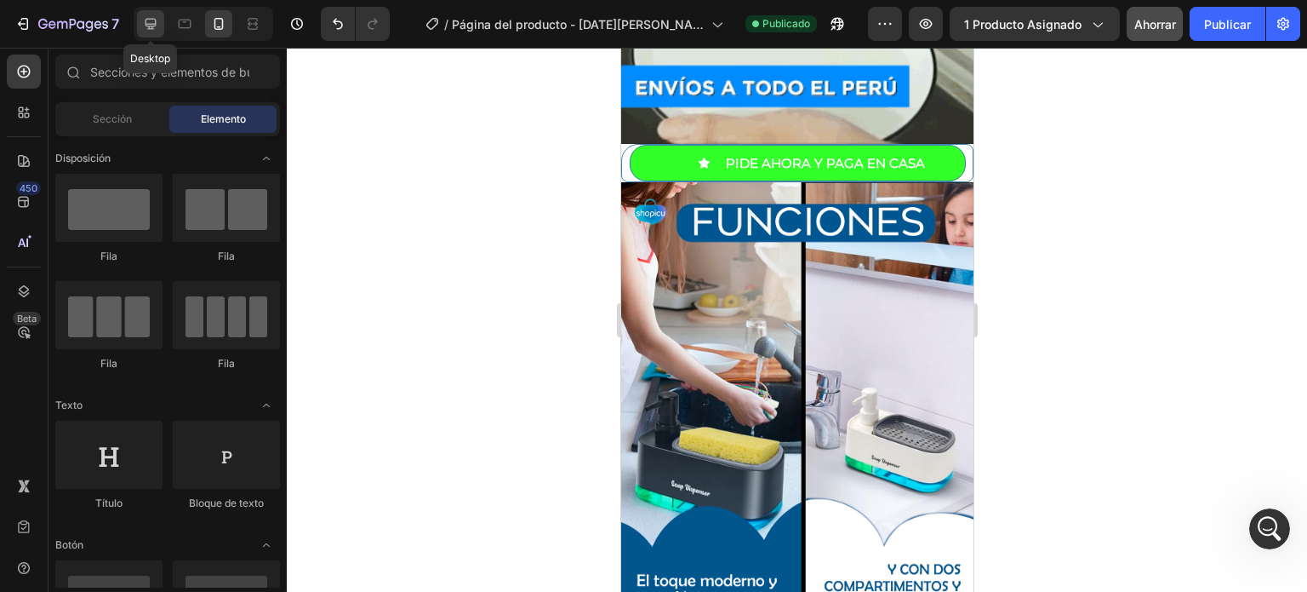
click at [155, 23] on icon at bounding box center [151, 24] width 11 height 11
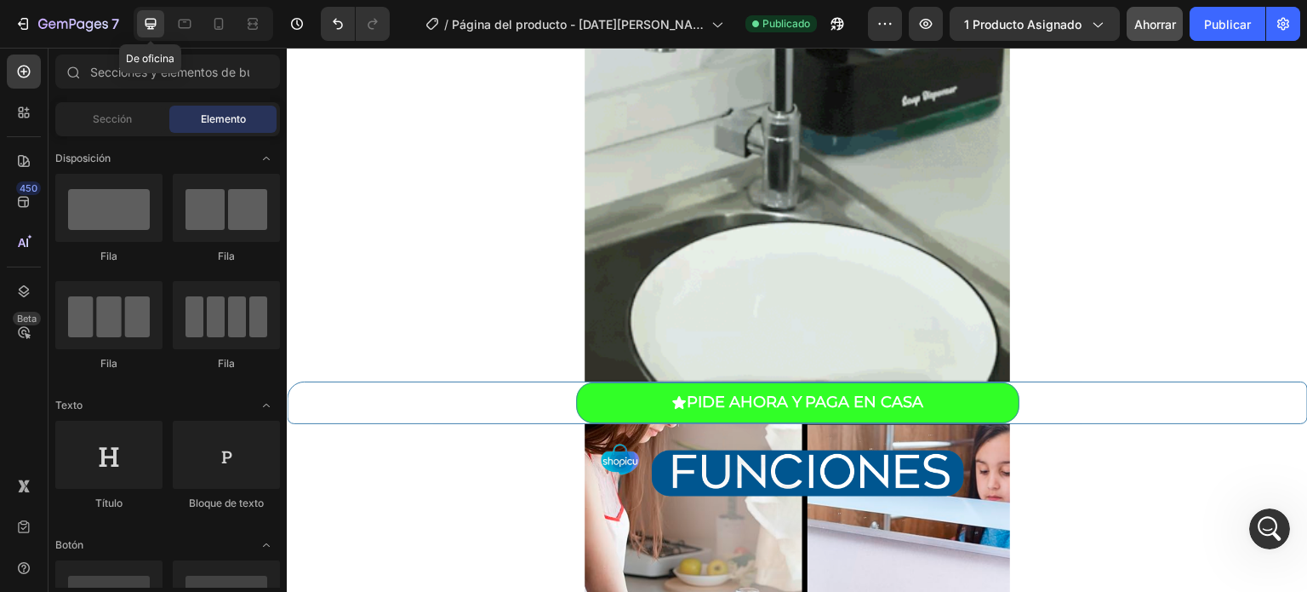
scroll to position [1224, 0]
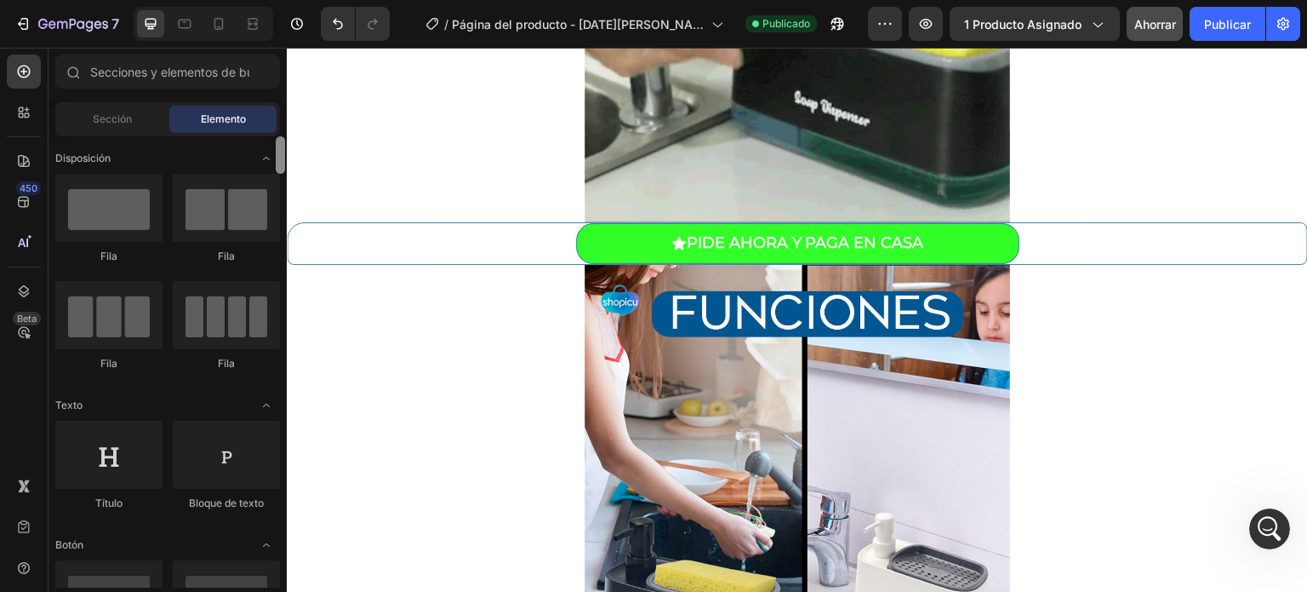
click at [285, 154] on div at bounding box center [280, 361] width 13 height 451
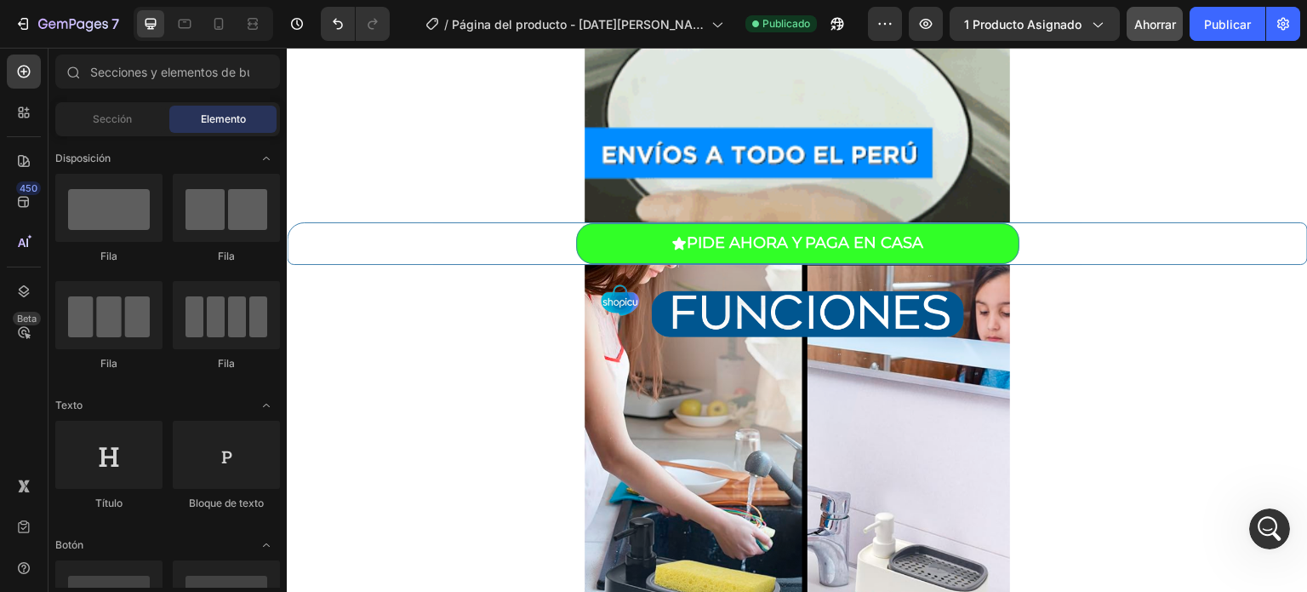
scroll to position [451, 0]
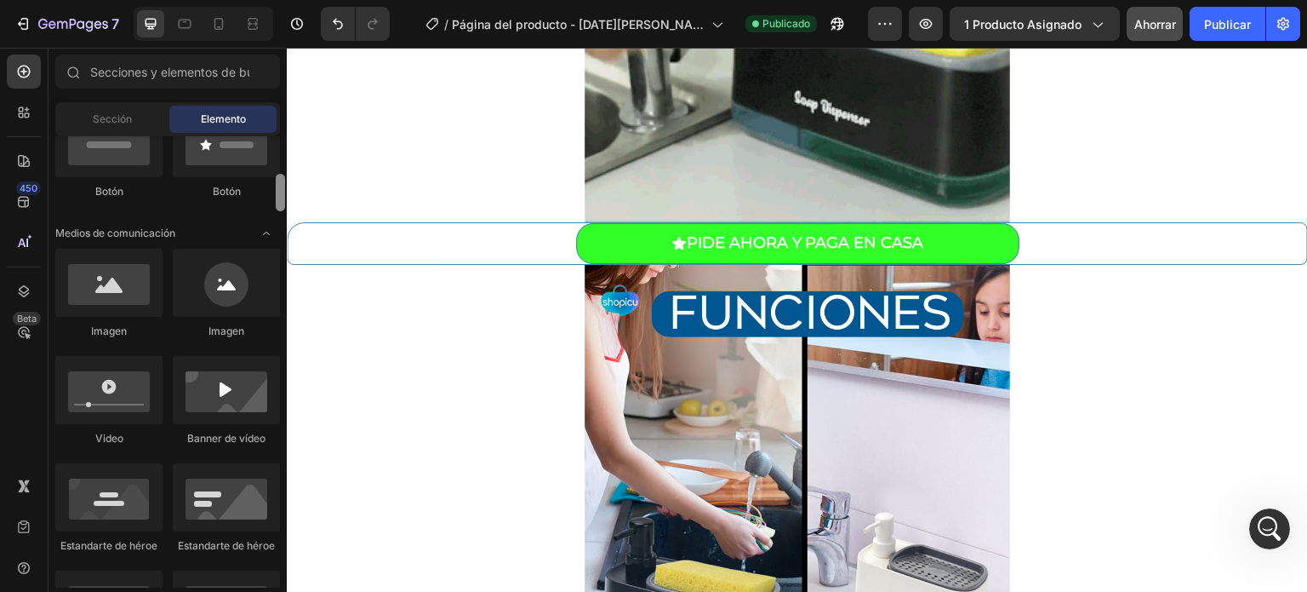
click at [285, 154] on div at bounding box center [280, 361] width 13 height 451
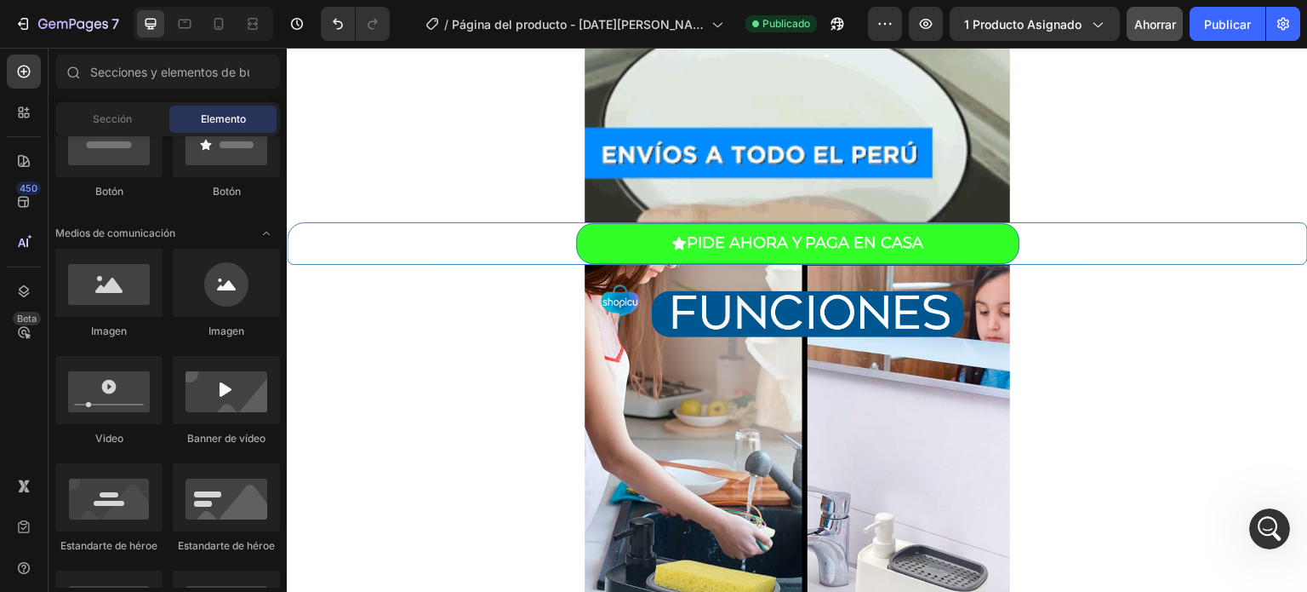
scroll to position [0, 0]
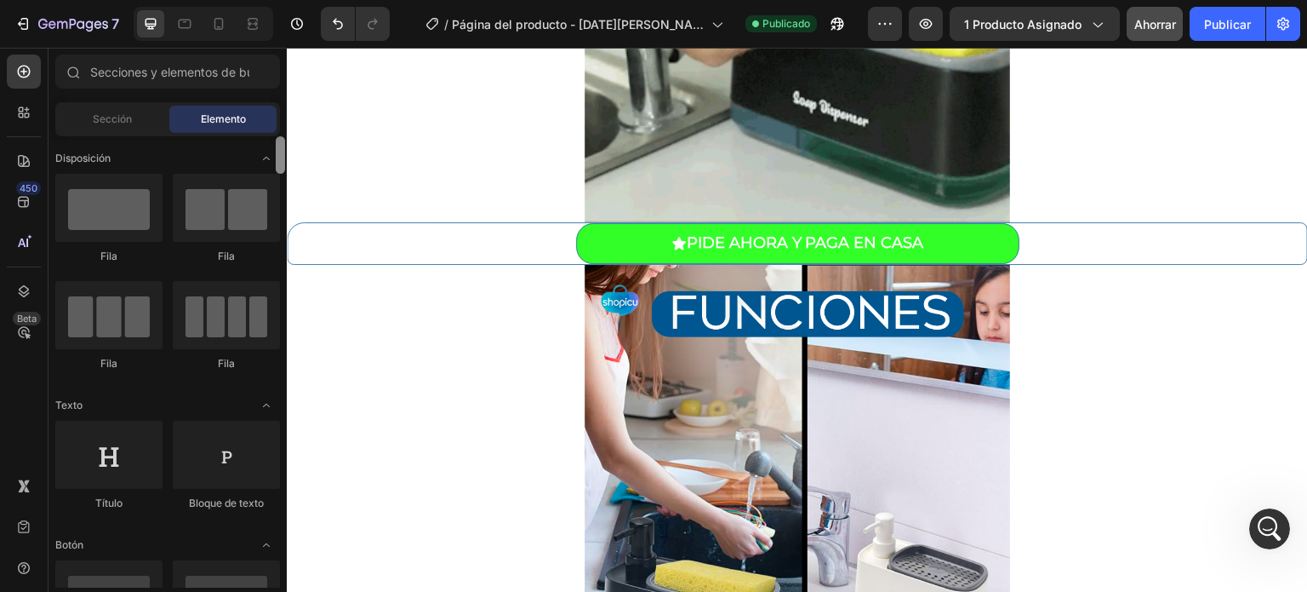
drag, startPoint x: 285, startPoint y: 154, endPoint x: 280, endPoint y: 163, distance: 9.9
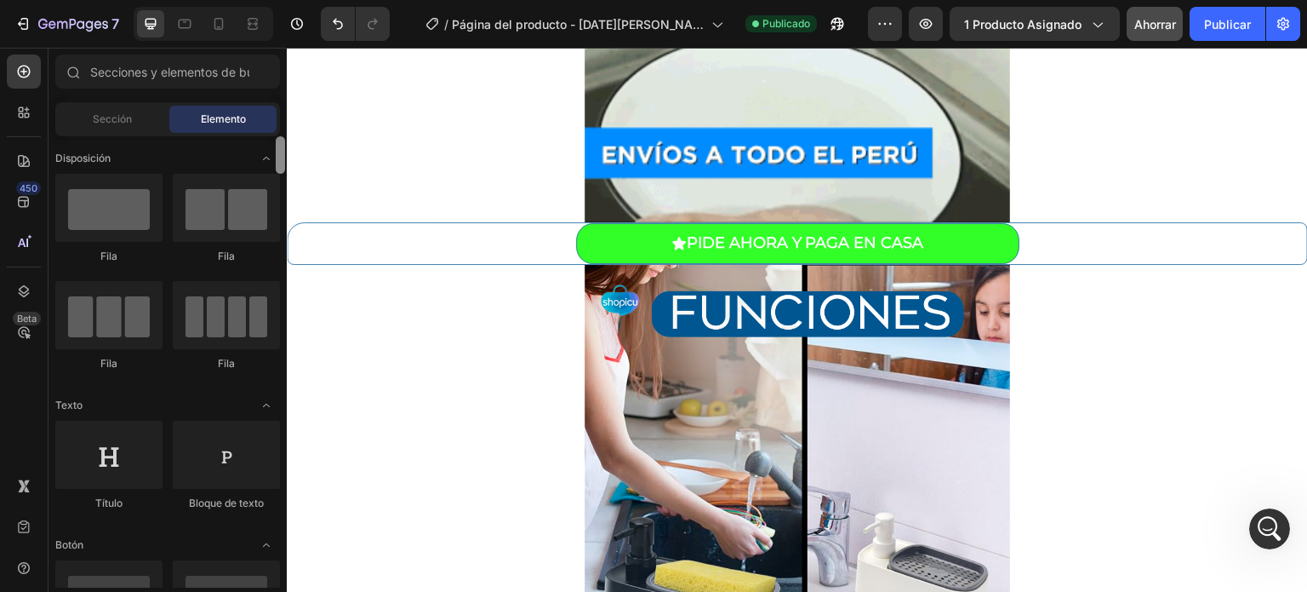
click at [280, 163] on div at bounding box center [280, 361] width 13 height 451
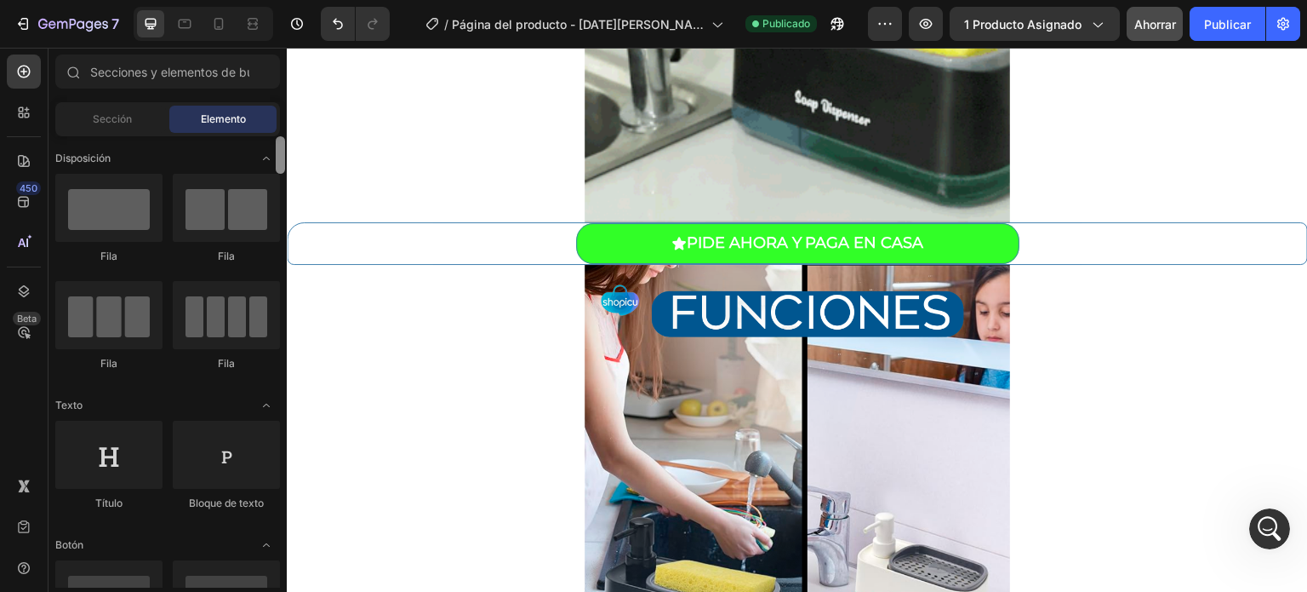
drag, startPoint x: 280, startPoint y: 163, endPoint x: 282, endPoint y: 104, distance: 58.8
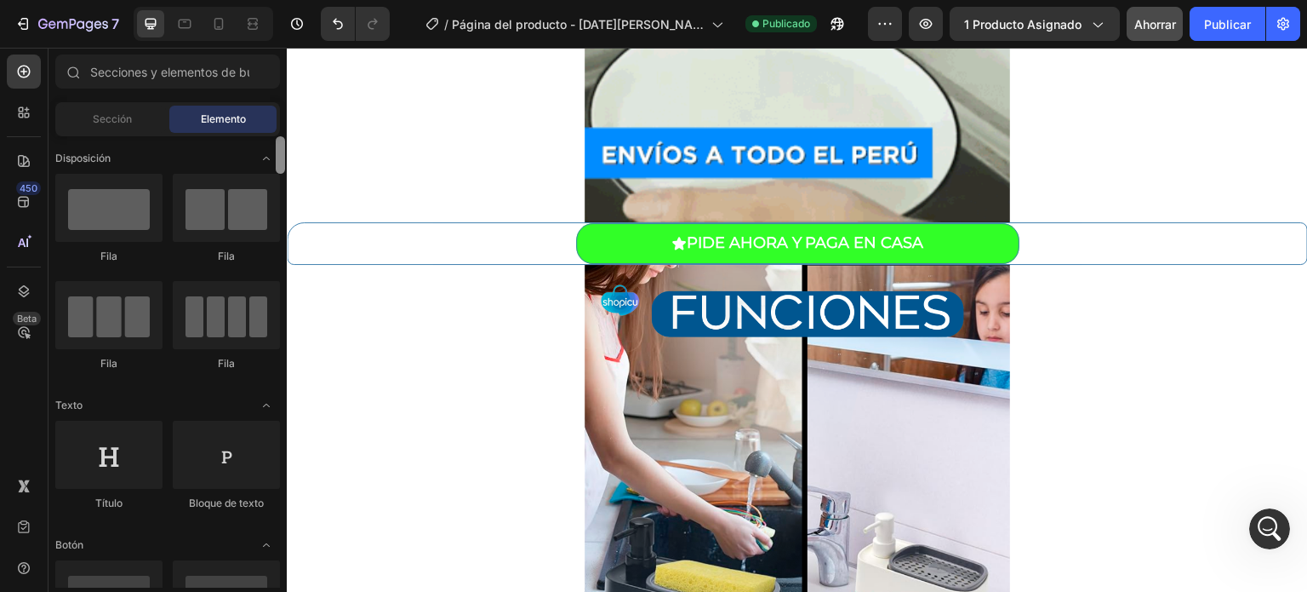
click at [282, 104] on div "Sections(18) Elementos(84) Sección Elemento Sección de héroes Detalle del produ…" at bounding box center [168, 320] width 238 height 533
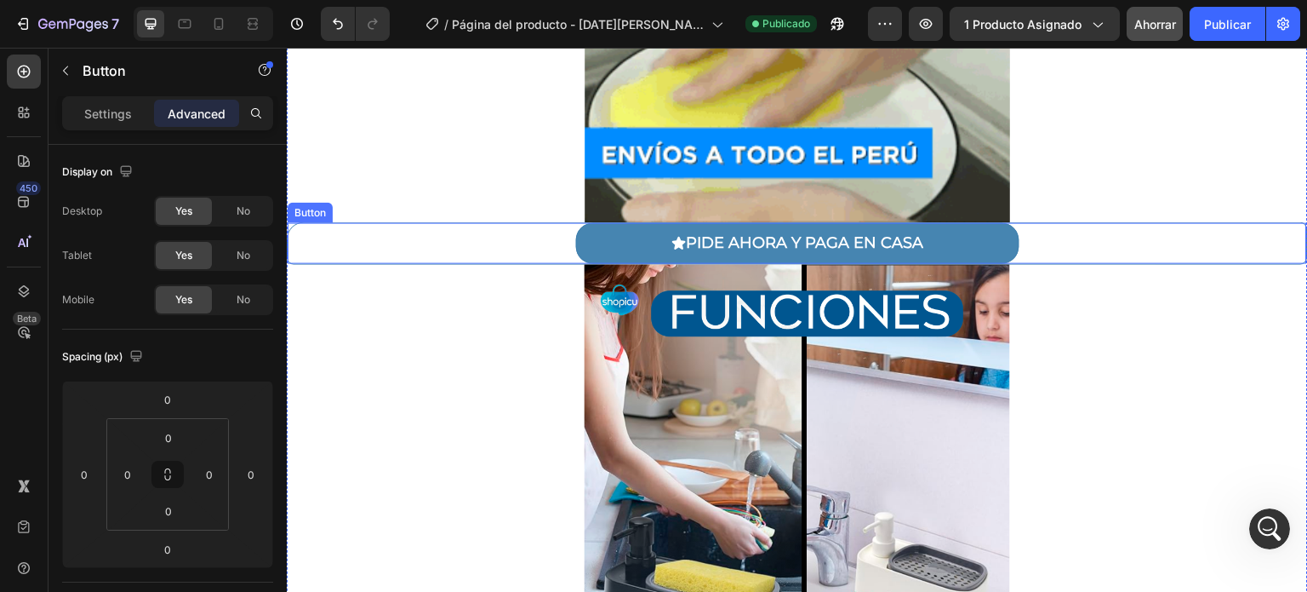
click at [610, 240] on button "PIDE AHORA Y PAGA EN CASA" at bounding box center [797, 243] width 443 height 40
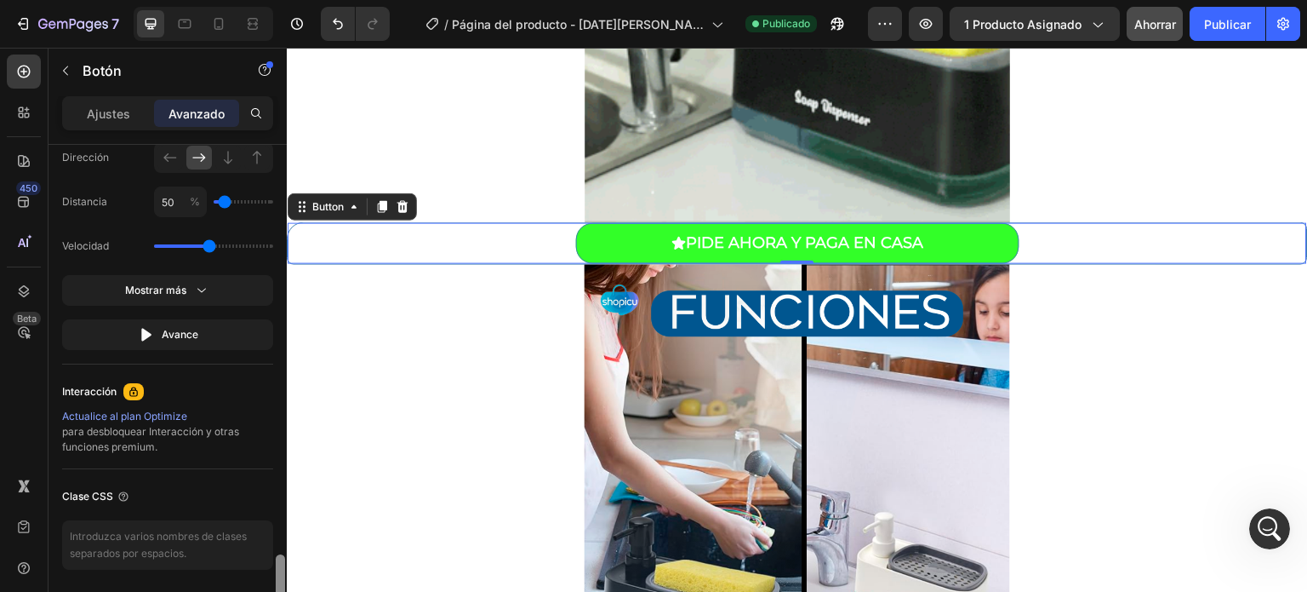
scroll to position [1202, 0]
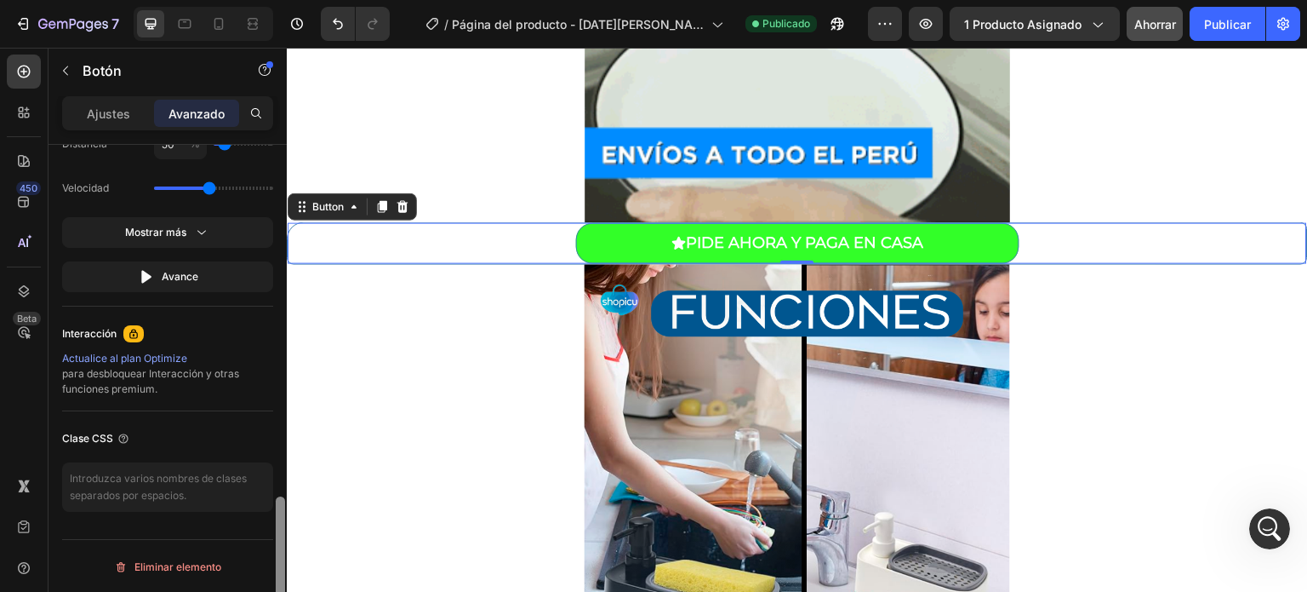
drag, startPoint x: 282, startPoint y: 185, endPoint x: 276, endPoint y: 574, distance: 389.0
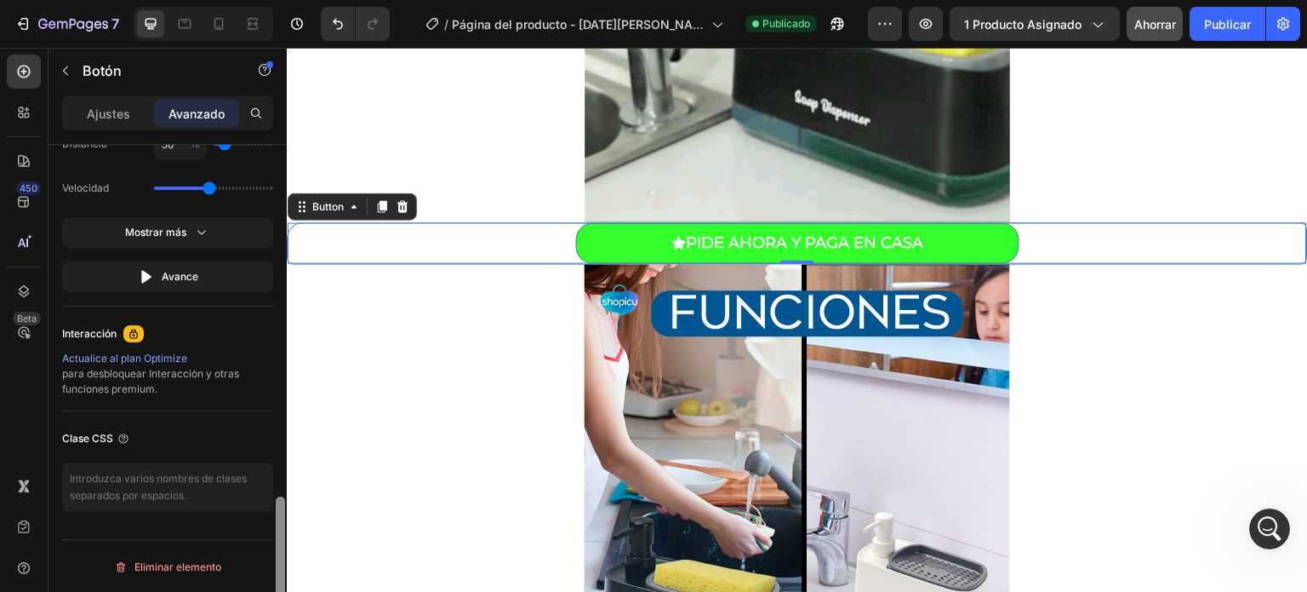
click at [276, 574] on div at bounding box center [280, 568] width 9 height 144
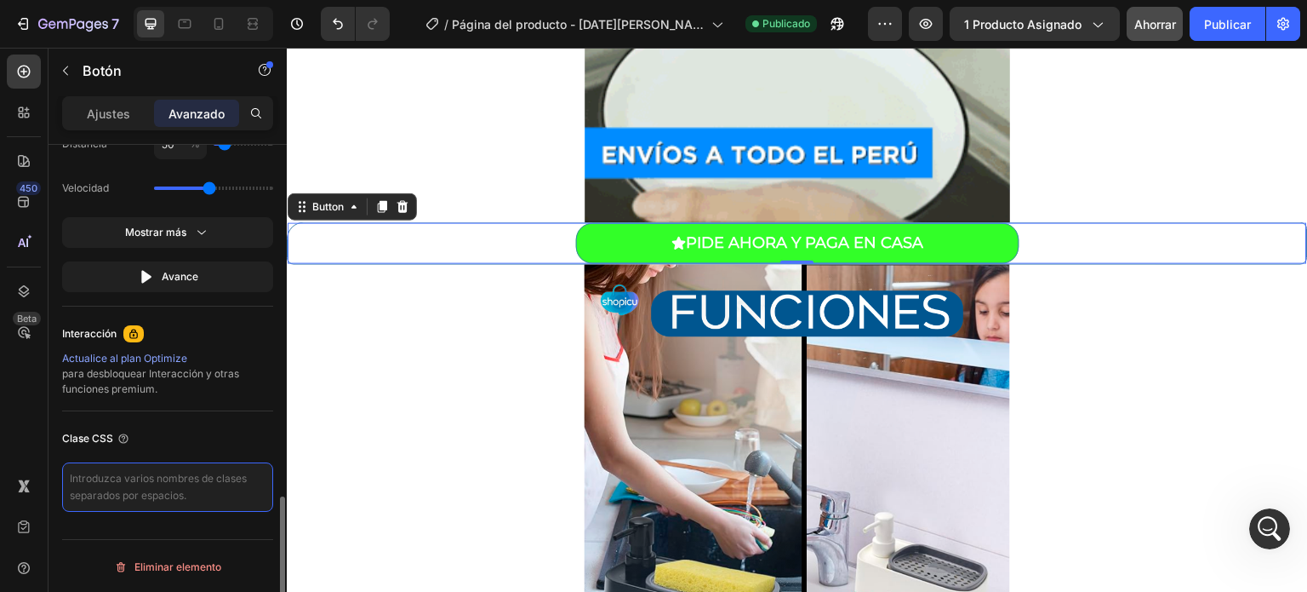
click at [172, 486] on textarea at bounding box center [167, 486] width 211 height 49
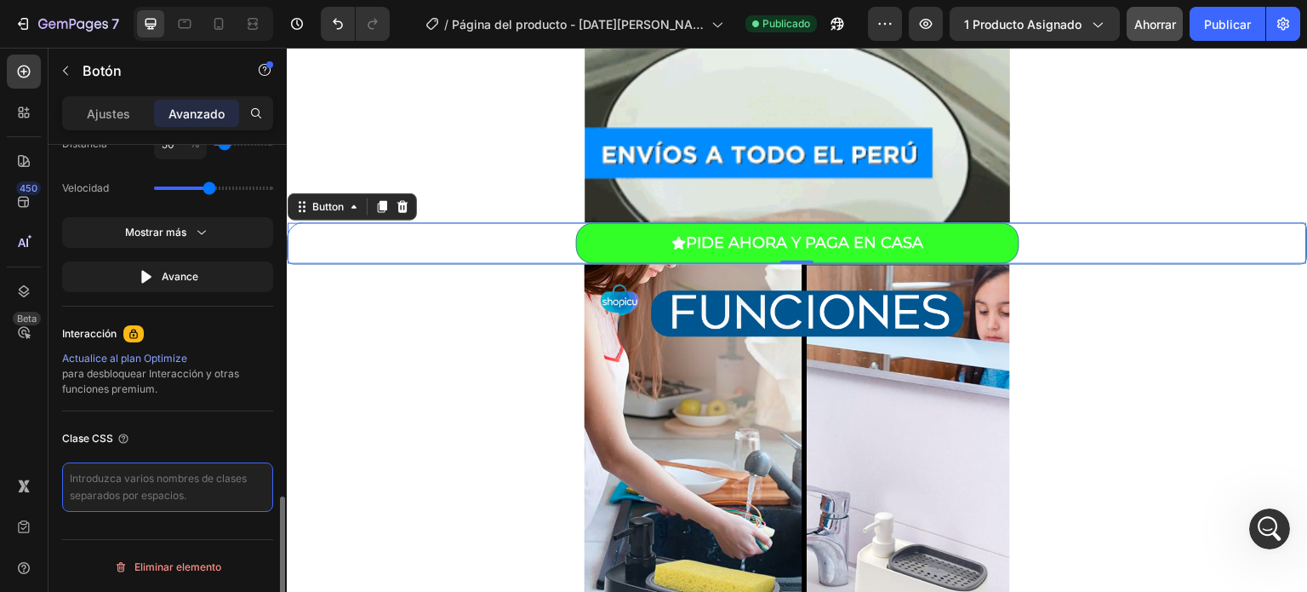
paste textarea "_rsi-cod-form-gempages-button-overwrite _rsi-cod-form-is-gempage"
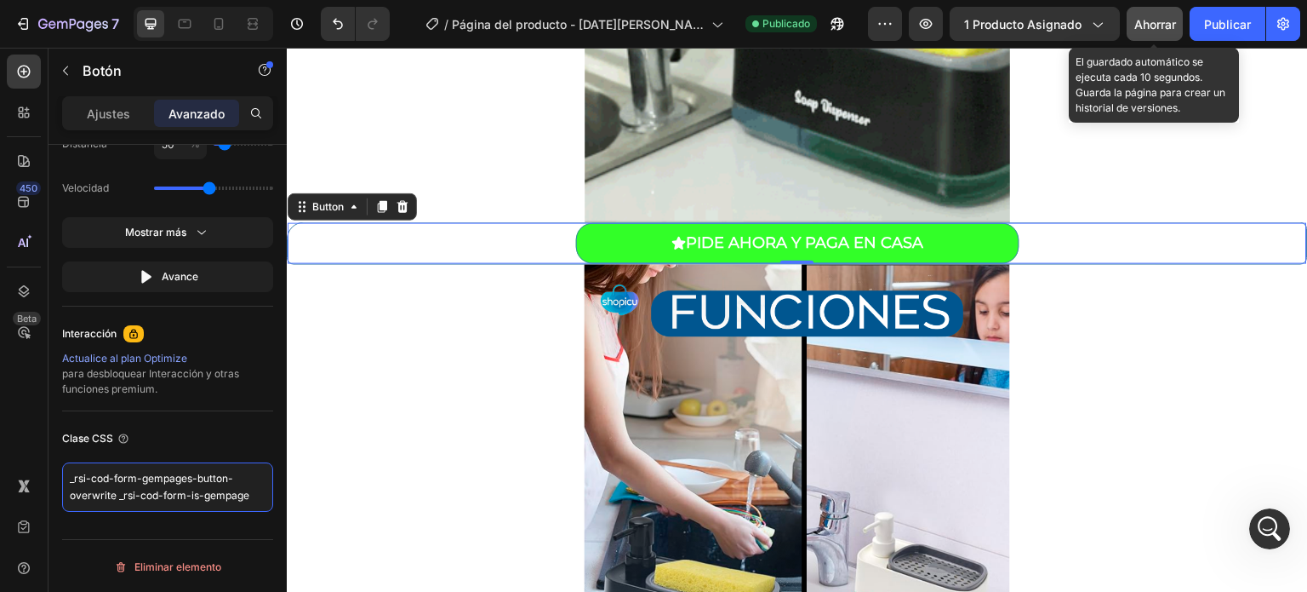
type textarea "_rsi-cod-form-gempages-button-overwrite _rsi-cod-form-is-gempage"
click at [1141, 25] on font "Ahorrar" at bounding box center [1156, 24] width 42 height 14
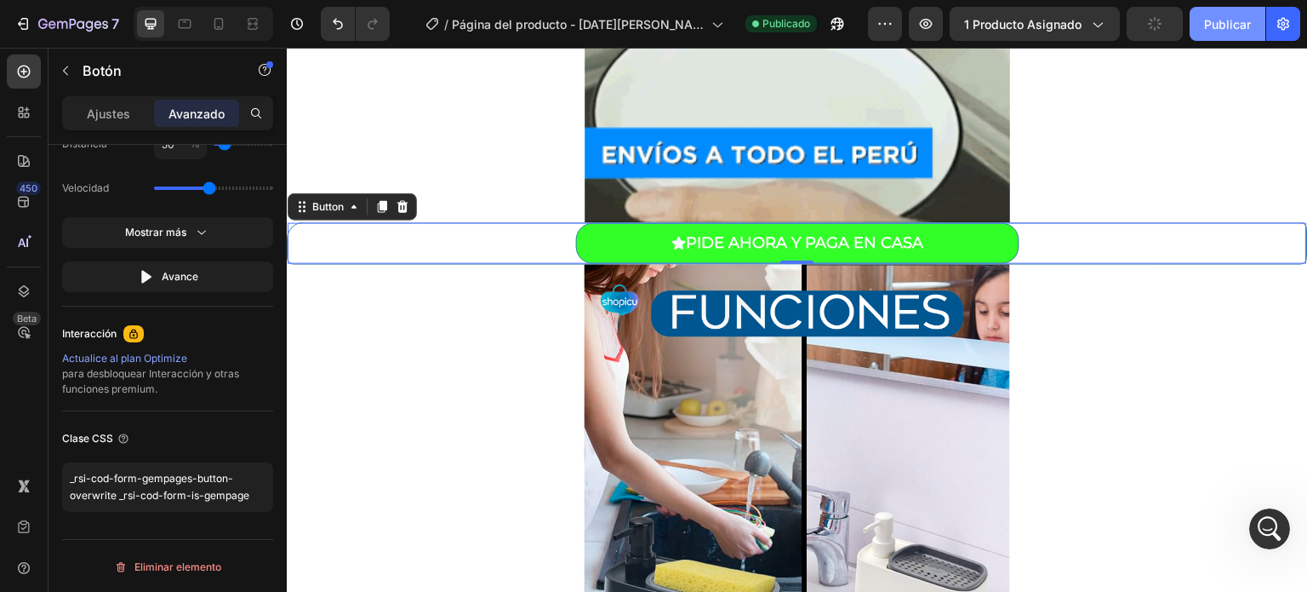
click at [1213, 19] on font "Publicar" at bounding box center [1227, 24] width 47 height 14
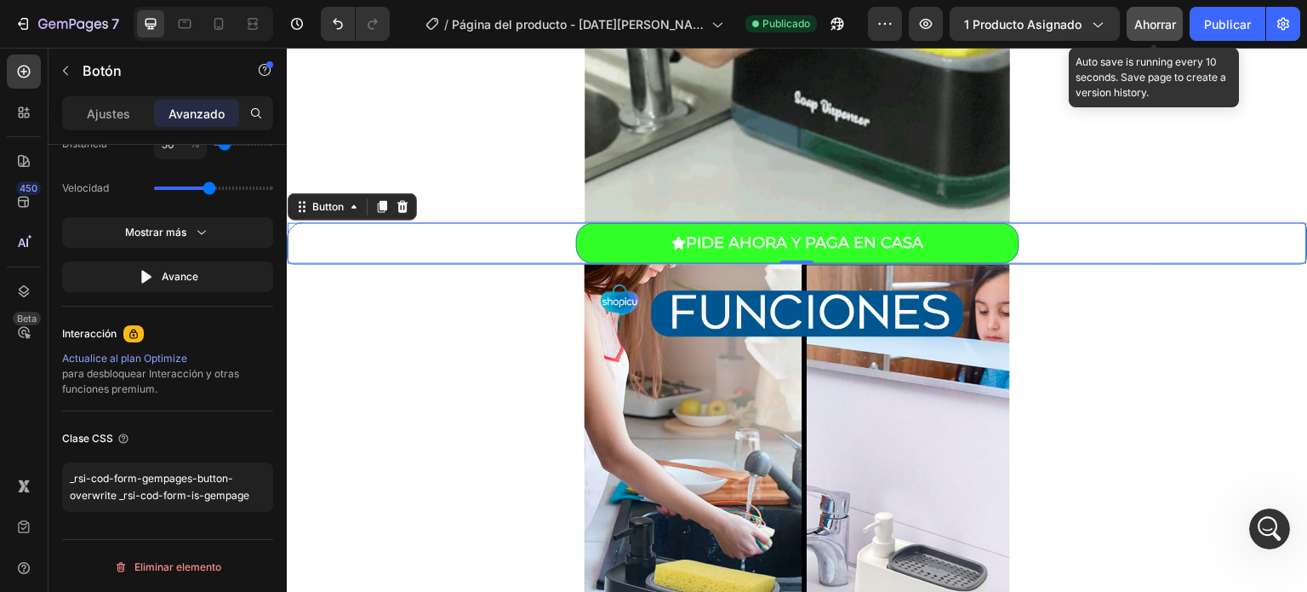
click at [1164, 17] on font "Ahorrar" at bounding box center [1156, 24] width 42 height 14
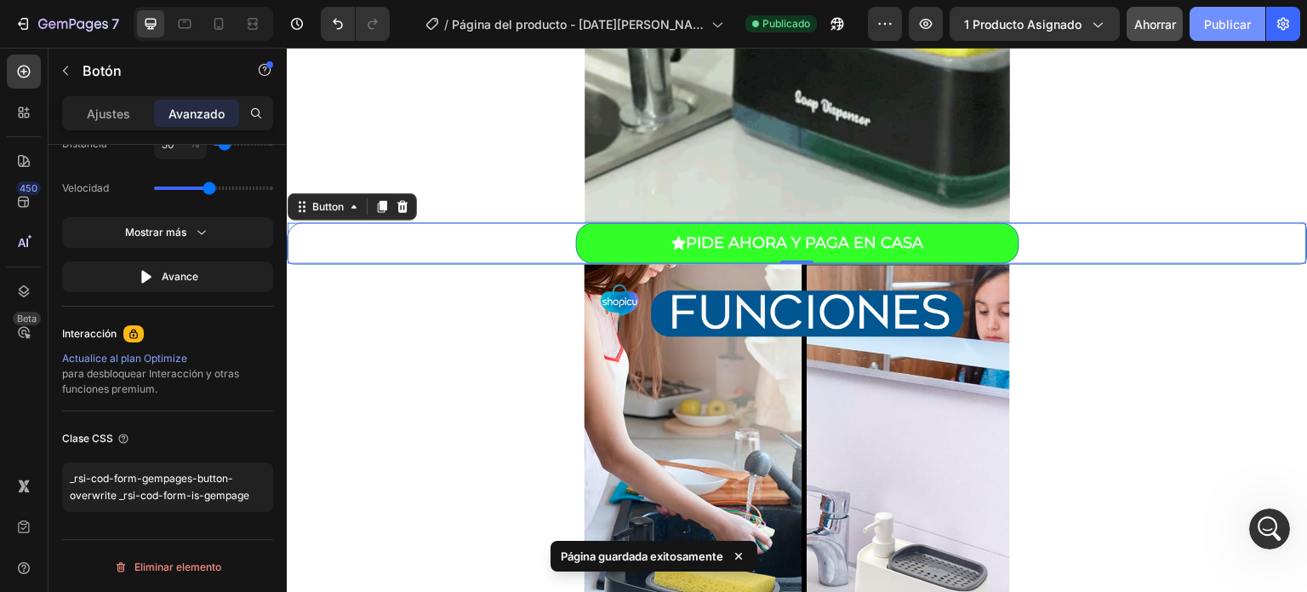
click at [1213, 18] on font "Publicar" at bounding box center [1227, 24] width 47 height 14
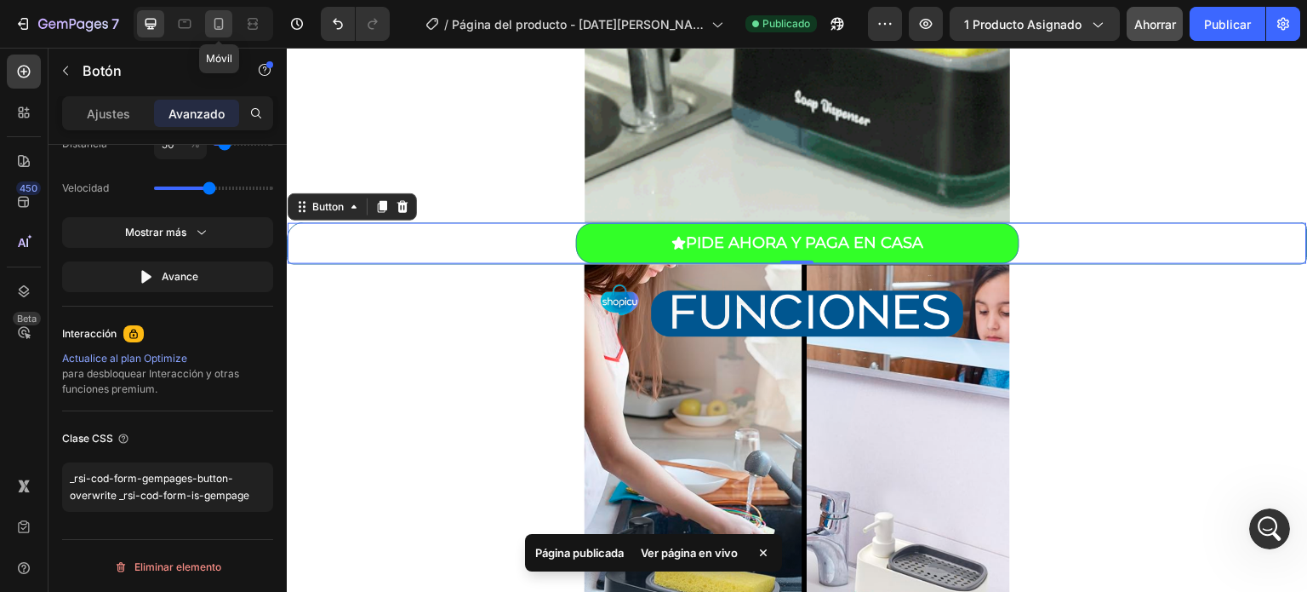
click at [221, 26] on icon at bounding box center [218, 24] width 9 height 12
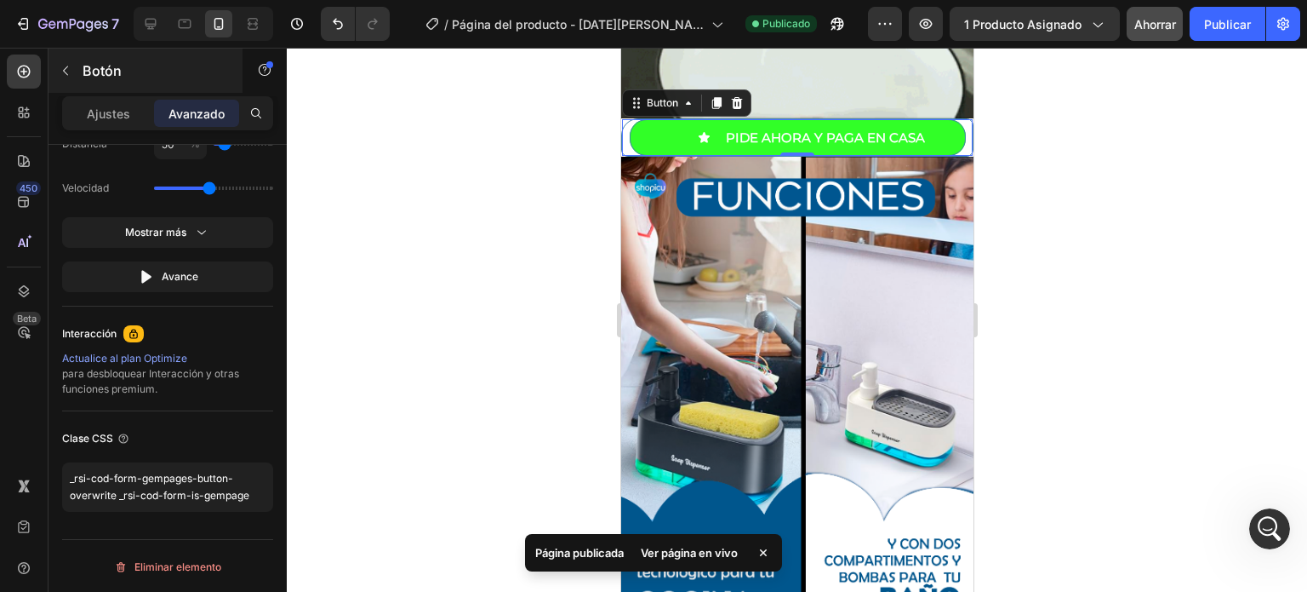
scroll to position [1065, 0]
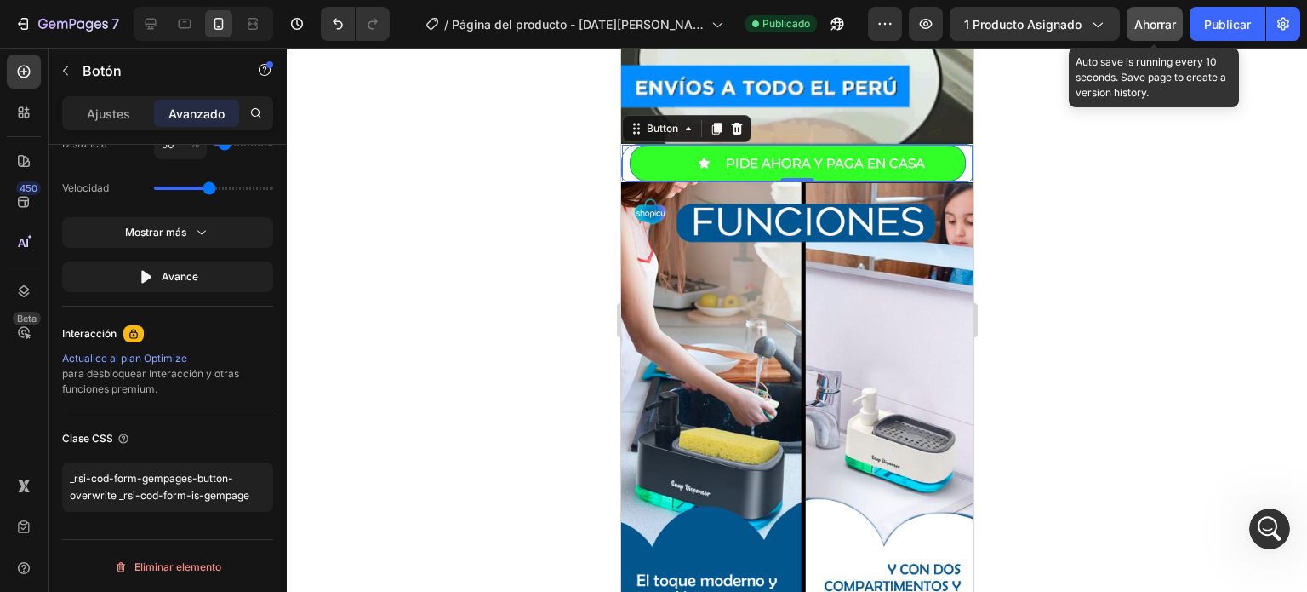
click at [1160, 23] on font "Ahorrar" at bounding box center [1156, 24] width 42 height 14
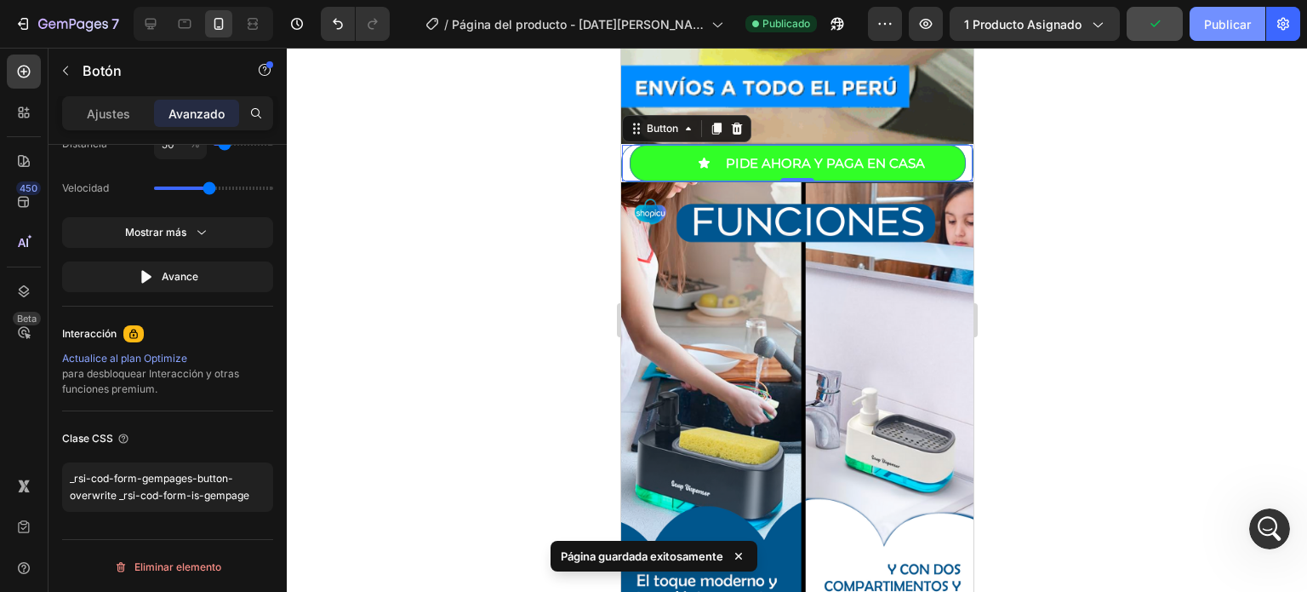
click at [1221, 21] on font "Publicar" at bounding box center [1227, 24] width 47 height 14
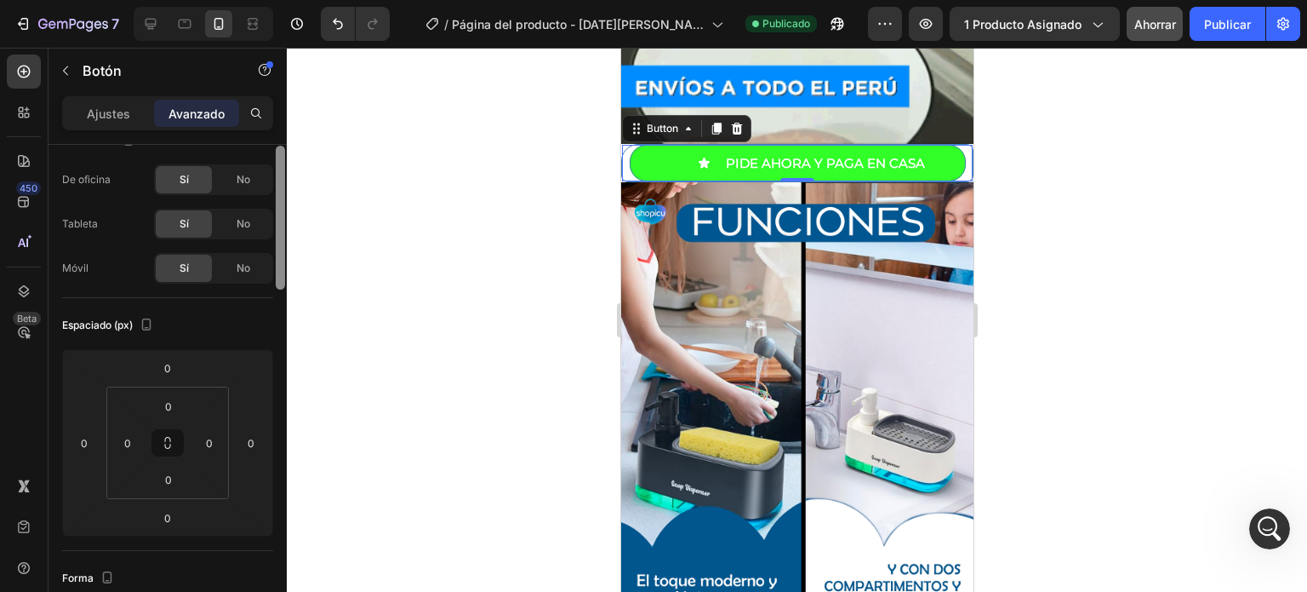
scroll to position [0, 0]
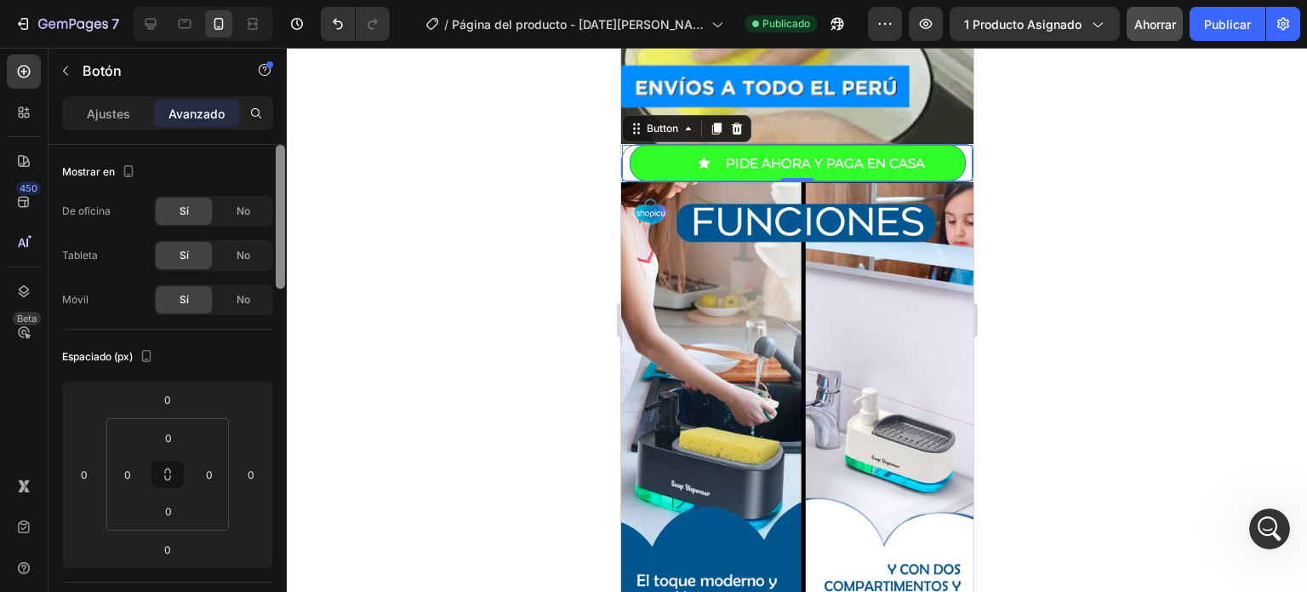
drag, startPoint x: 282, startPoint y: 513, endPoint x: 314, endPoint y: 85, distance: 429.3
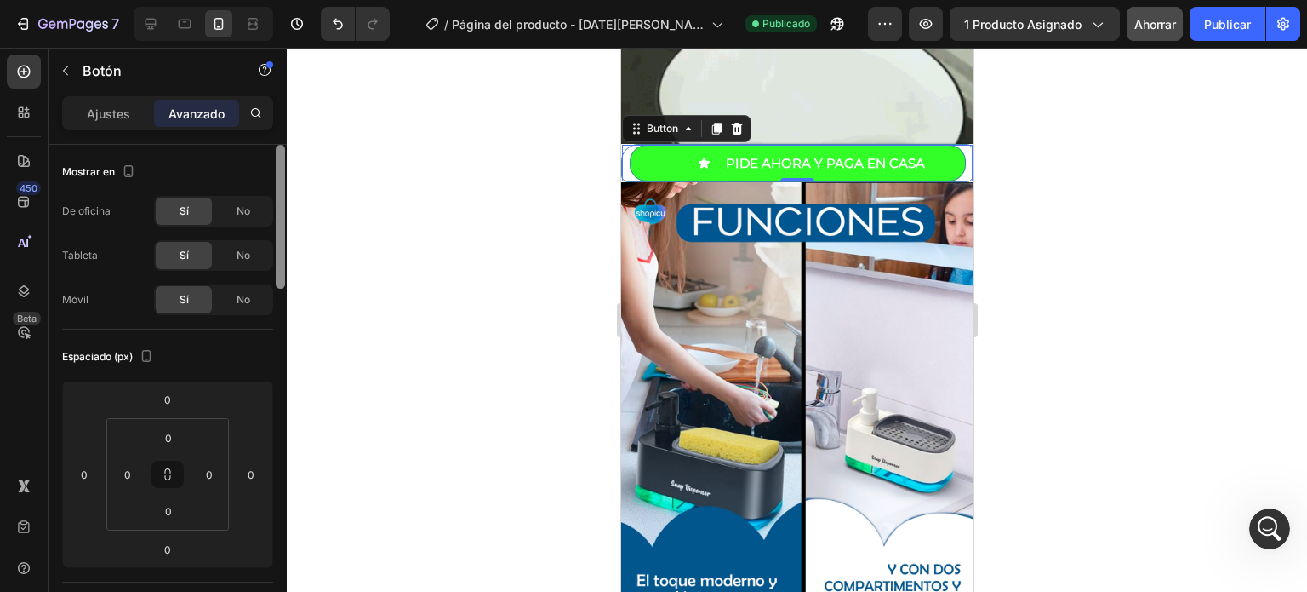
click at [314, 0] on div "7 Version history / Página del producto - 27 de agosto, 00:50:04 Publicado Avan…" at bounding box center [653, 0] width 1307 height 0
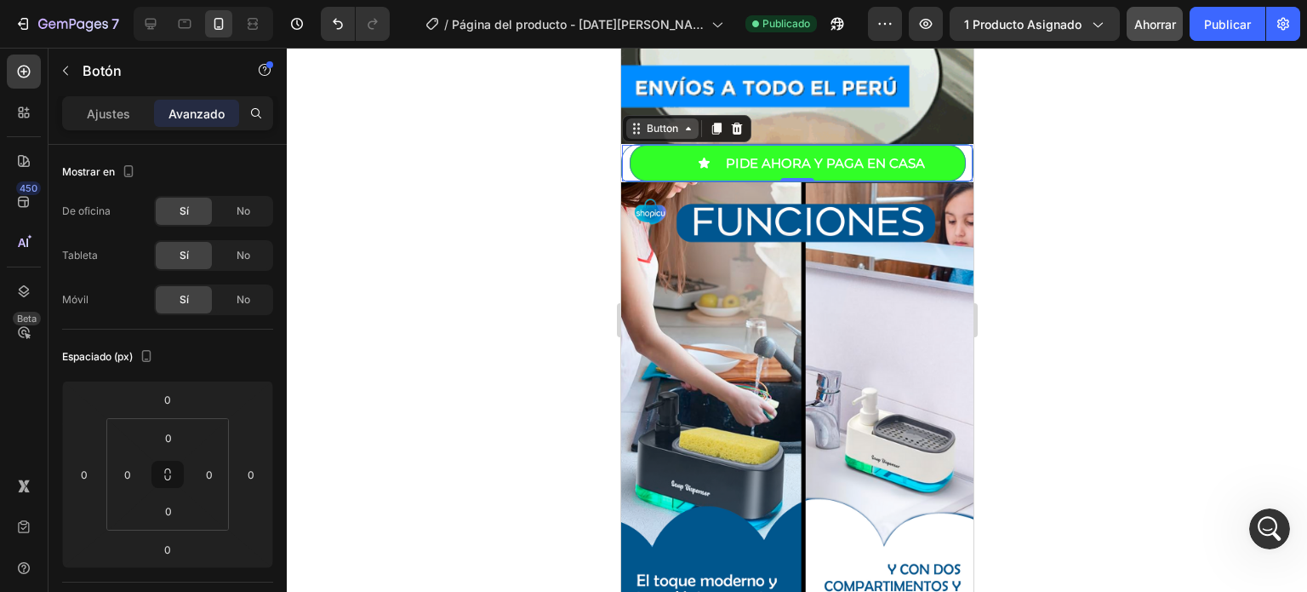
click at [678, 121] on div "Button" at bounding box center [662, 128] width 38 height 15
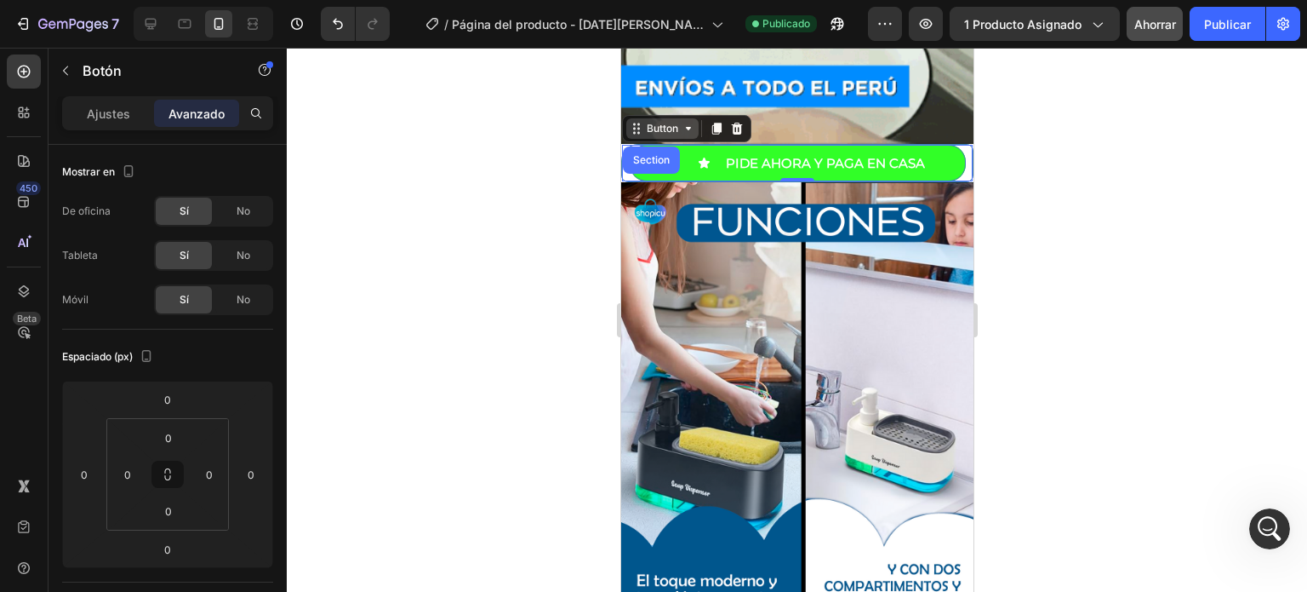
click at [678, 121] on div "Button" at bounding box center [662, 128] width 38 height 15
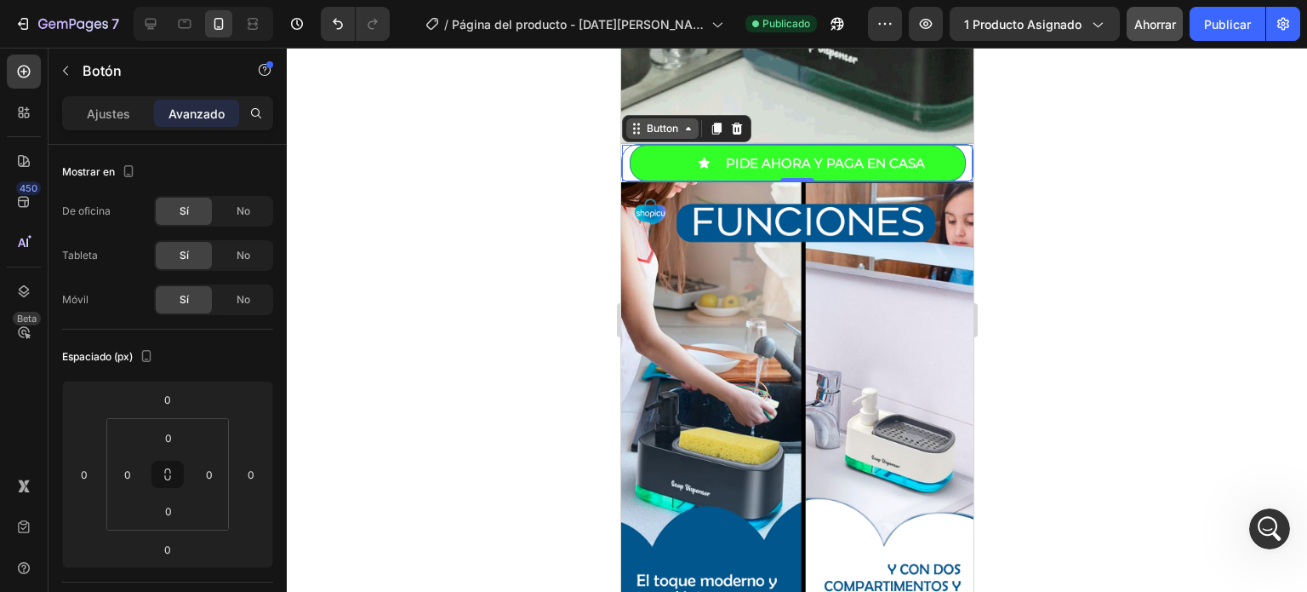
click at [636, 118] on div "Button" at bounding box center [662, 128] width 72 height 20
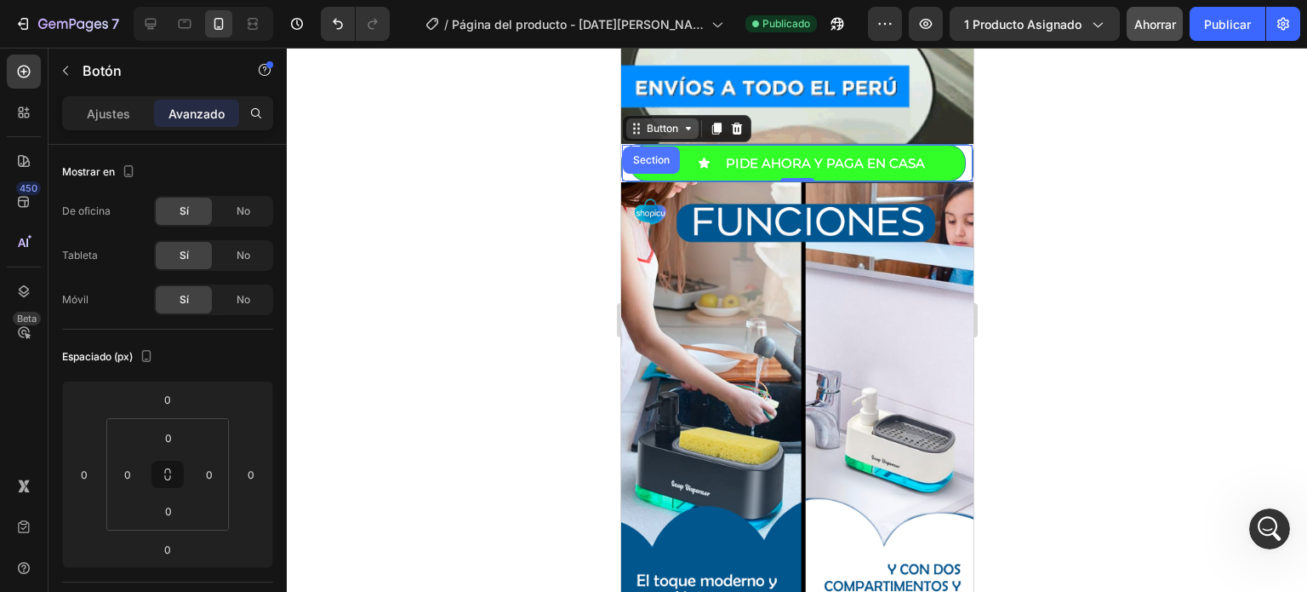
click at [636, 118] on div "Button" at bounding box center [662, 128] width 72 height 20
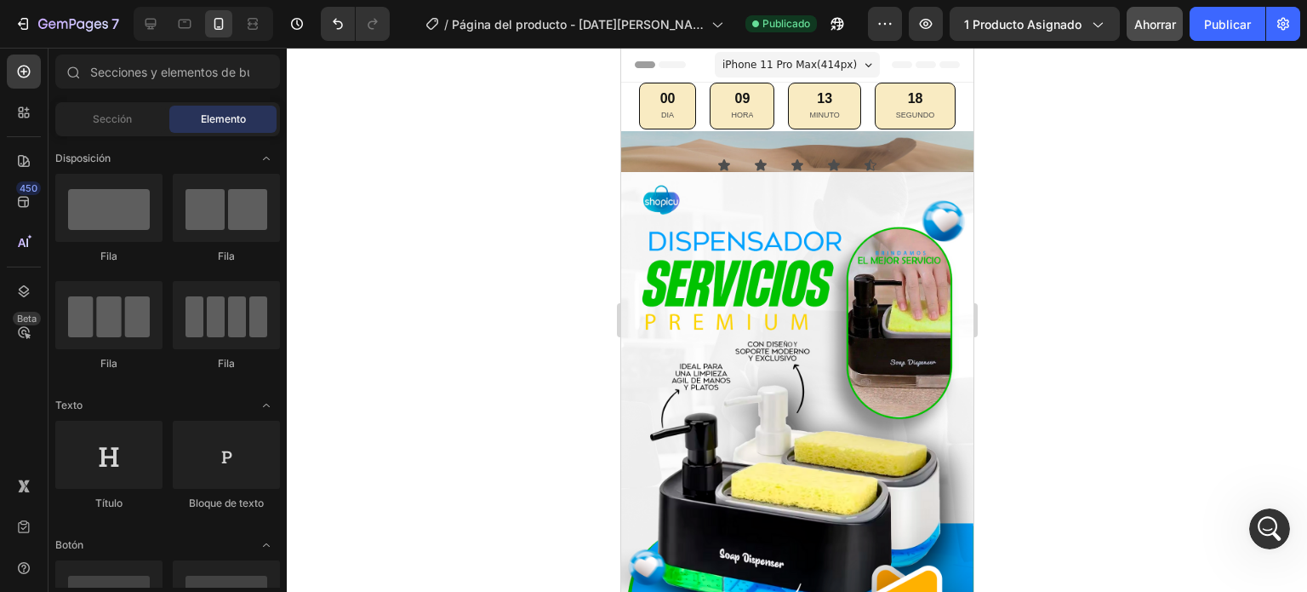
drag, startPoint x: 964, startPoint y: 295, endPoint x: 1562, endPoint y: 70, distance: 638.7
click at [157, 19] on icon at bounding box center [150, 23] width 17 height 17
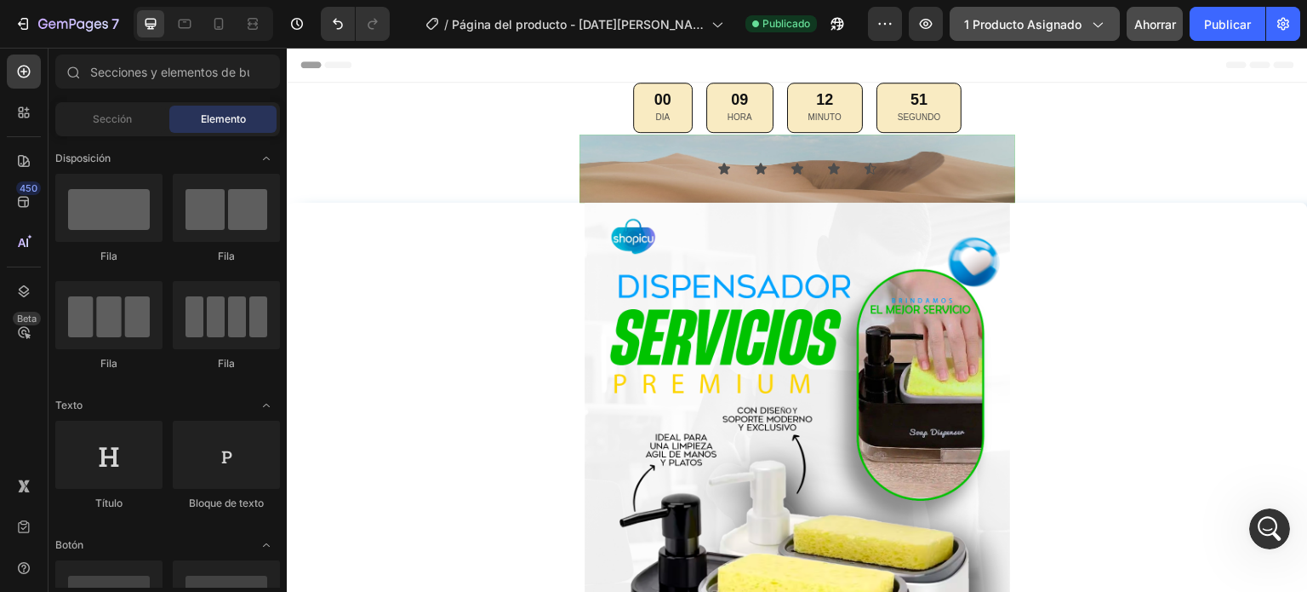
click at [1096, 27] on icon "button" at bounding box center [1097, 23] width 17 height 17
click at [468, 183] on section "Icon Icon Icon Icon Icon Icon List Section 2" at bounding box center [797, 168] width 681 height 68
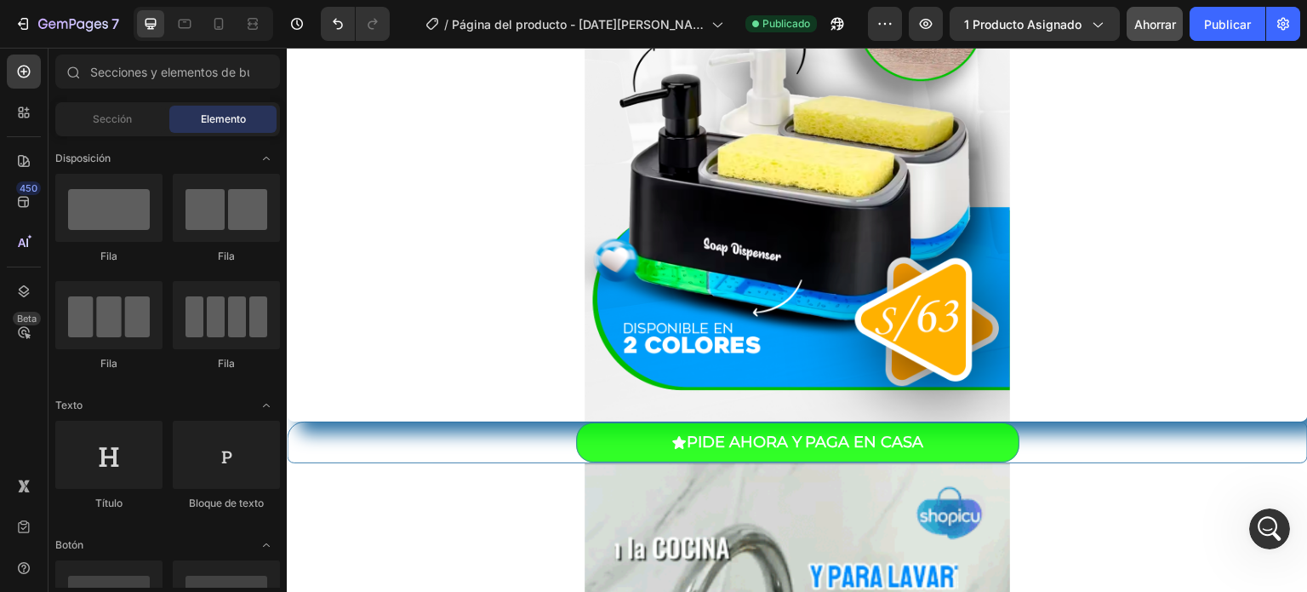
scroll to position [507, 0]
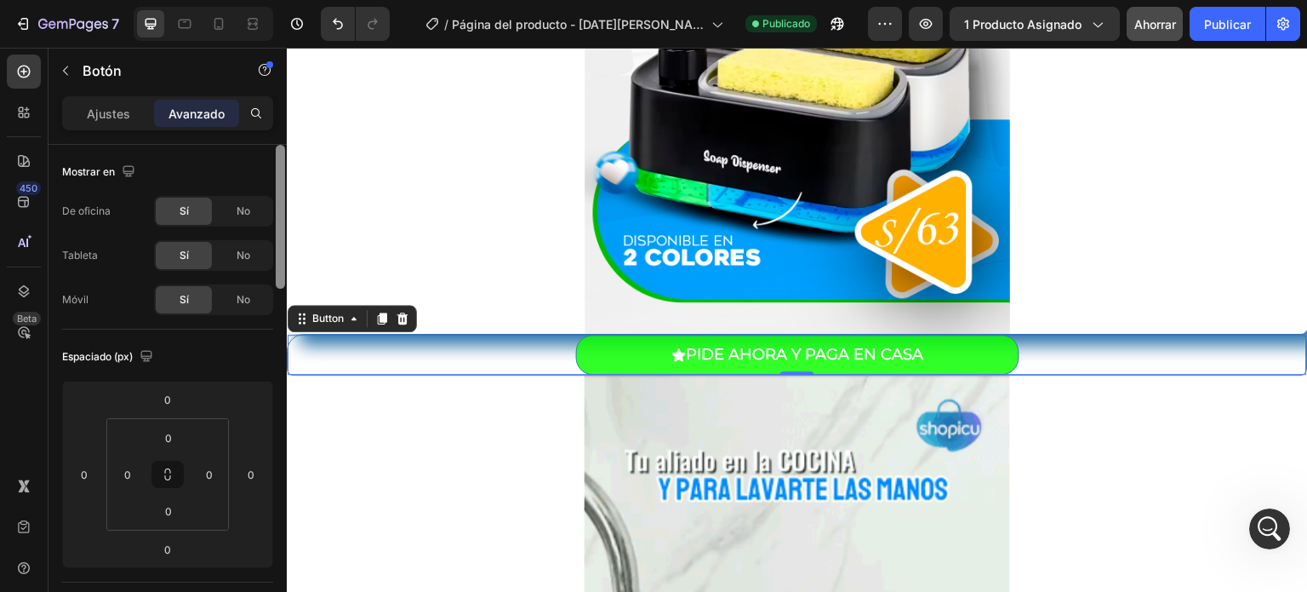
click at [279, 170] on div at bounding box center [280, 217] width 9 height 144
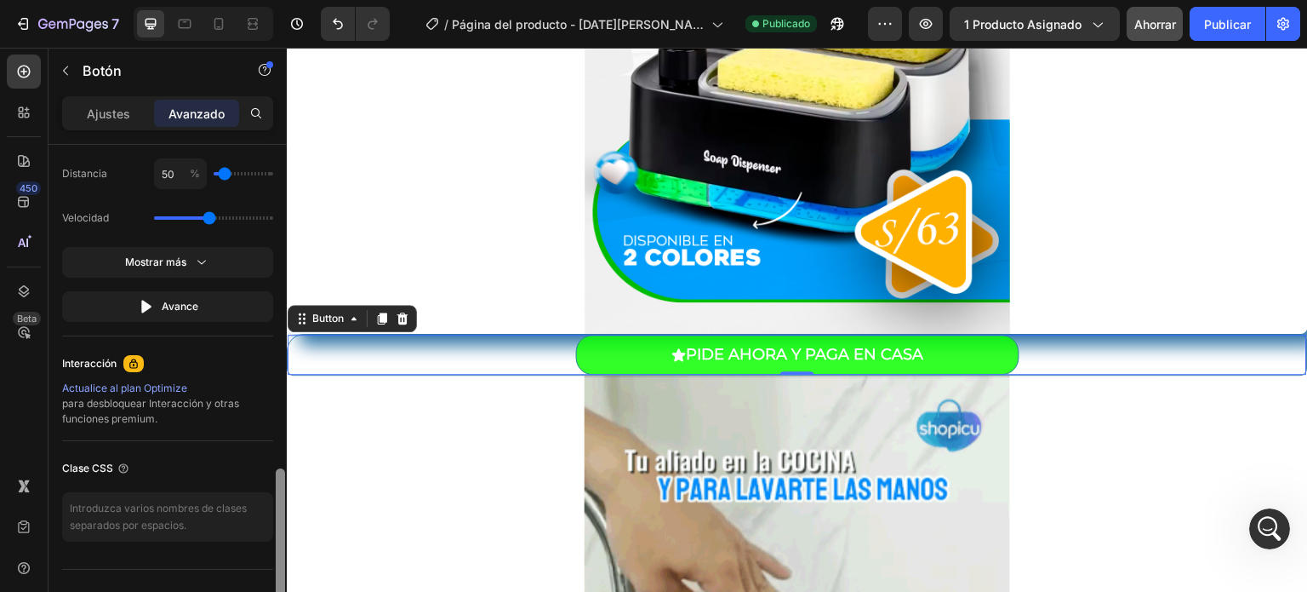
scroll to position [1202, 0]
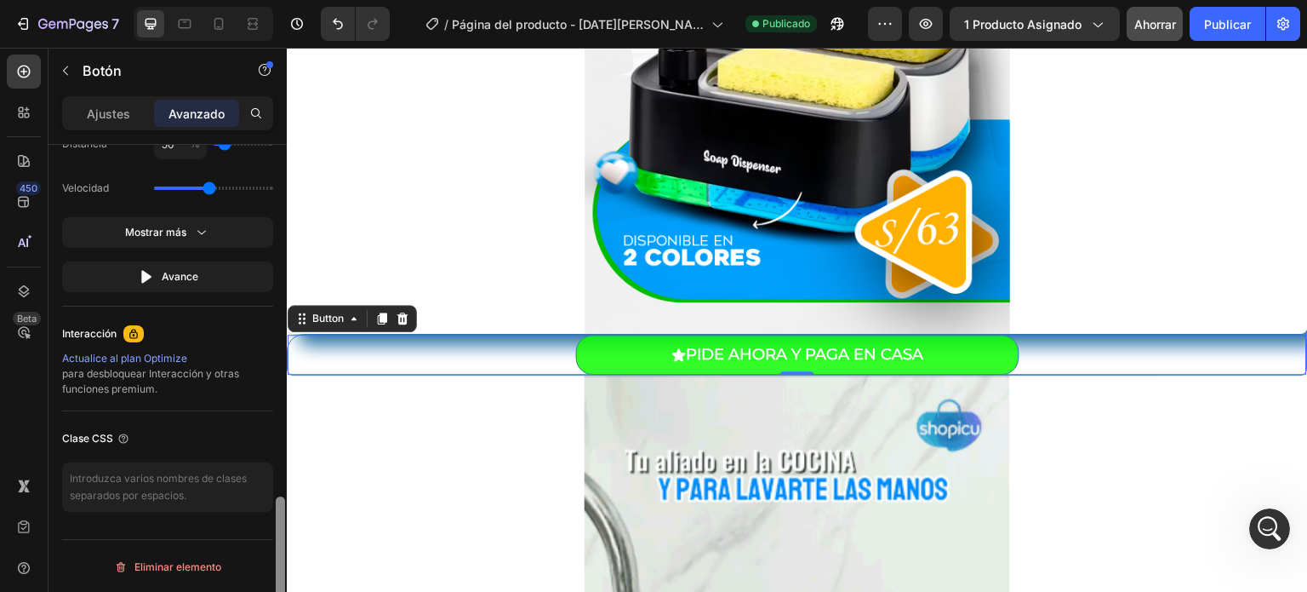
drag, startPoint x: 279, startPoint y: 170, endPoint x: 278, endPoint y: 591, distance: 420.5
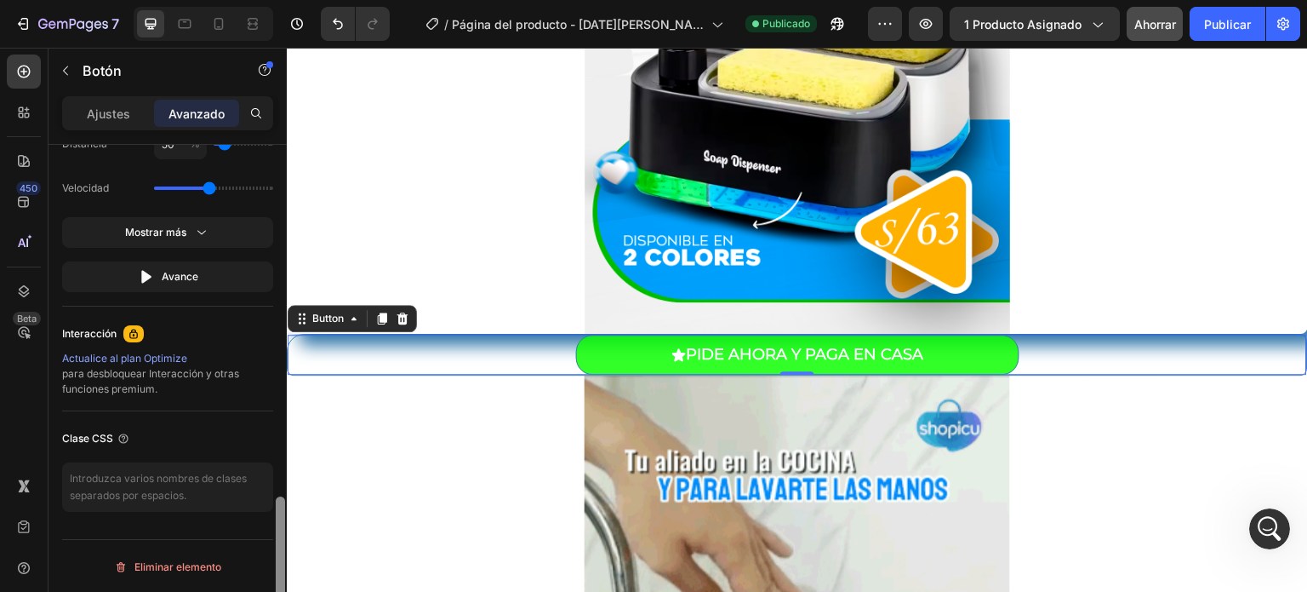
click at [278, 591] on div at bounding box center [280, 568] width 9 height 144
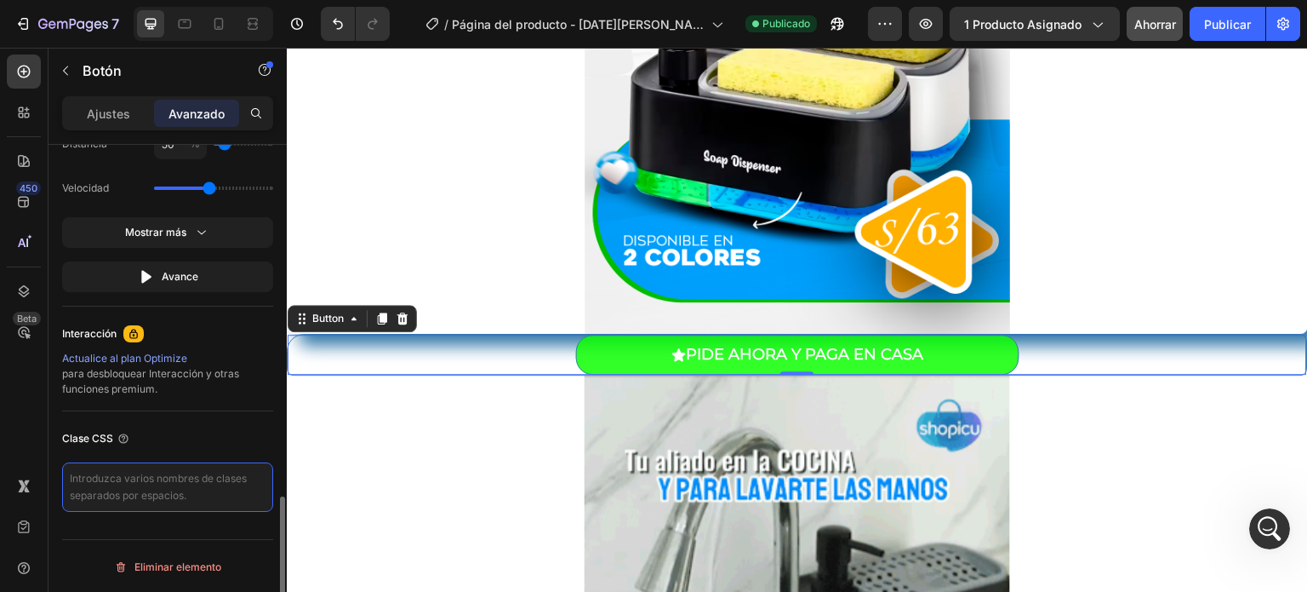
click at [194, 490] on textarea at bounding box center [167, 486] width 211 height 49
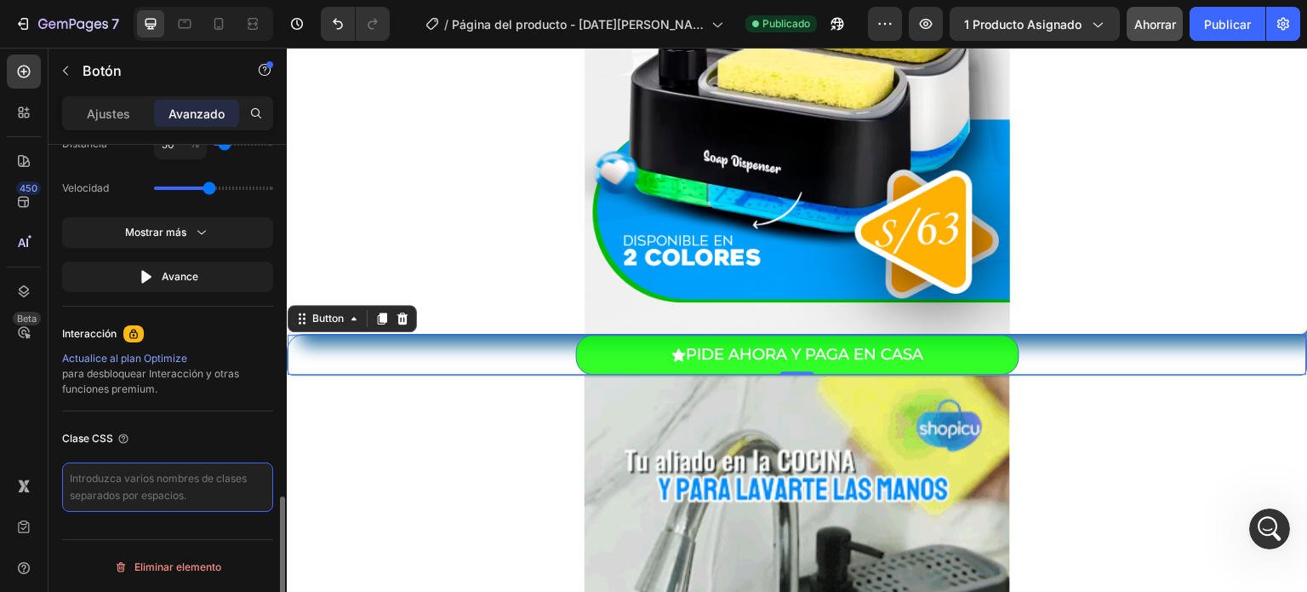
type textarea "_rsi-cod-form-gempages-button-overwrite _rsi-cod-form-is-gempage"
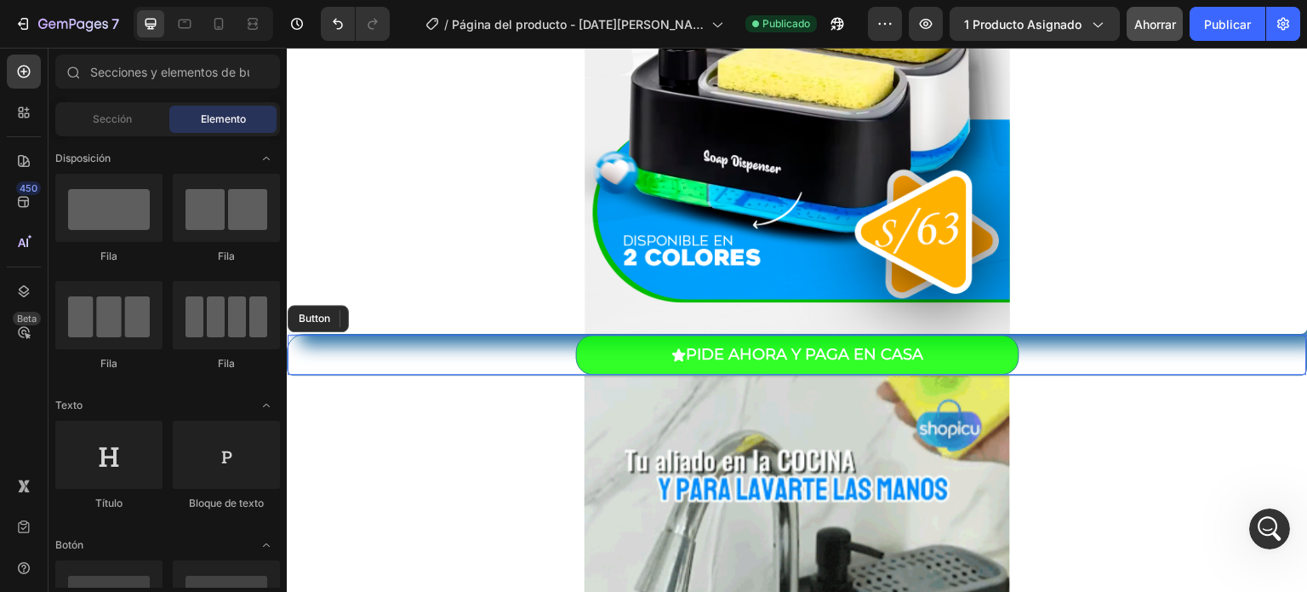
scroll to position [0, 0]
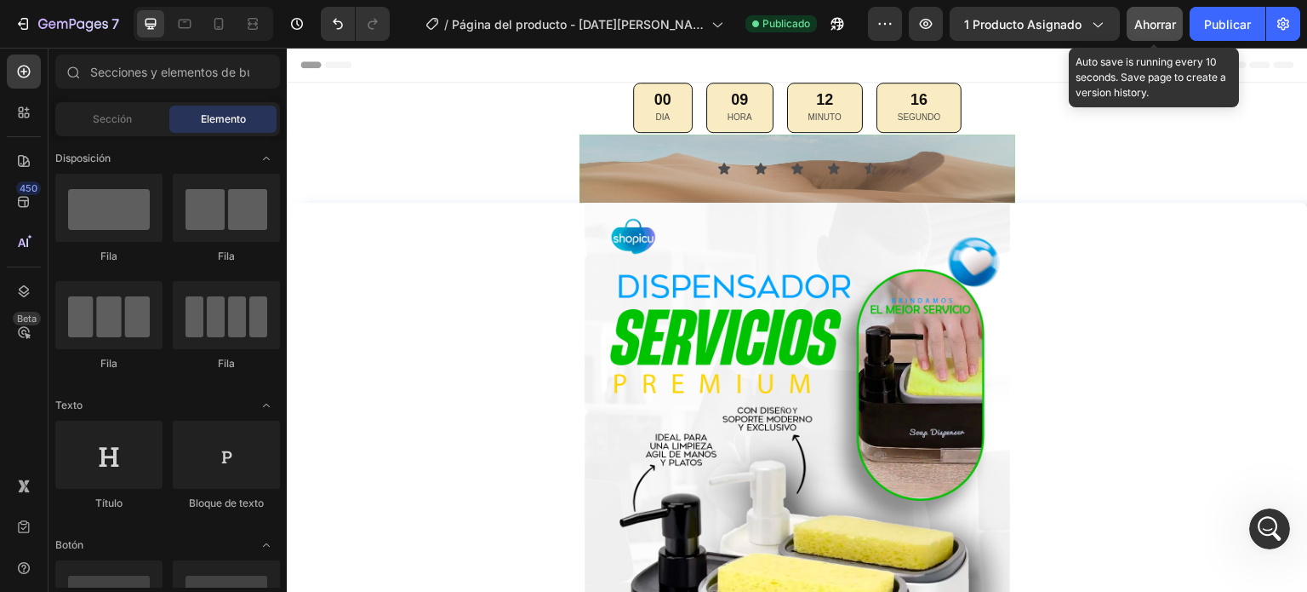
click at [1146, 26] on font "Ahorrar" at bounding box center [1156, 24] width 42 height 14
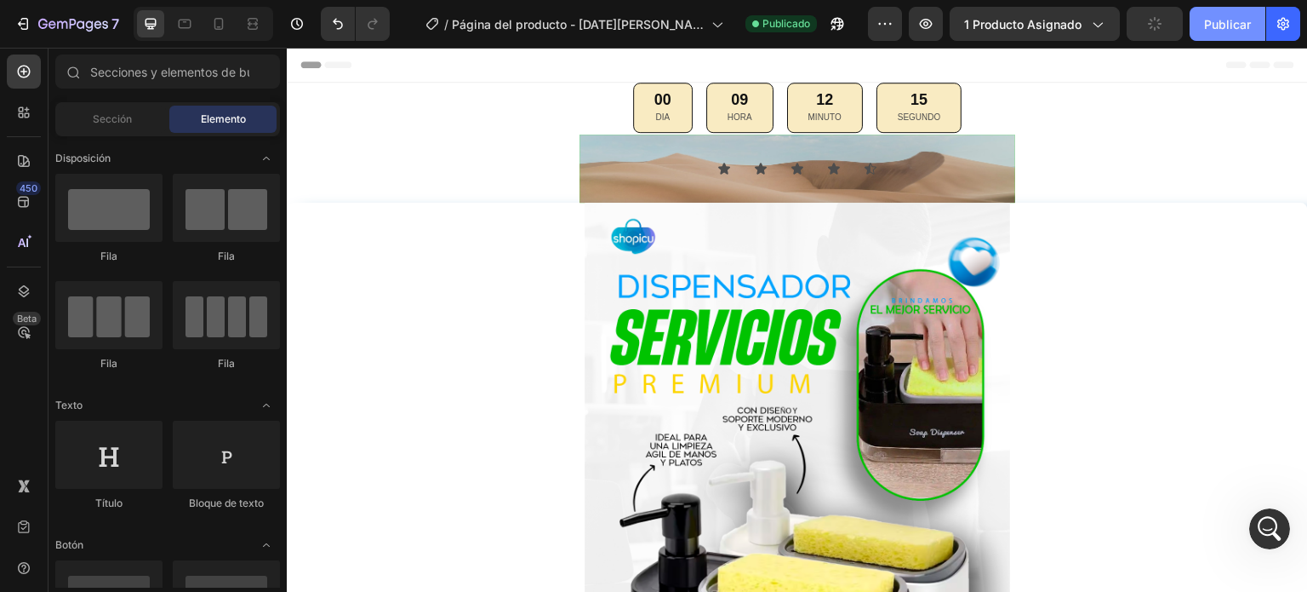
click at [1250, 21] on font "Publicar" at bounding box center [1227, 24] width 47 height 14
drag, startPoint x: 1304, startPoint y: 84, endPoint x: 1560, endPoint y: 70, distance: 256.6
click at [1261, 512] on div "Abrir Intercom Messenger" at bounding box center [1267, 526] width 56 height 56
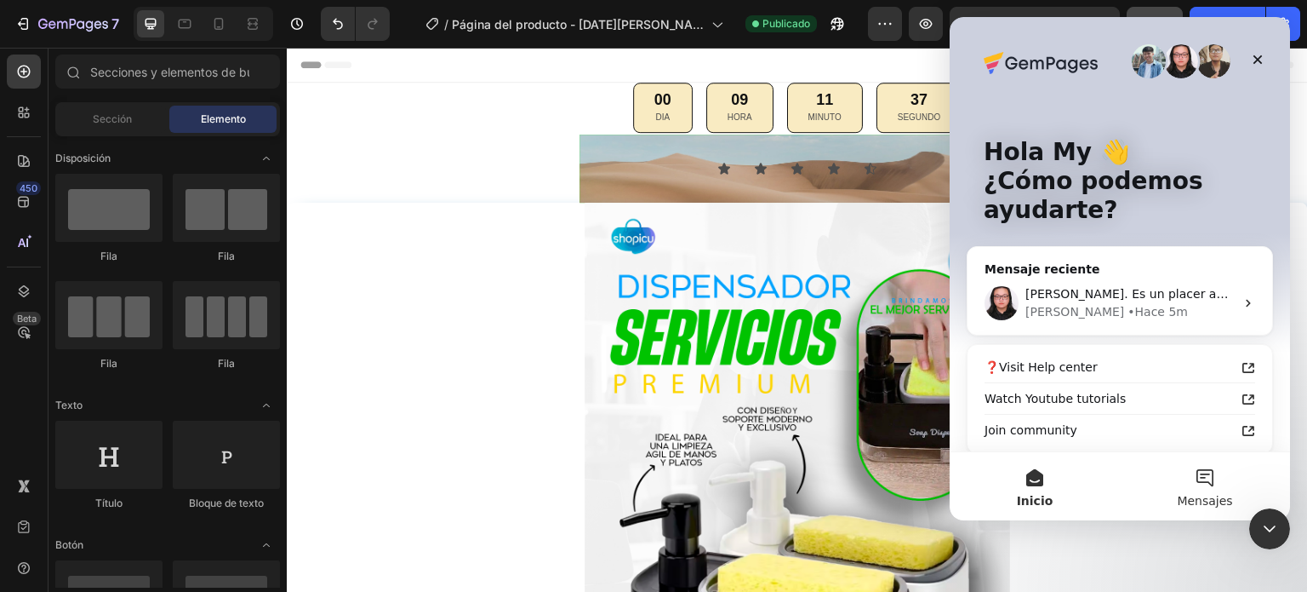
click at [1202, 486] on button "Mensajes" at bounding box center [1205, 486] width 170 height 68
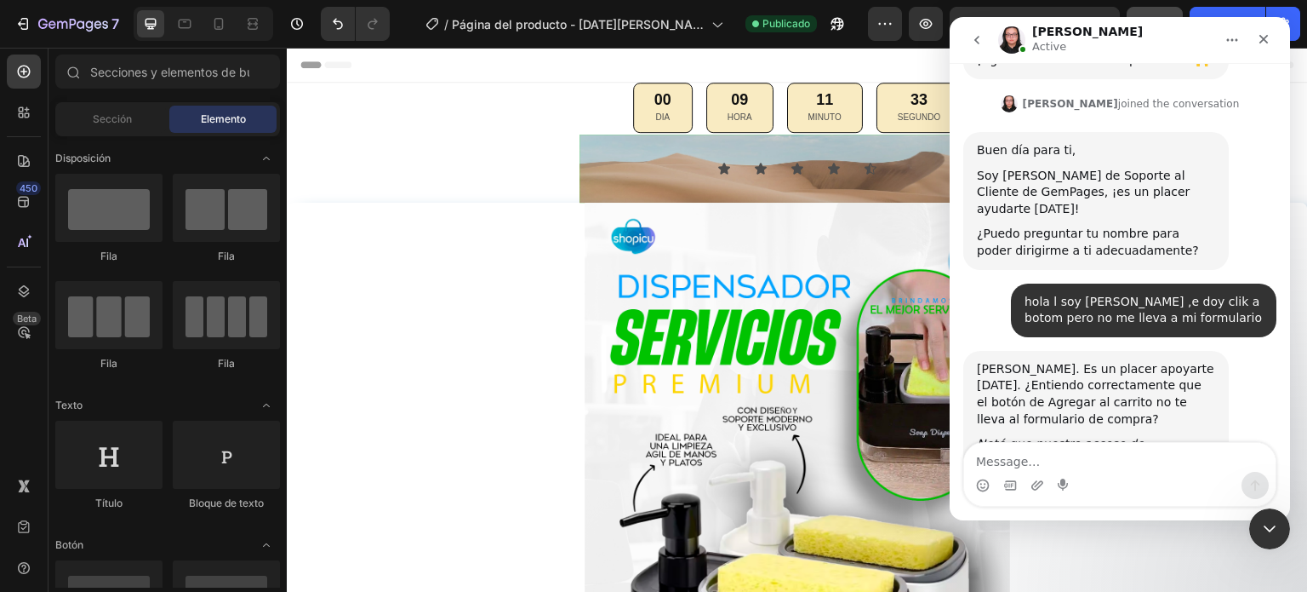
scroll to position [717, 0]
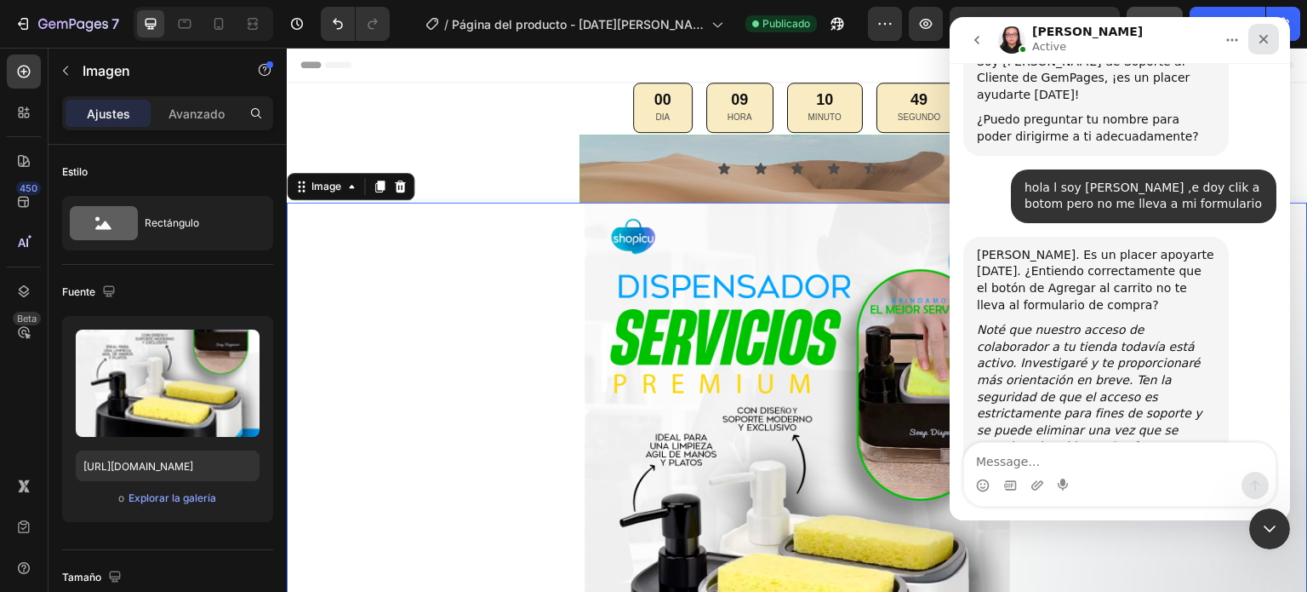
click at [1266, 36] on icon "Cerrar" at bounding box center [1264, 39] width 14 height 14
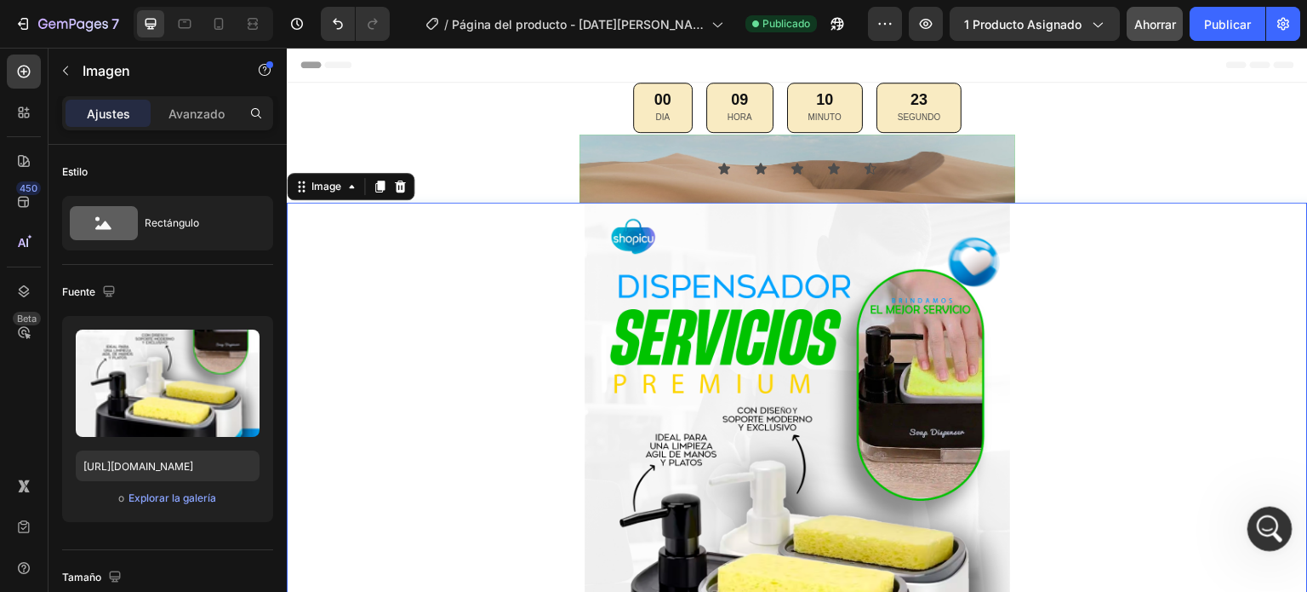
click at [1267, 520] on icon "Abrir Intercom Messenger" at bounding box center [1267, 526] width 12 height 14
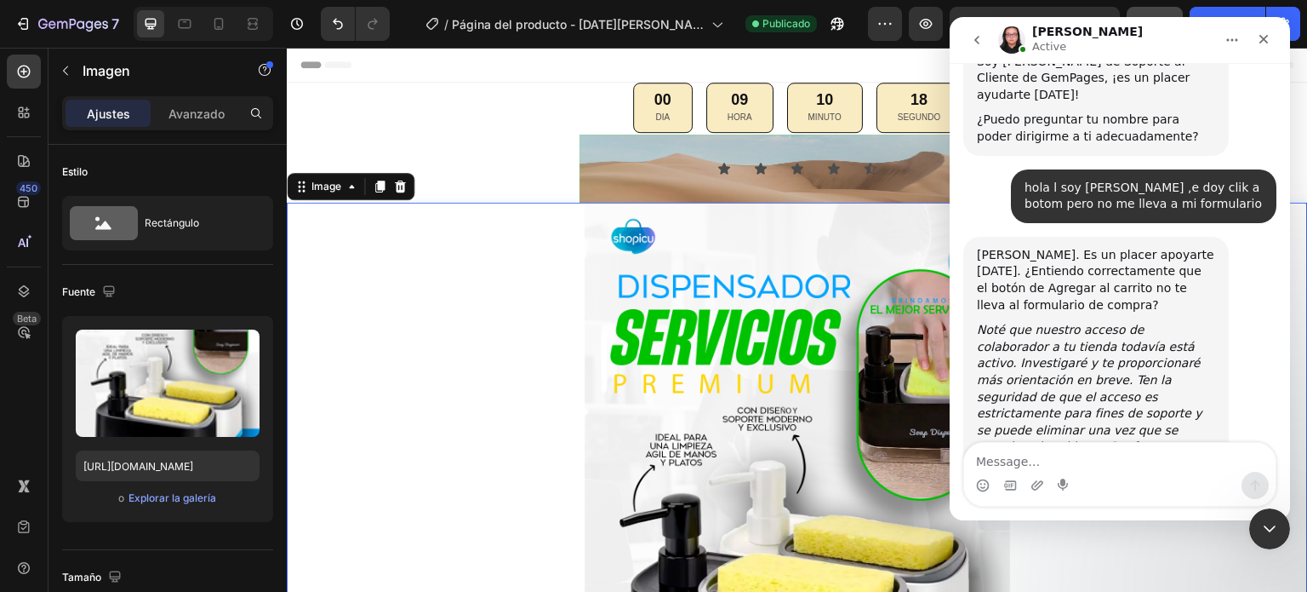
click at [1276, 357] on div "hola mi product page , cuando le doy click no me lleva a mi formulario, dice qu…" at bounding box center [1120, 38] width 340 height 1080
click at [433, 241] on div at bounding box center [797, 522] width 1021 height 638
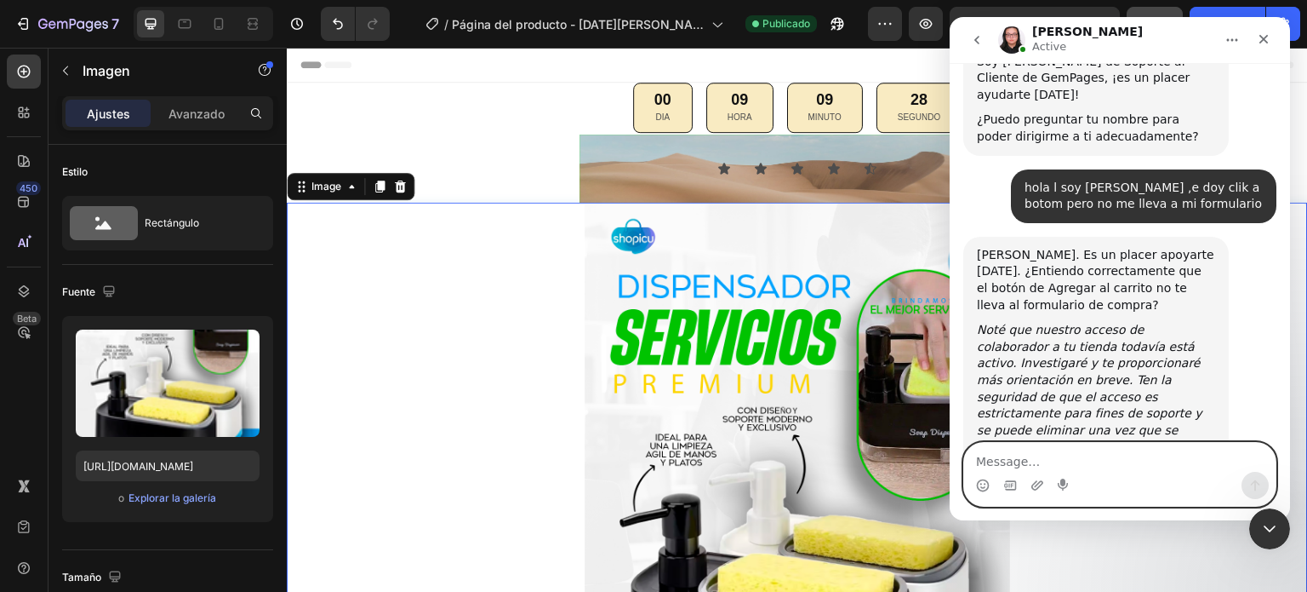
click at [1097, 449] on textarea "Message…" at bounding box center [1120, 457] width 312 height 29
click at [1055, 458] on textarea "Message…" at bounding box center [1120, 457] width 312 height 29
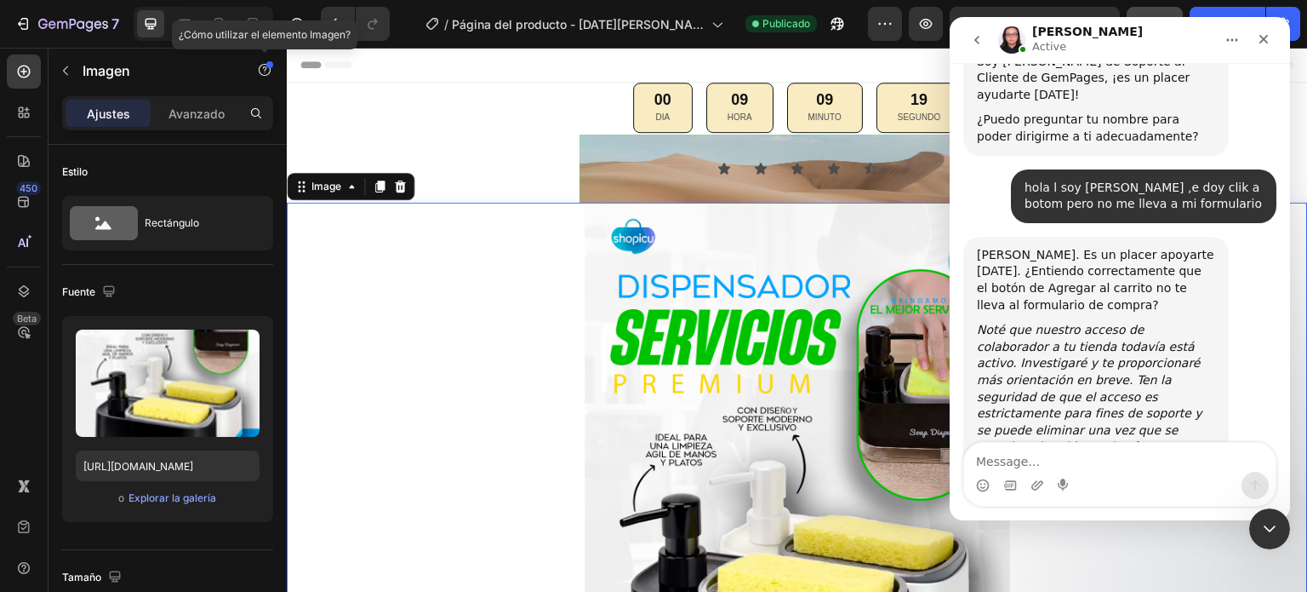
click at [266, 66] on div at bounding box center [269, 64] width 7 height 7
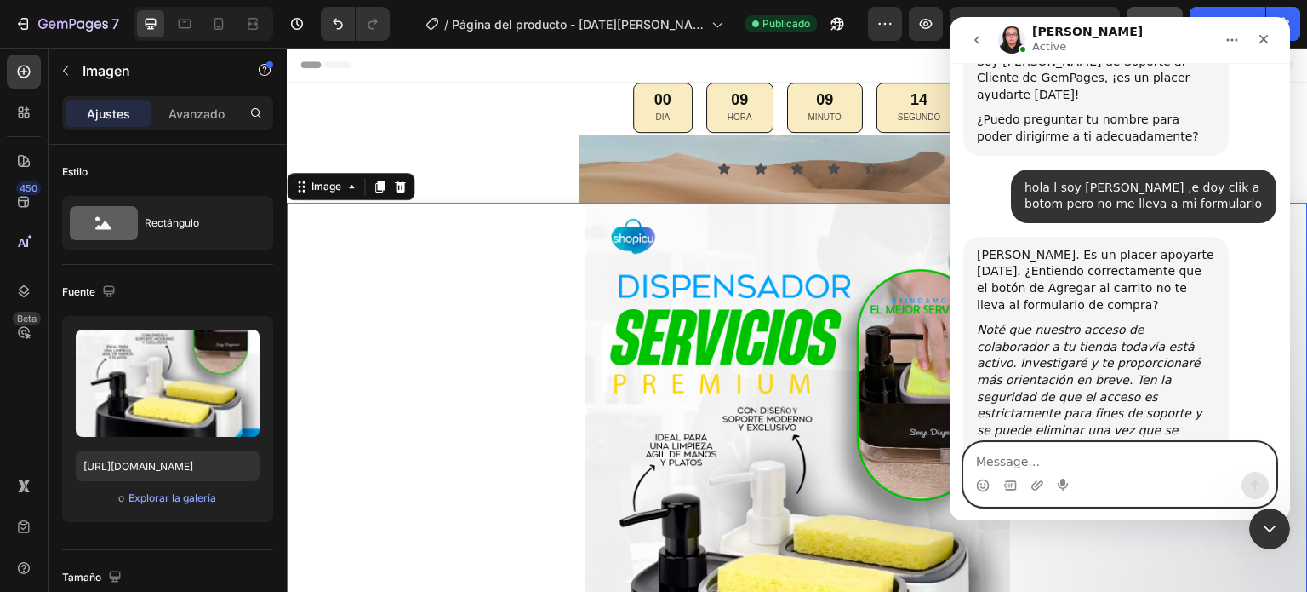
click at [1032, 465] on textarea "Message…" at bounding box center [1120, 457] width 312 height 29
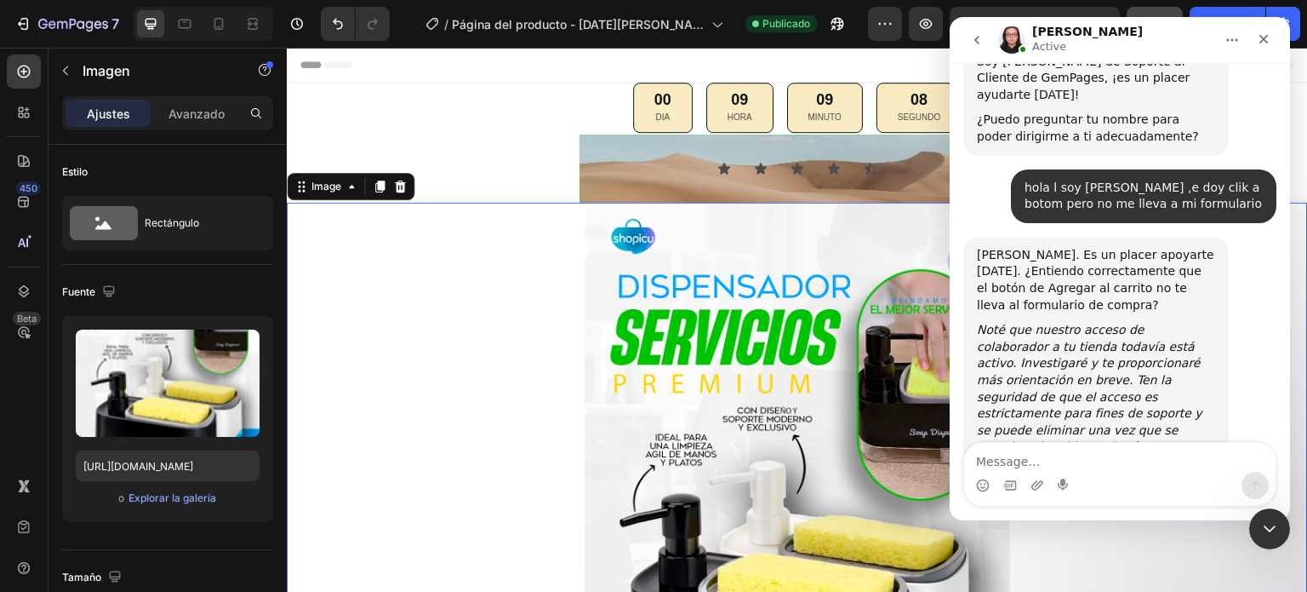
click at [465, 416] on div at bounding box center [797, 522] width 1021 height 638
click at [1262, 31] on div "Cerrar" at bounding box center [1264, 39] width 31 height 31
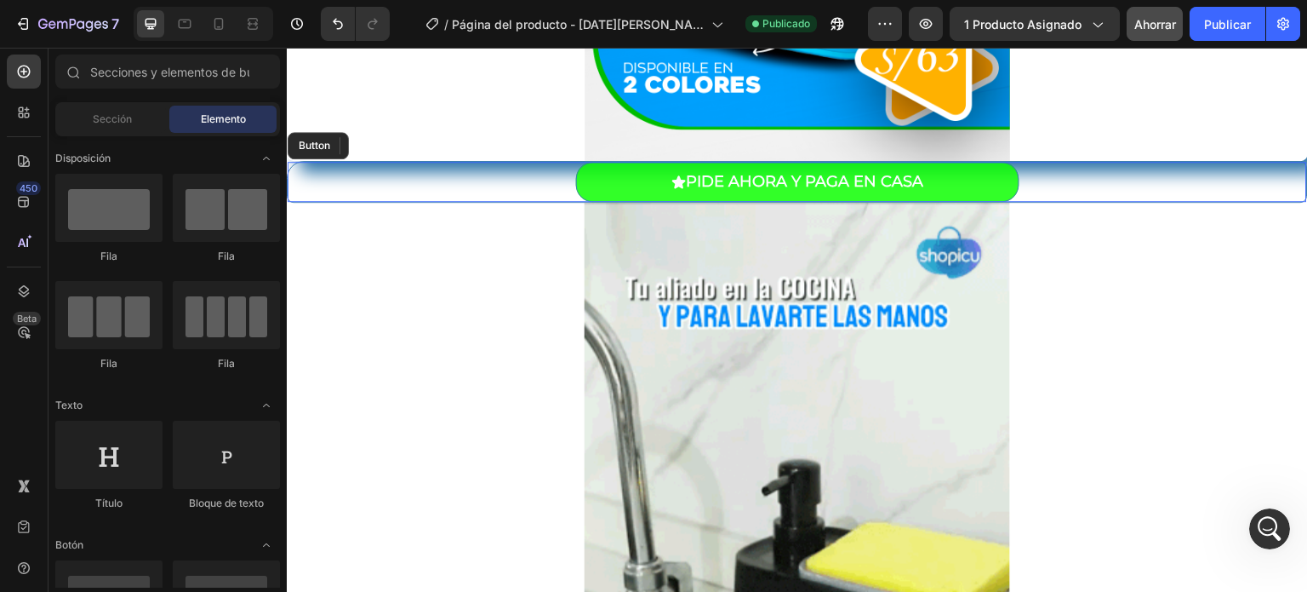
scroll to position [0, 0]
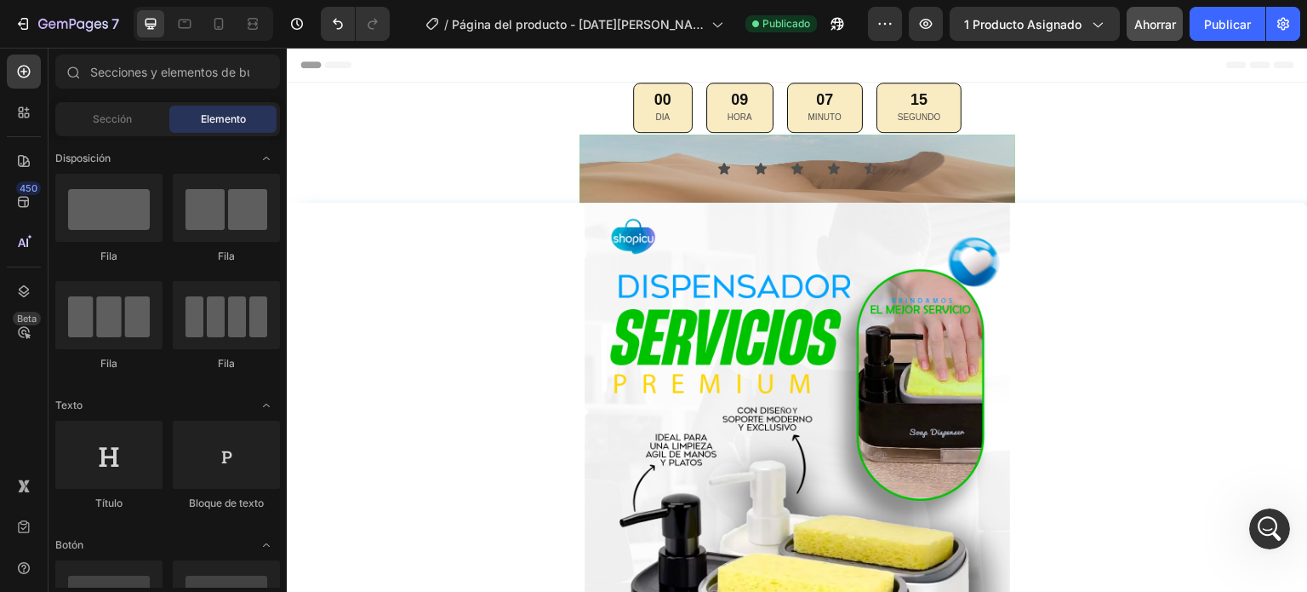
drag, startPoint x: 1304, startPoint y: 100, endPoint x: 1593, endPoint y: 90, distance: 289.6
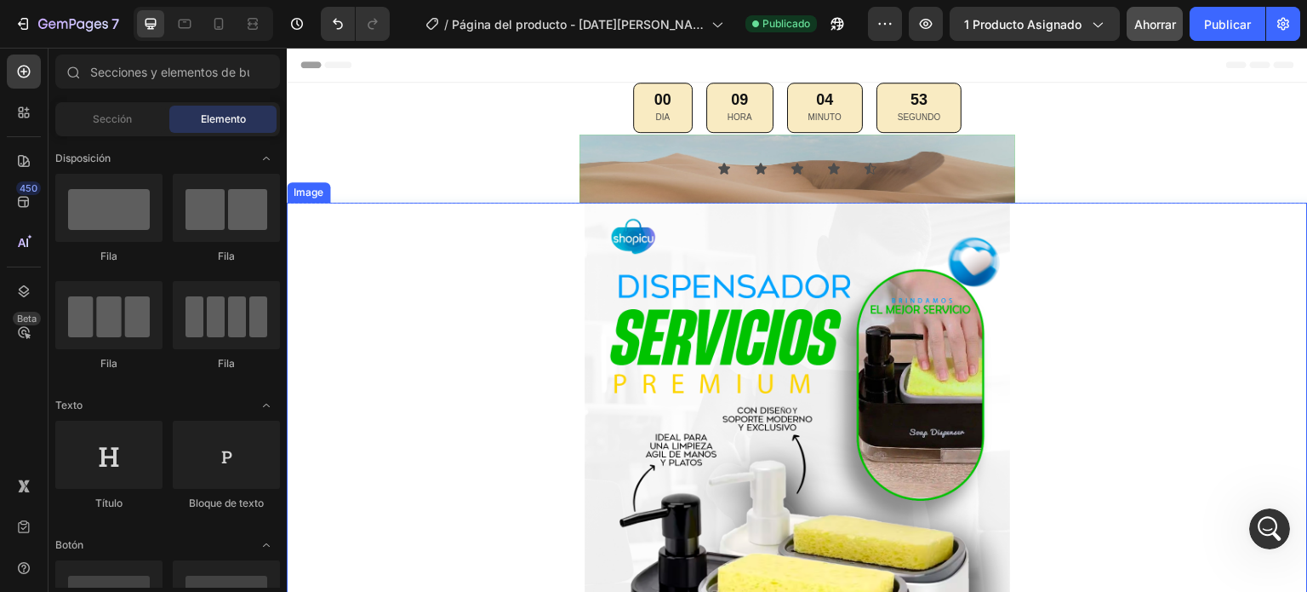
scroll to position [782, 0]
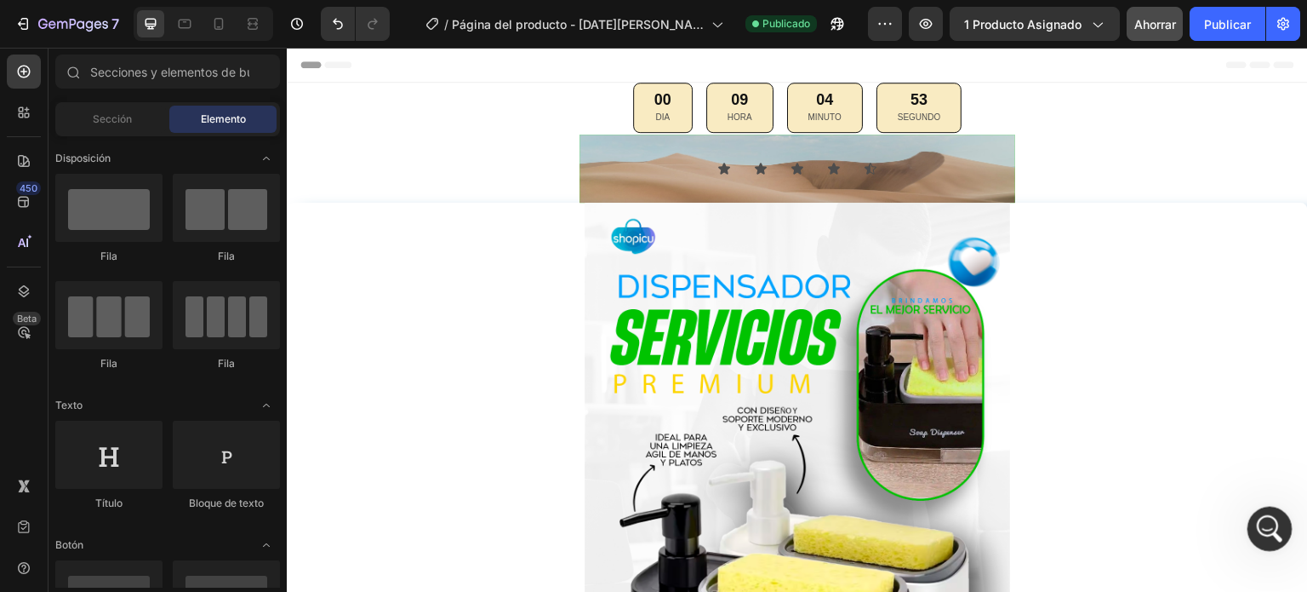
click at [1259, 511] on div "Abrir Intercom Messenger" at bounding box center [1267, 526] width 56 height 56
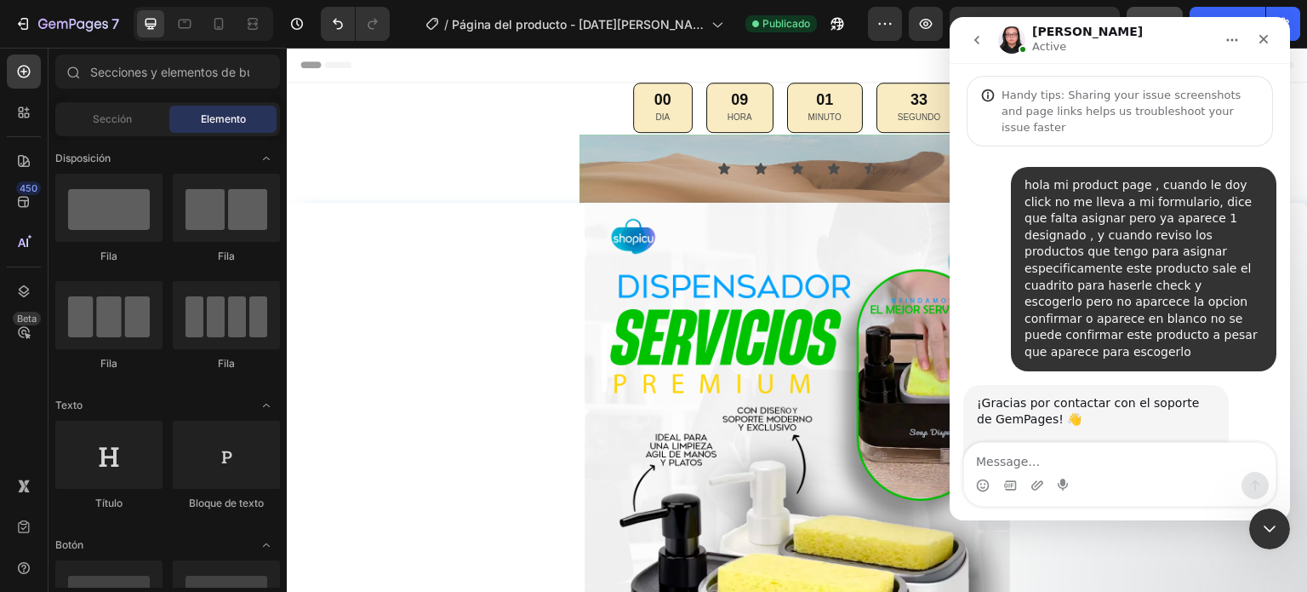
scroll to position [38, 0]
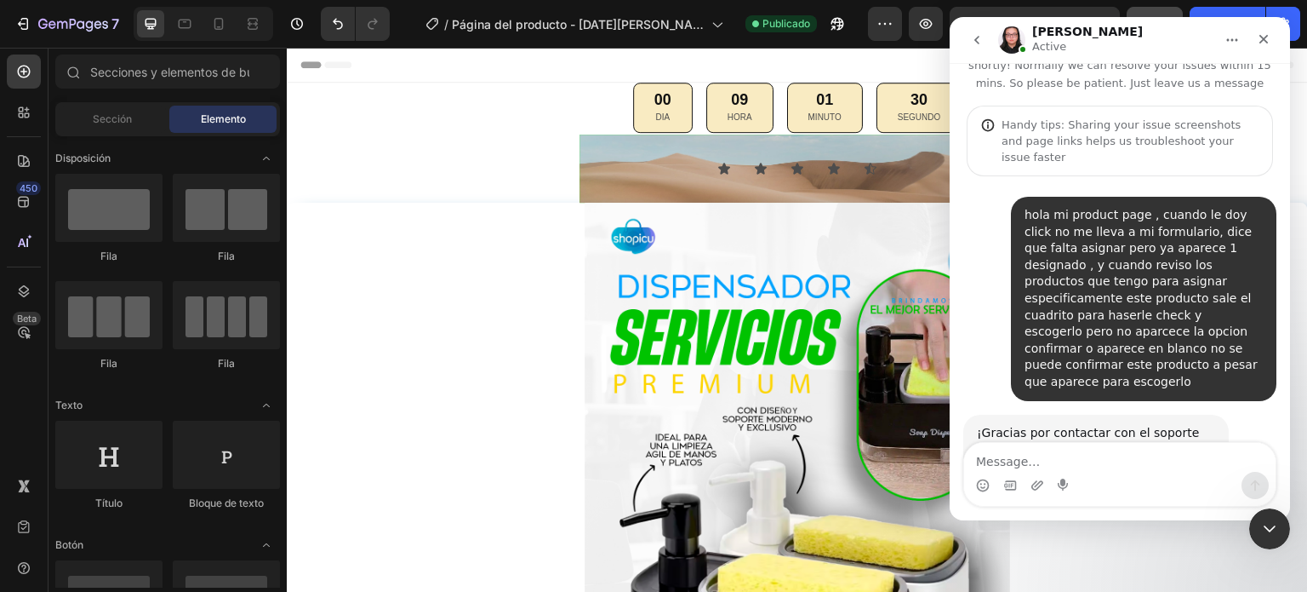
click at [1010, 35] on img "Intercom Messenger" at bounding box center [1011, 39] width 27 height 27
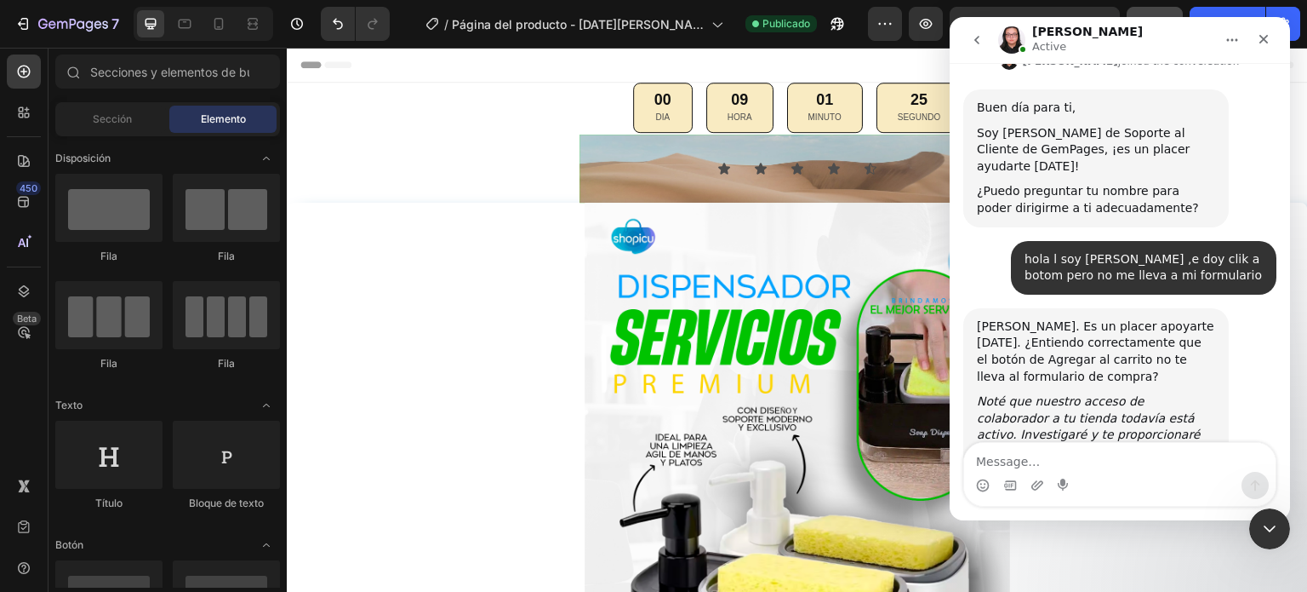
scroll to position [717, 0]
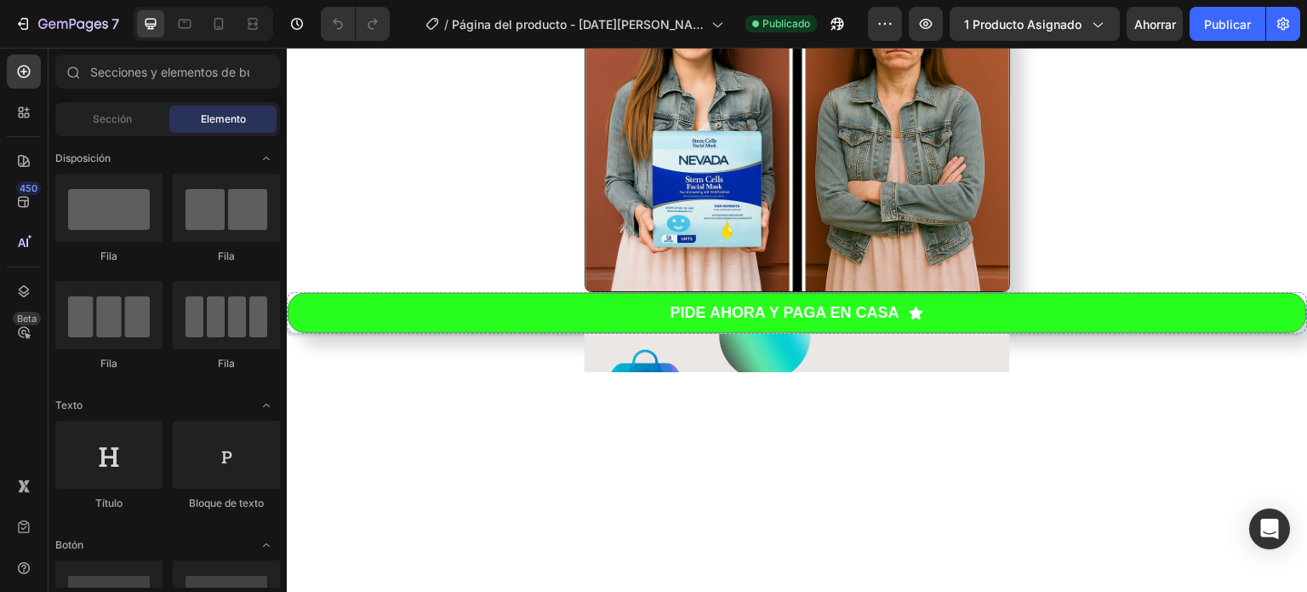
scroll to position [1007, 0]
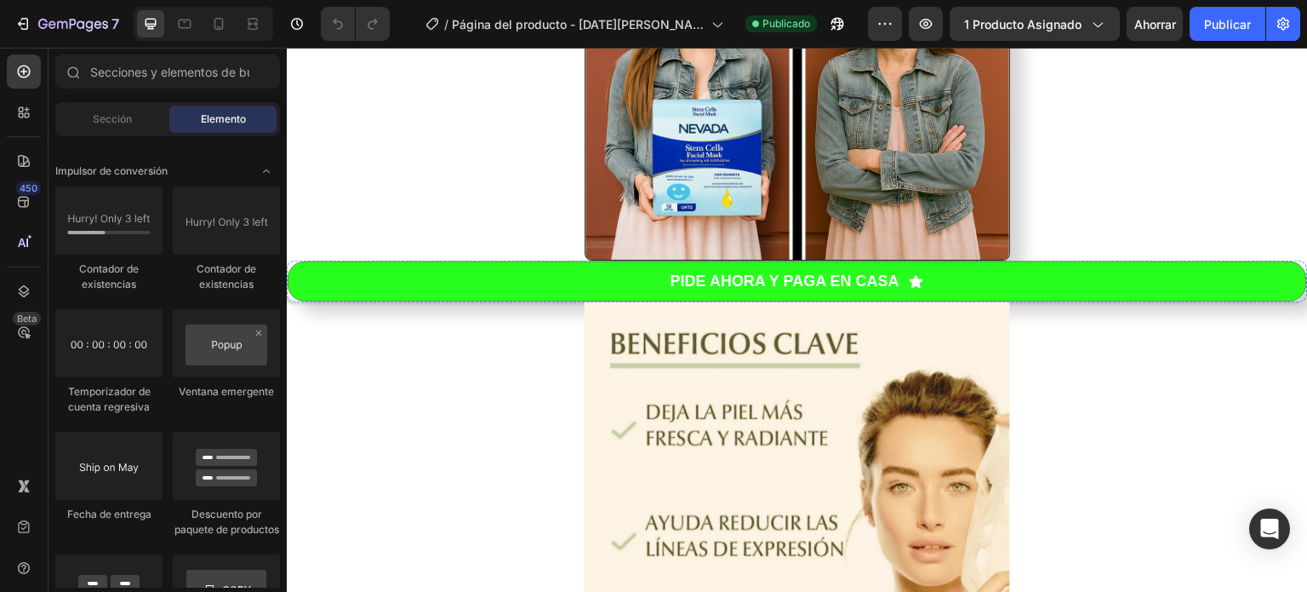
drag, startPoint x: 283, startPoint y: 142, endPoint x: 269, endPoint y: 466, distance: 323.7
click at [269, 466] on div "Disposición [GEOGRAPHIC_DATA] [GEOGRAPHIC_DATA] [GEOGRAPHIC_DATA] Fila Texto Tí…" at bounding box center [168, 361] width 238 height 451
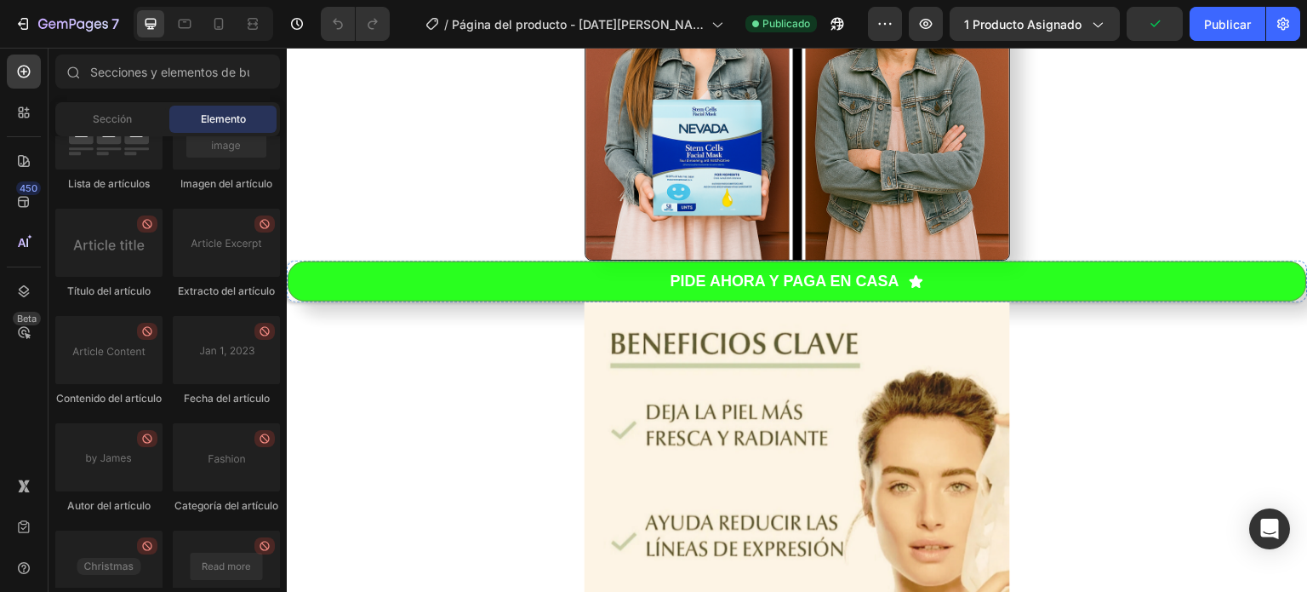
scroll to position [4966, 0]
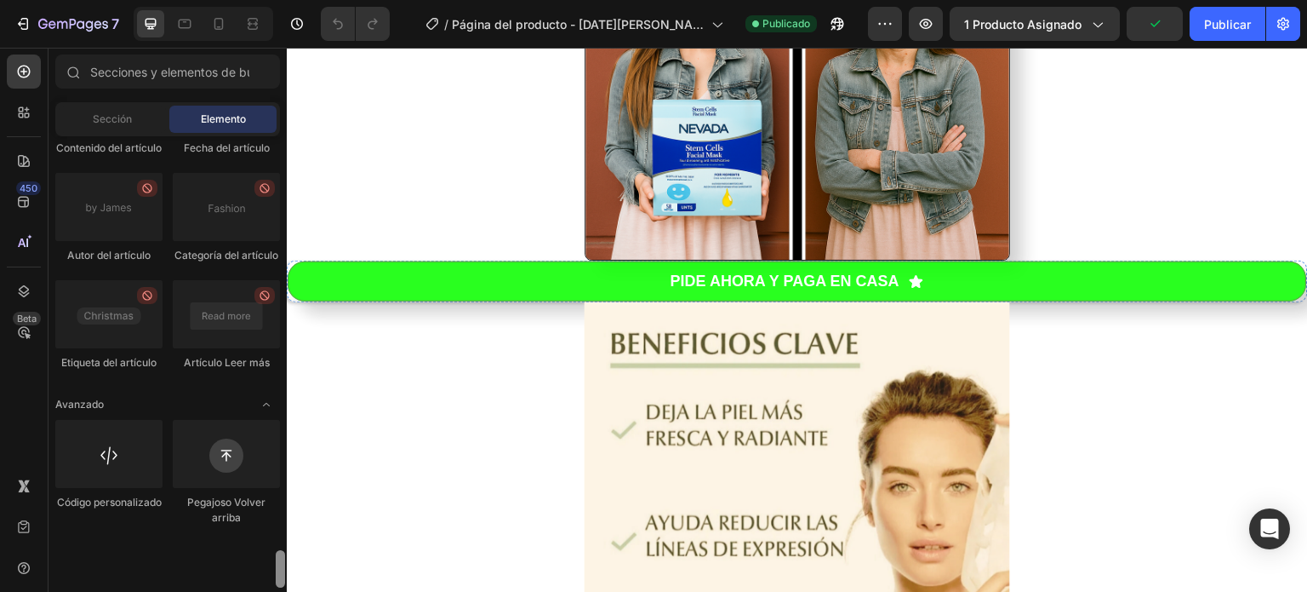
drag, startPoint x: 281, startPoint y: 468, endPoint x: 275, endPoint y: 598, distance: 130.4
click at [275, 0] on html "7 Version history / Página del producto - [DATE][PERSON_NAME] 23:29:04 Publicad…" at bounding box center [653, 0] width 1307 height 0
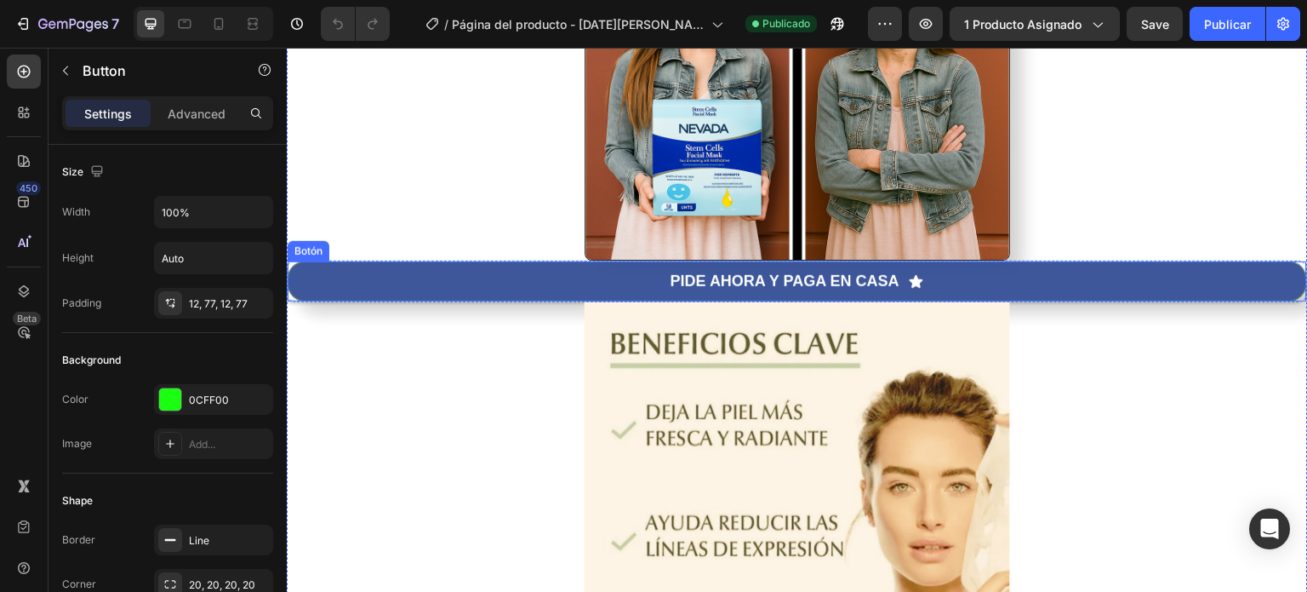
click at [583, 292] on button "PIDE AHORA Y PAGA EN CASA" at bounding box center [798, 281] width 1020 height 40
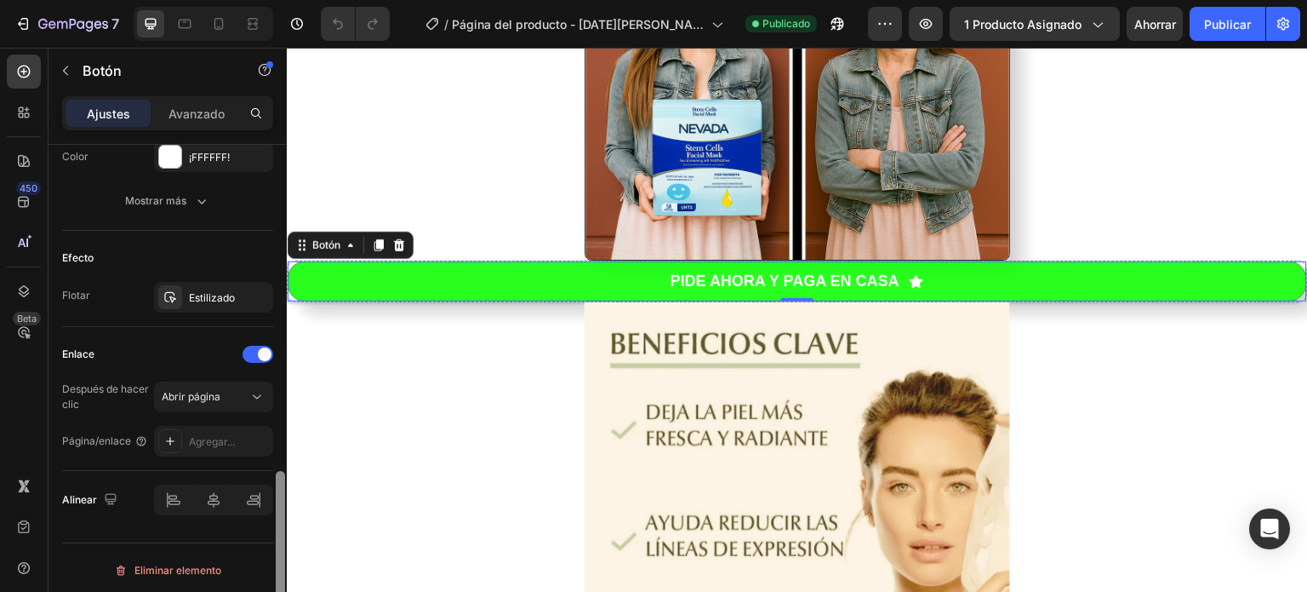
scroll to position [945, 0]
drag, startPoint x: 279, startPoint y: 291, endPoint x: 267, endPoint y: 632, distance: 340.7
click at [267, 0] on html "7 Version history / Página del producto - [DATE][PERSON_NAME] 23:29:04 Publicad…" at bounding box center [653, 0] width 1307 height 0
click at [283, 495] on div at bounding box center [280, 392] width 13 height 495
drag, startPoint x: 283, startPoint y: 495, endPoint x: 283, endPoint y: 517, distance: 22.1
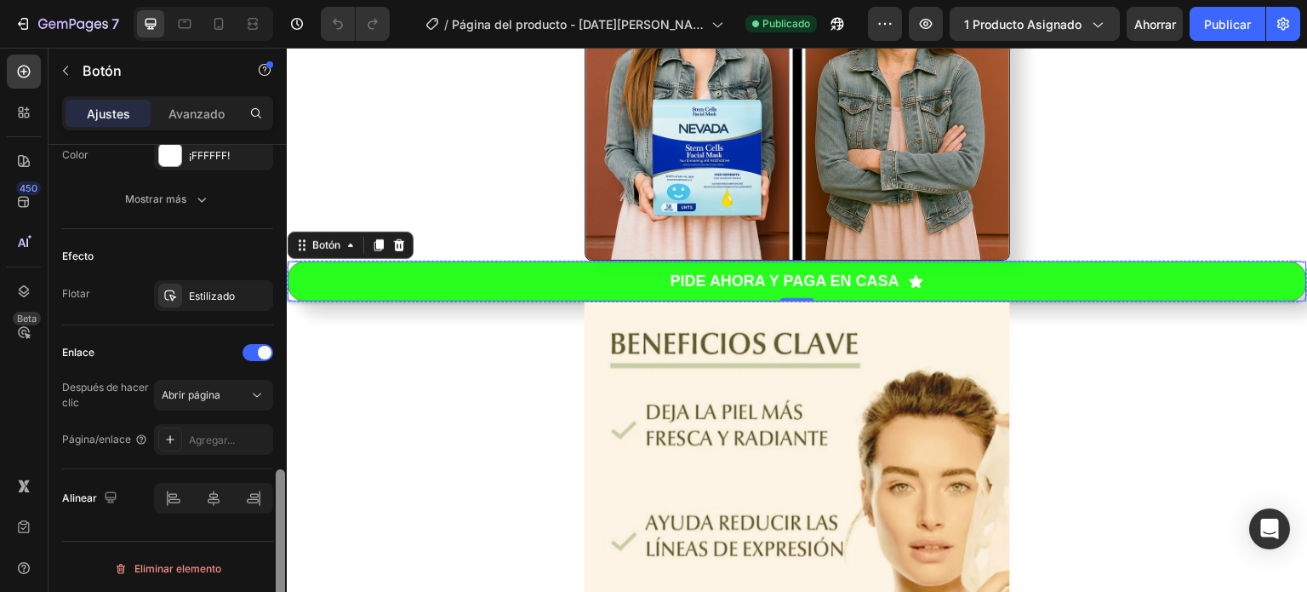
click at [283, 517] on div at bounding box center [280, 554] width 9 height 170
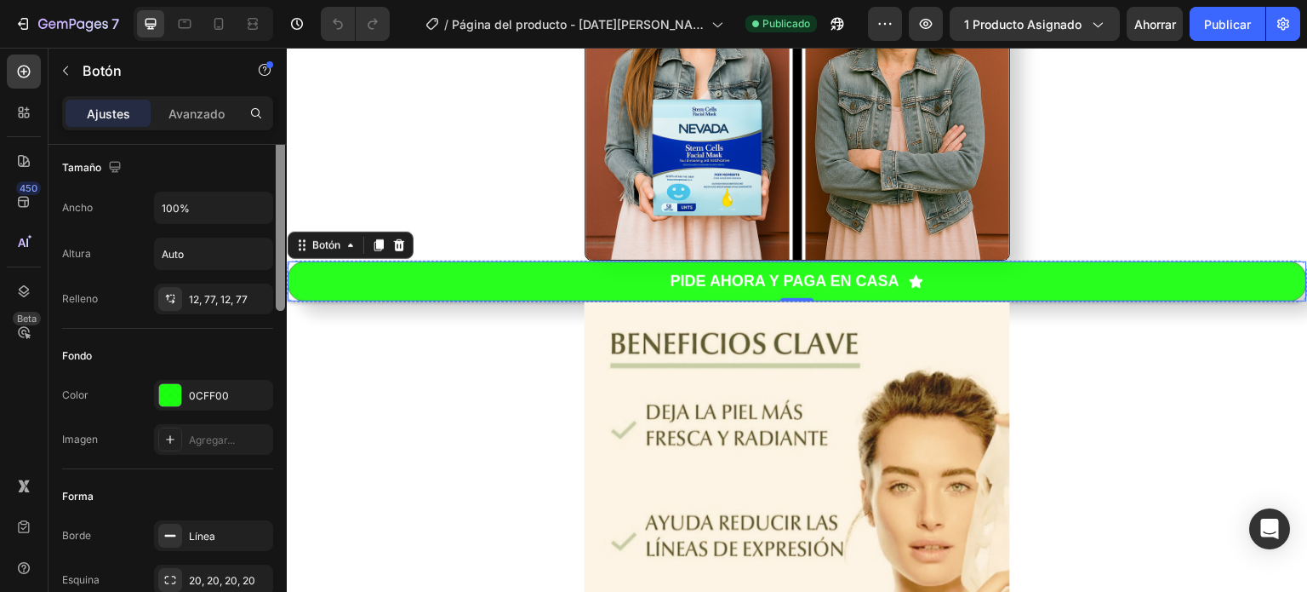
scroll to position [0, 0]
drag, startPoint x: 279, startPoint y: 516, endPoint x: 283, endPoint y: 135, distance: 380.5
click at [283, 135] on div "Ajustes Avanzado Tamaño Ancho 100% Altura Auto Relleno 12, 77, 12, 77 Fondo Col…" at bounding box center [168, 368] width 238 height 544
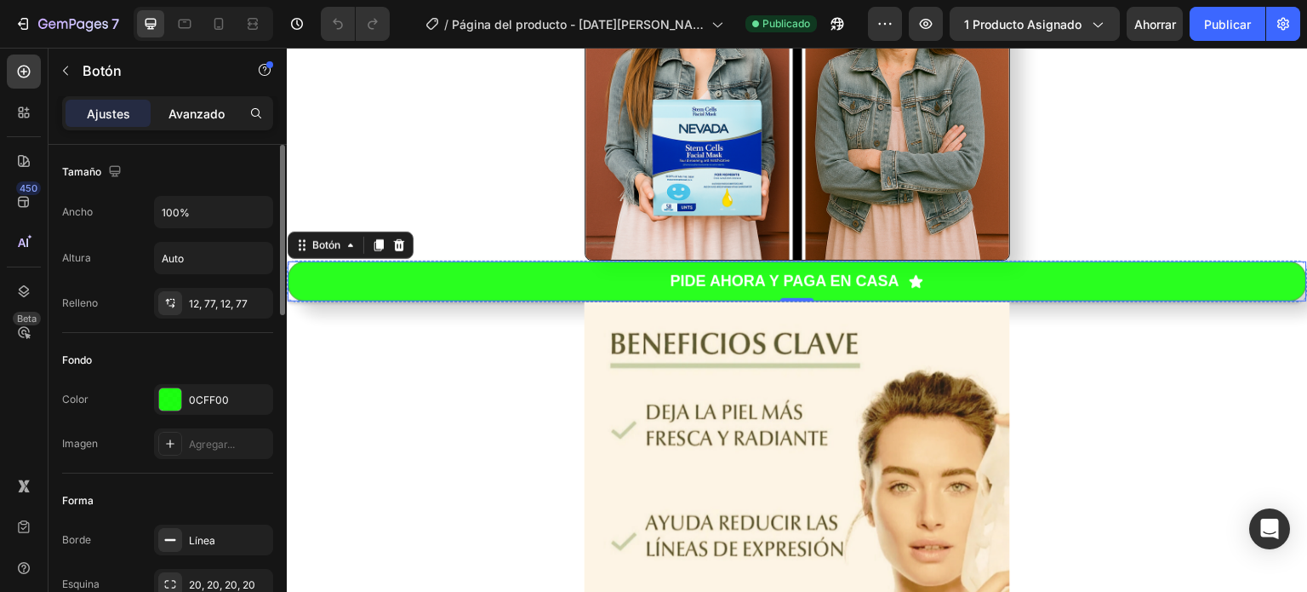
click at [178, 122] on p "Avanzado" at bounding box center [197, 114] width 56 height 18
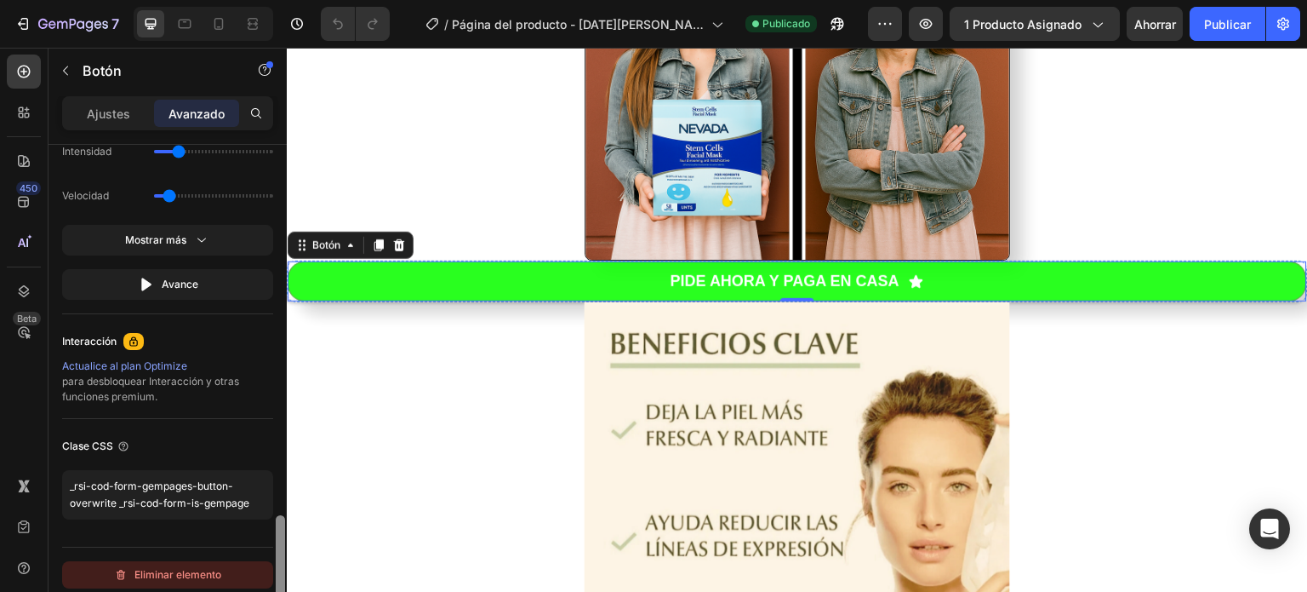
scroll to position [1384, 0]
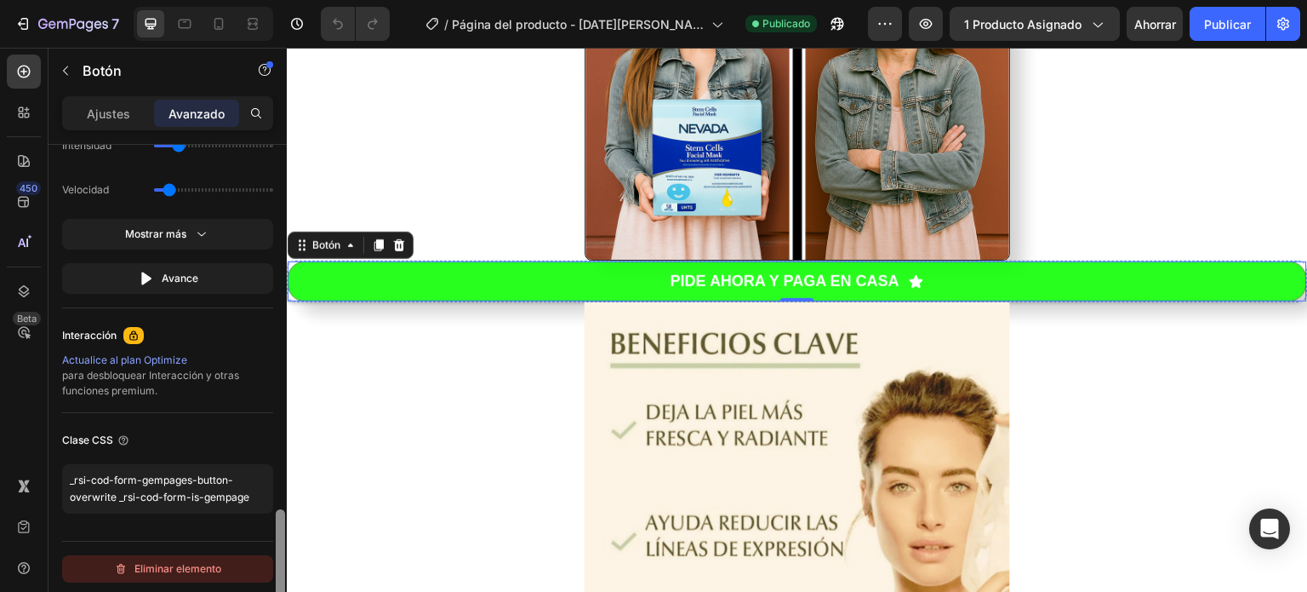
drag, startPoint x: 278, startPoint y: 201, endPoint x: 228, endPoint y: 573, distance: 375.3
click at [228, 573] on div "Tamaño De oficina Sí No Tableta Sí No Móvil Sí No Fondo [PHONE_NUMBER] Forma Bo…" at bounding box center [168, 392] width 238 height 495
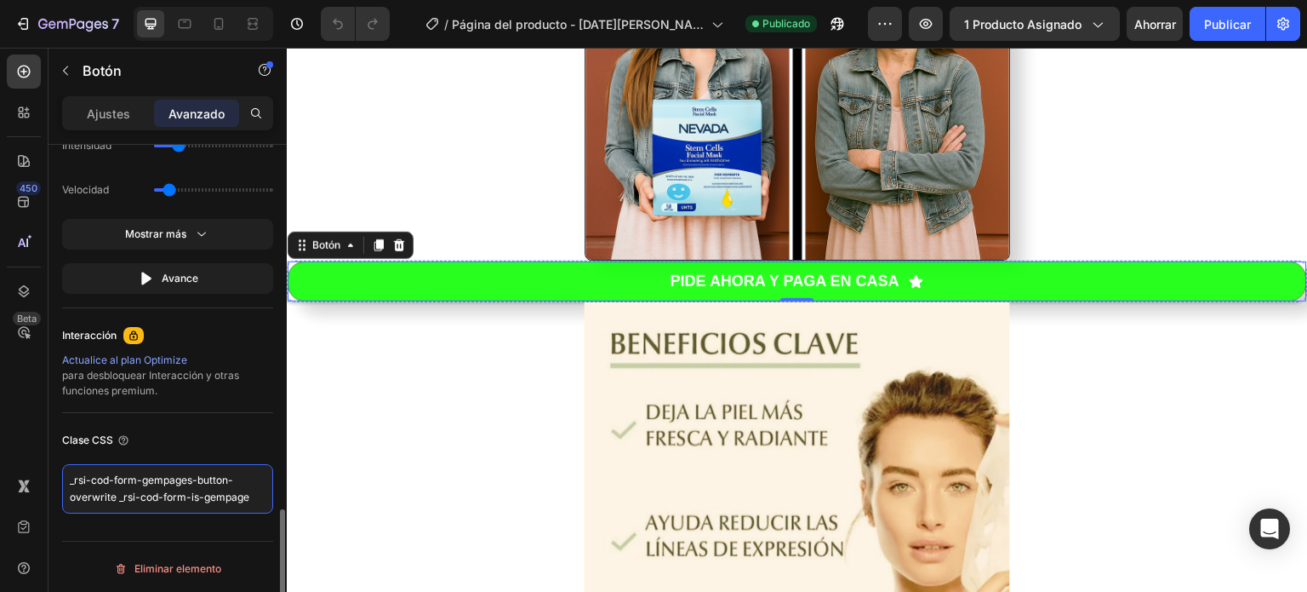
click at [256, 499] on textarea "_rsi-cod-form-gempages-button-overwrite _rsi-cod-form-is-gempage" at bounding box center [167, 488] width 211 height 49
click at [262, 489] on textarea "_rsi-cod-form-gempages-button-overwrite _rsi-cod-form-is-gempage" at bounding box center [167, 488] width 211 height 49
drag, startPoint x: 251, startPoint y: 495, endPoint x: 48, endPoint y: 455, distance: 207.3
